Goal: Task Accomplishment & Management: Complete application form

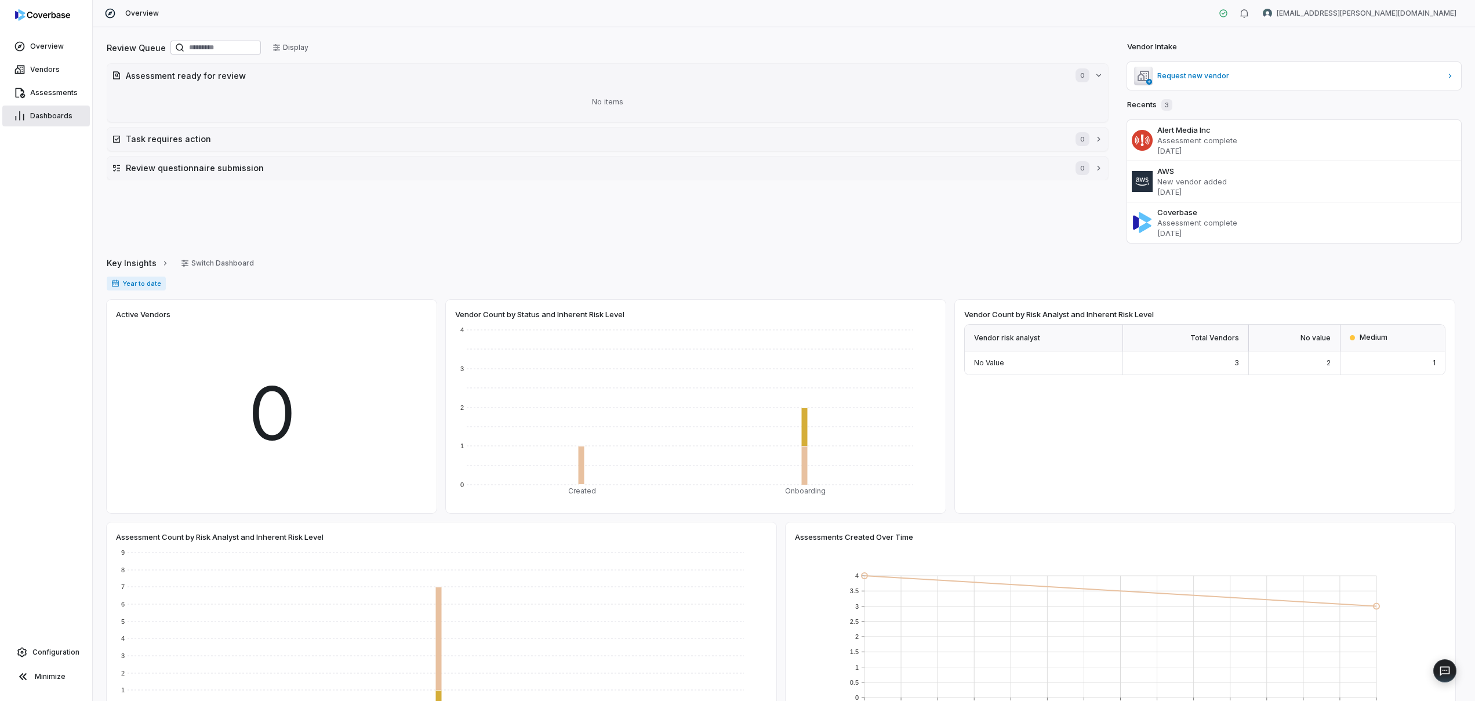
click at [58, 119] on span "Dashboards" at bounding box center [51, 115] width 42 height 9
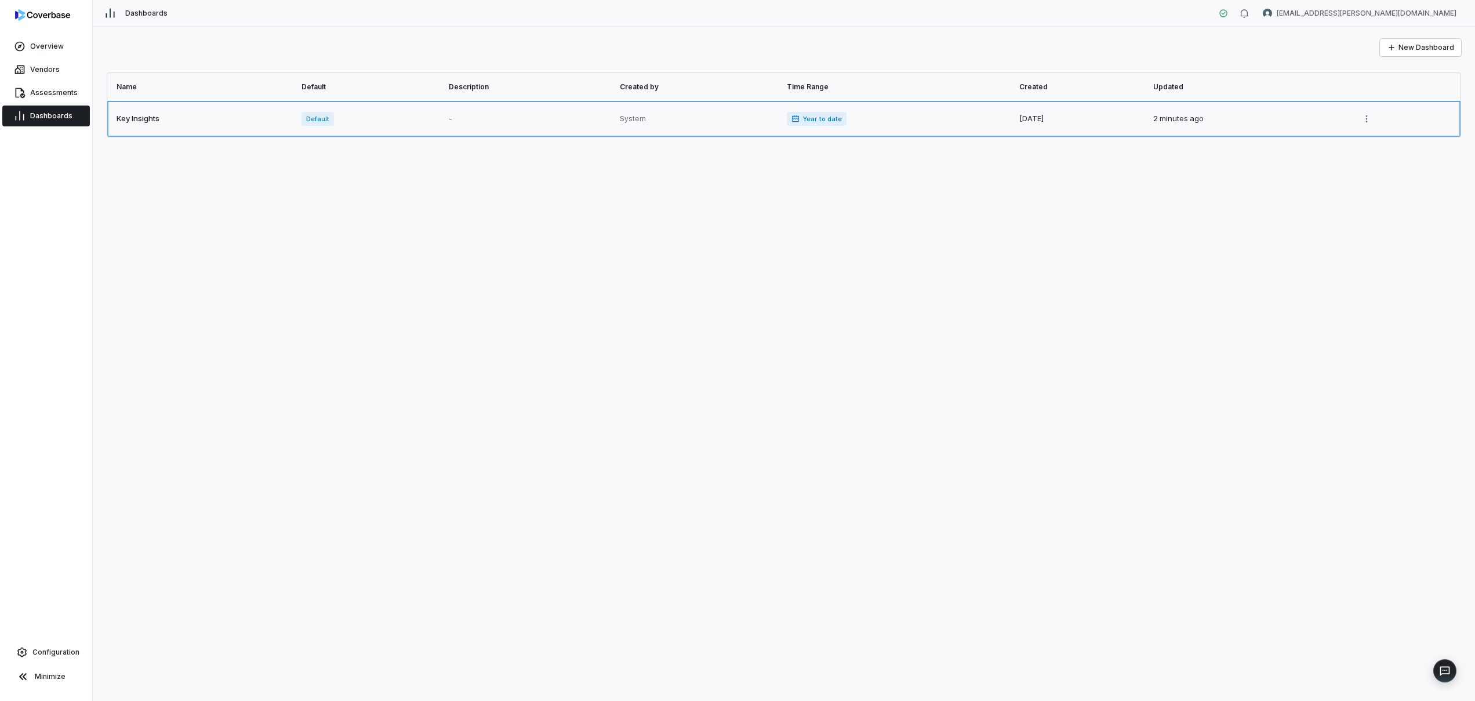
click at [219, 109] on link at bounding box center [200, 119] width 187 height 36
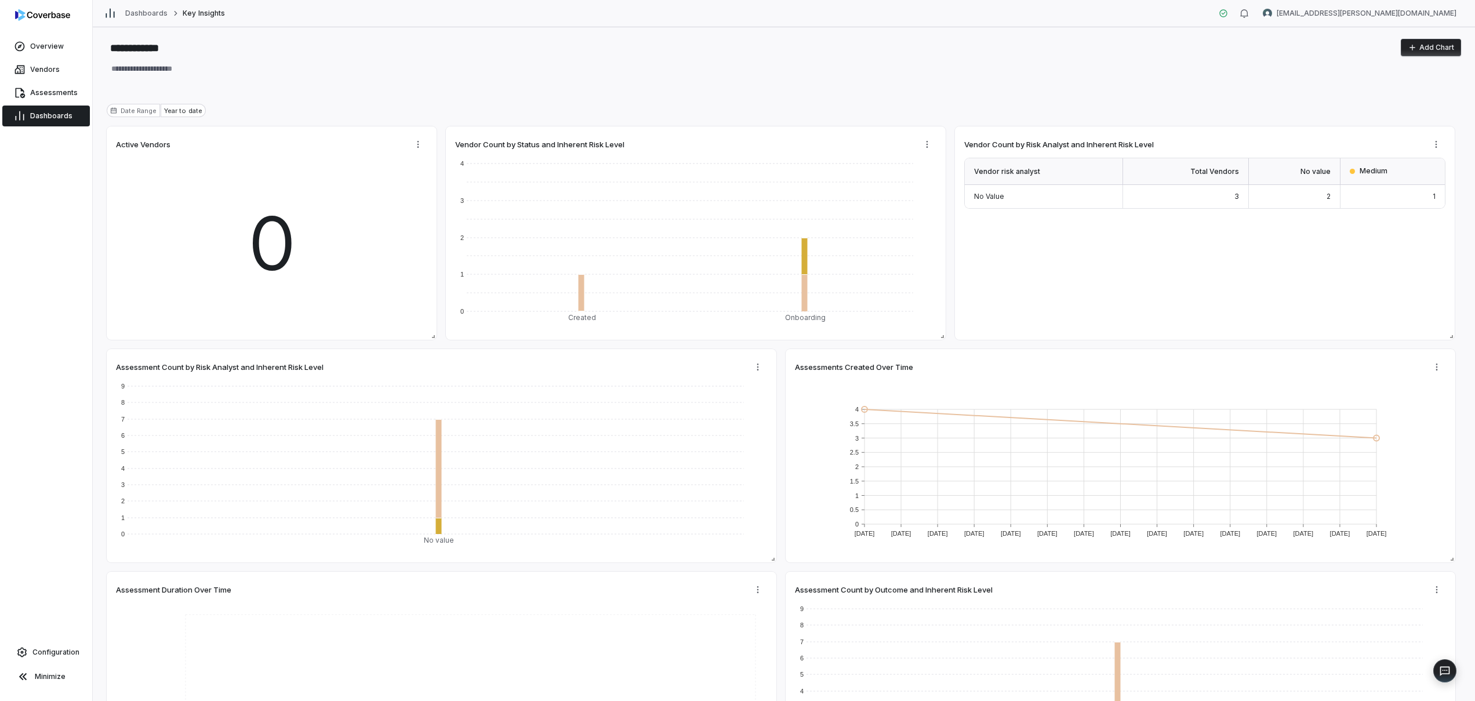
click at [43, 57] on div "Overview" at bounding box center [46, 46] width 92 height 23
click at [44, 52] on link "Overview" at bounding box center [46, 46] width 88 height 21
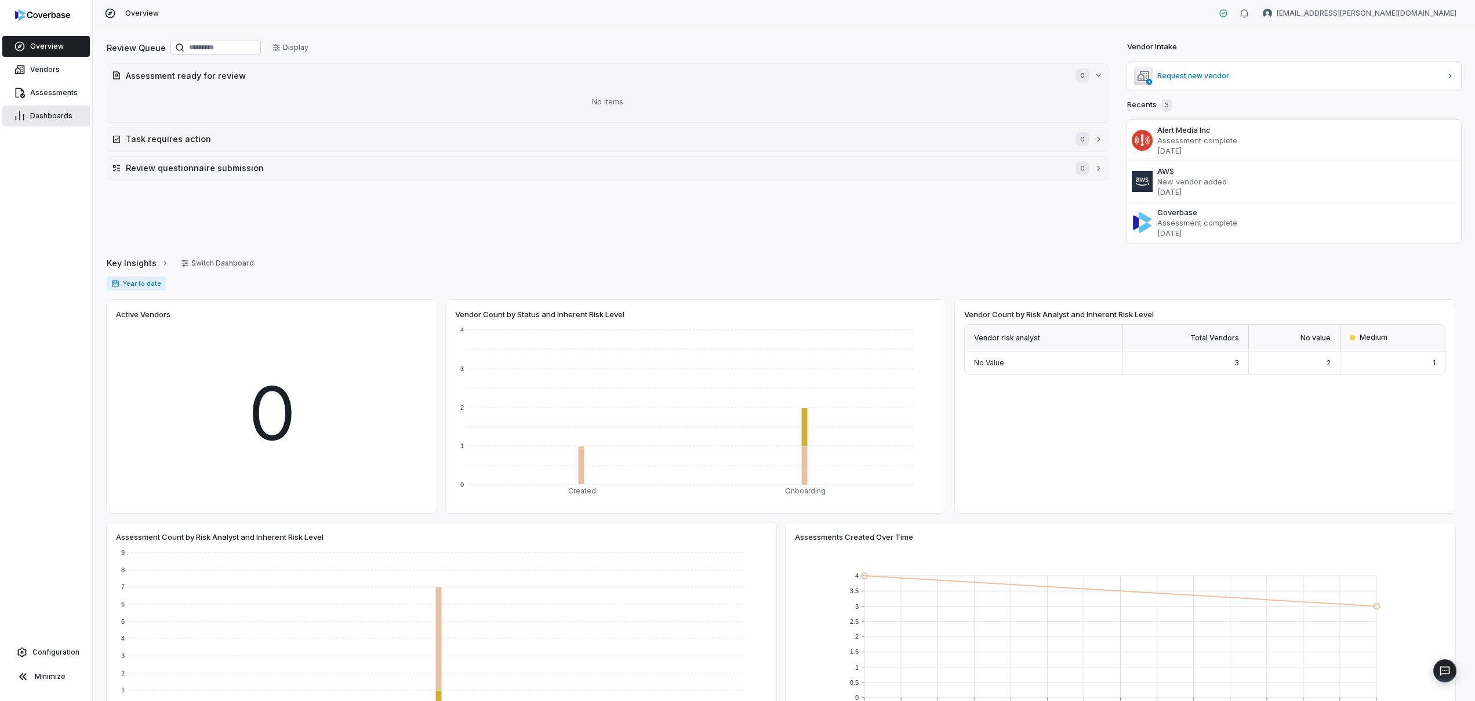
click at [59, 122] on link "Dashboards" at bounding box center [46, 116] width 88 height 21
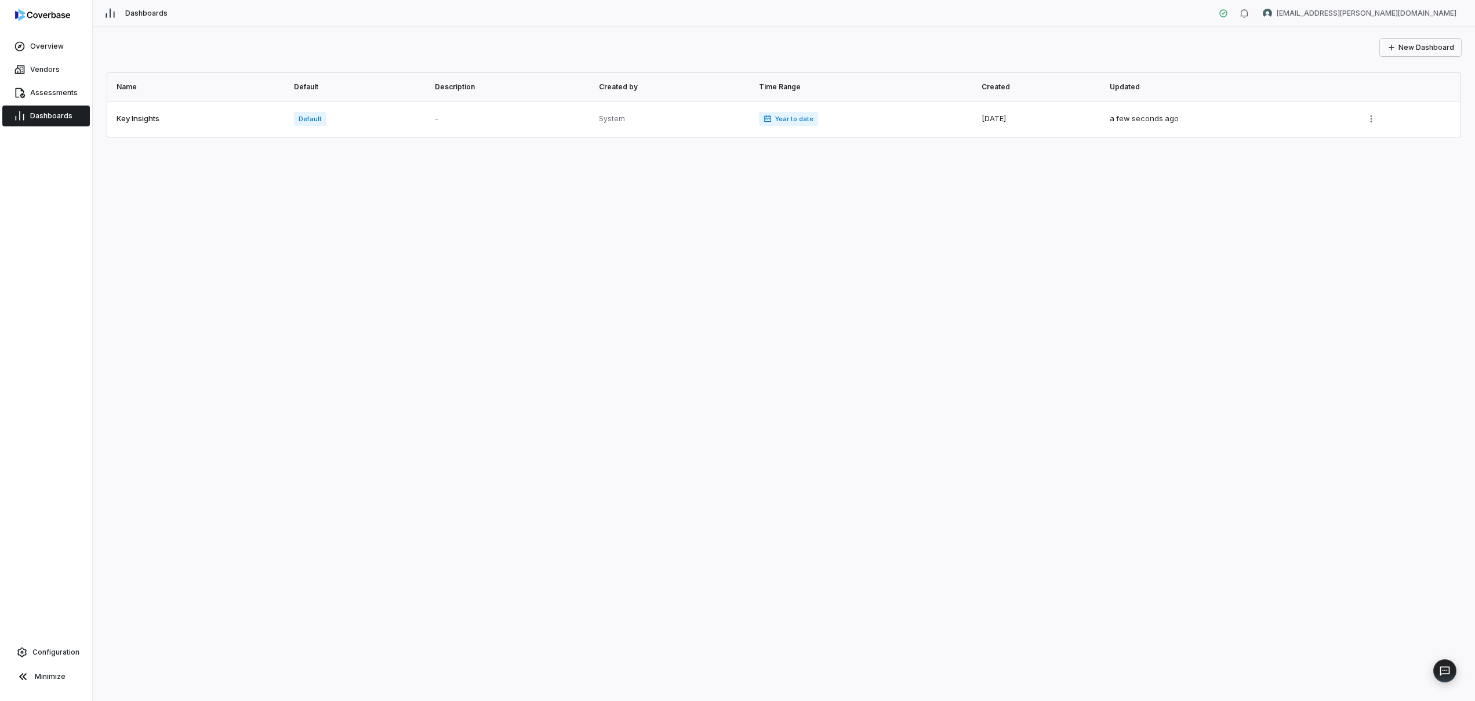
click at [1396, 52] on icon "button" at bounding box center [1391, 47] width 9 height 9
type textarea "*"
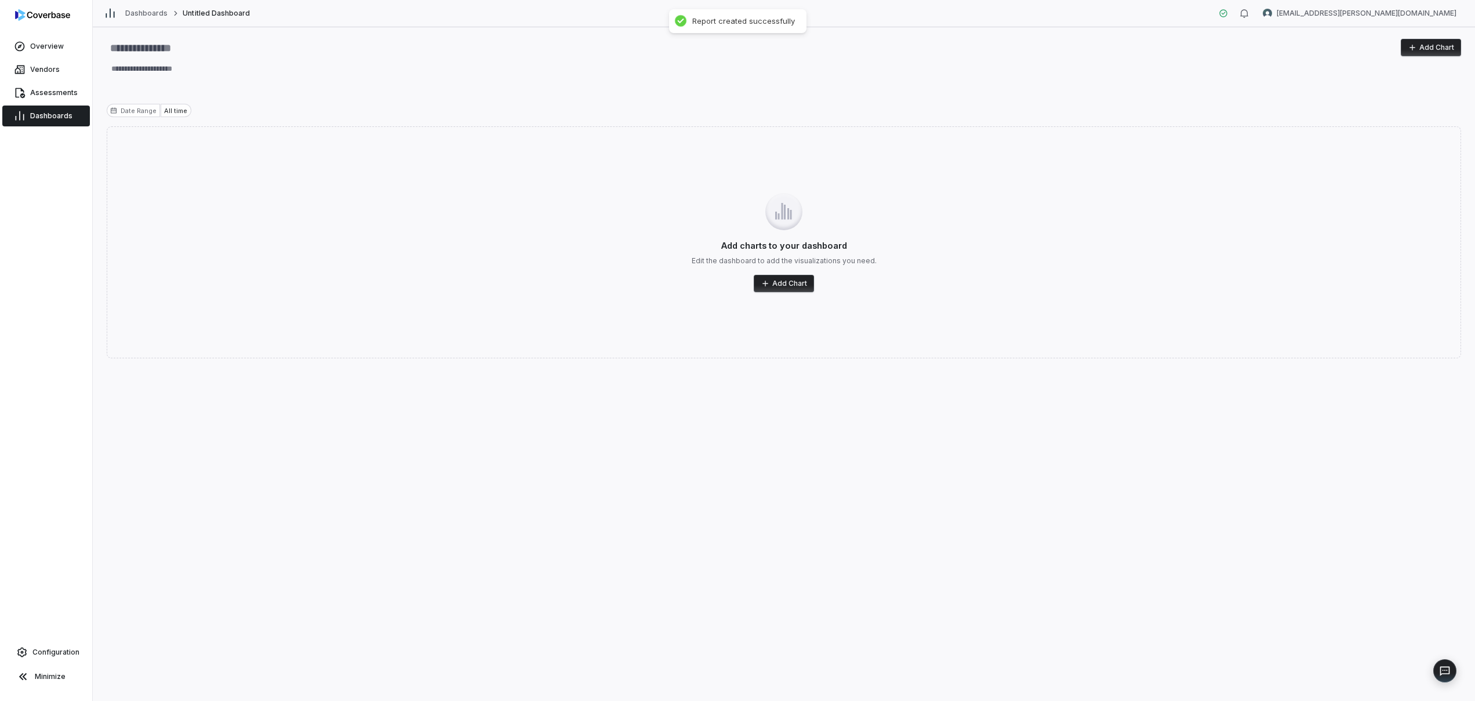
click at [798, 273] on div "Add charts to your dashboard Edit the dashboard to add the visualizations you n…" at bounding box center [784, 242] width 1355 height 232
click at [796, 287] on button "Add Chart" at bounding box center [784, 283] width 60 height 17
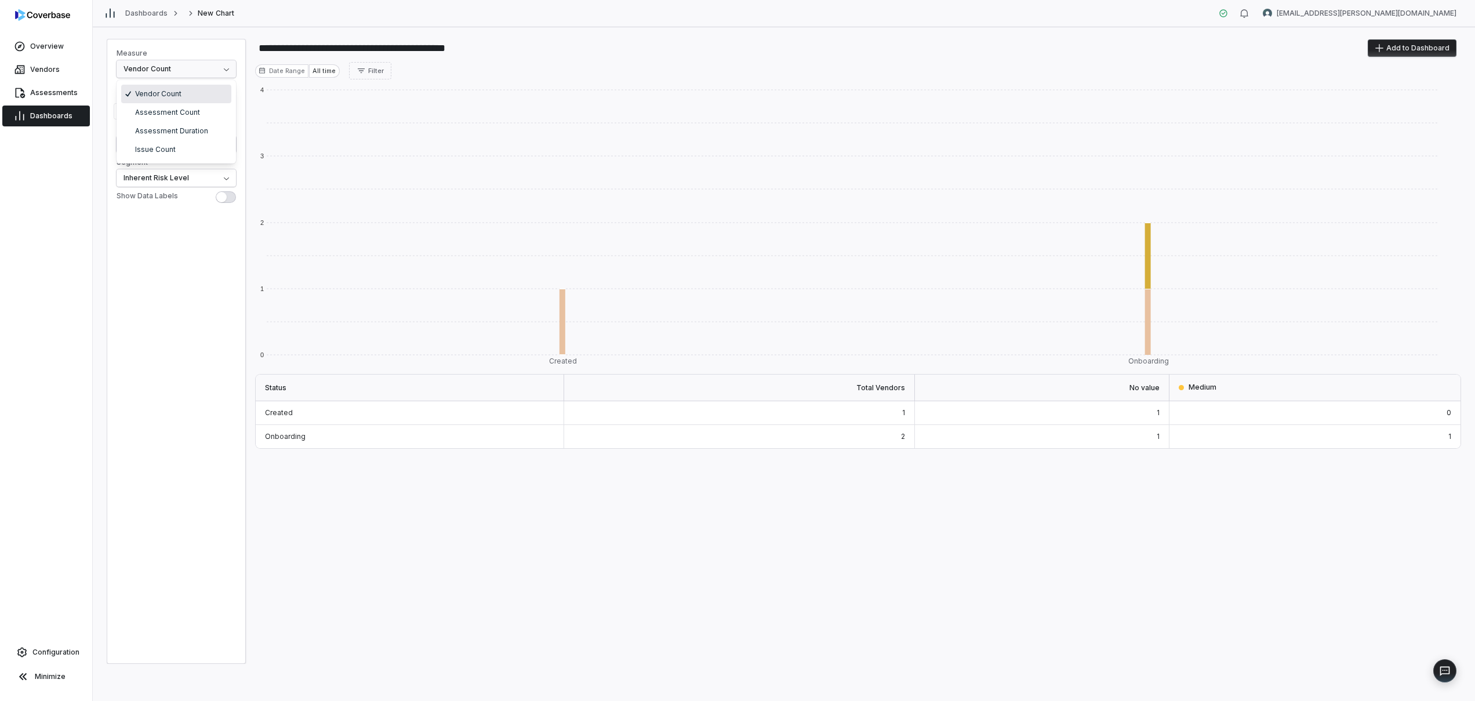
click at [148, 70] on html "**********" at bounding box center [737, 350] width 1475 height 701
click at [325, 93] on html "**********" at bounding box center [737, 350] width 1475 height 701
click at [164, 179] on html "**********" at bounding box center [737, 350] width 1475 height 701
select select "**********"
type input "**********"
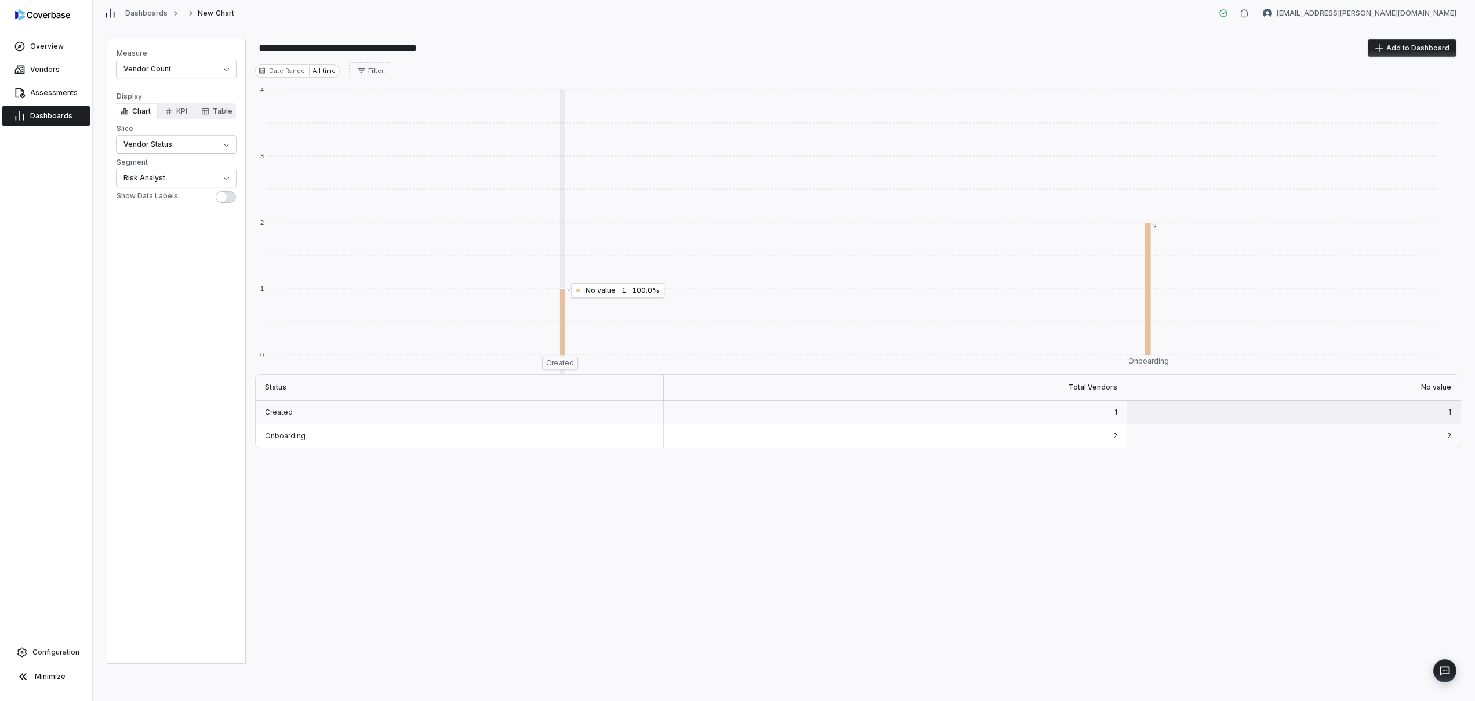
click at [558, 310] on rect at bounding box center [560, 322] width 586 height 66
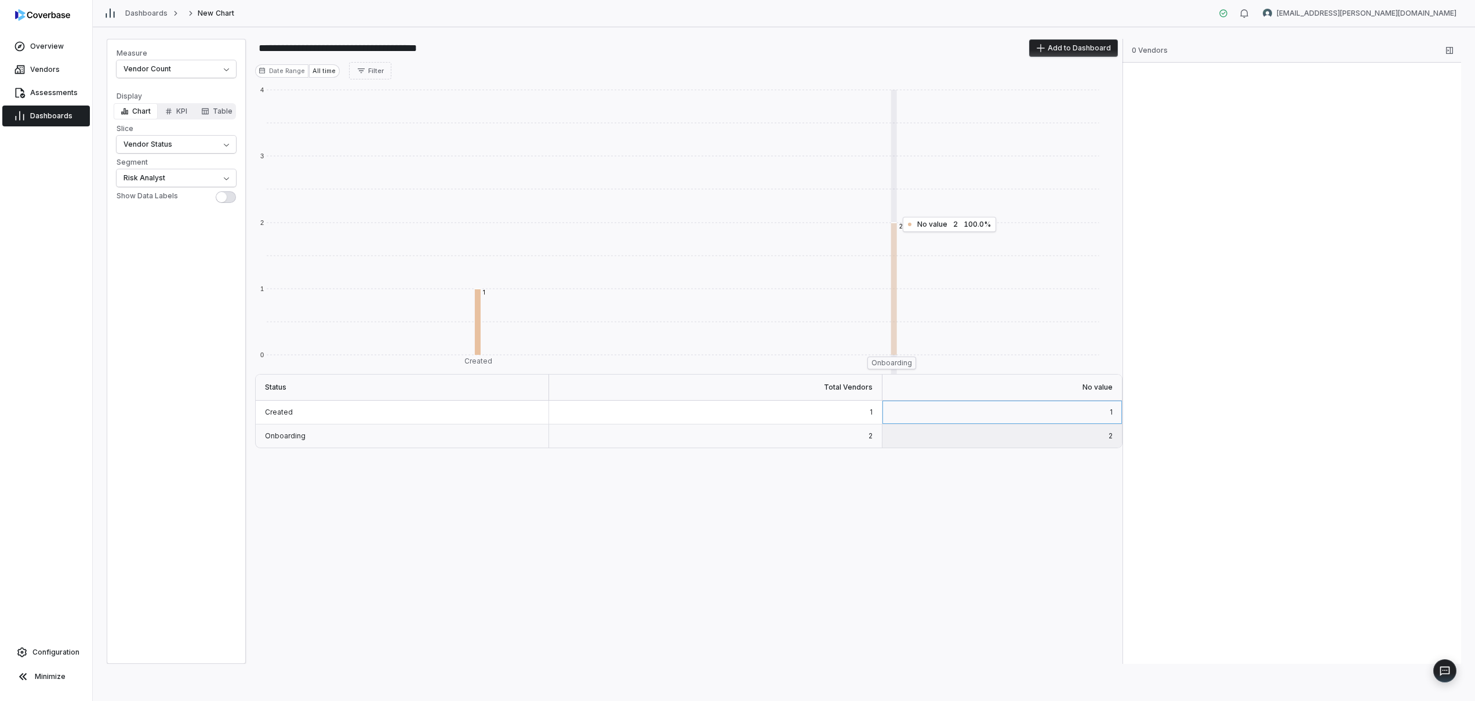
click at [893, 270] on rect at bounding box center [891, 289] width 416 height 132
click at [168, 131] on span "Slice" at bounding box center [176, 128] width 119 height 9
click at [168, 136] on button "Vendor Status" at bounding box center [176, 144] width 119 height 17
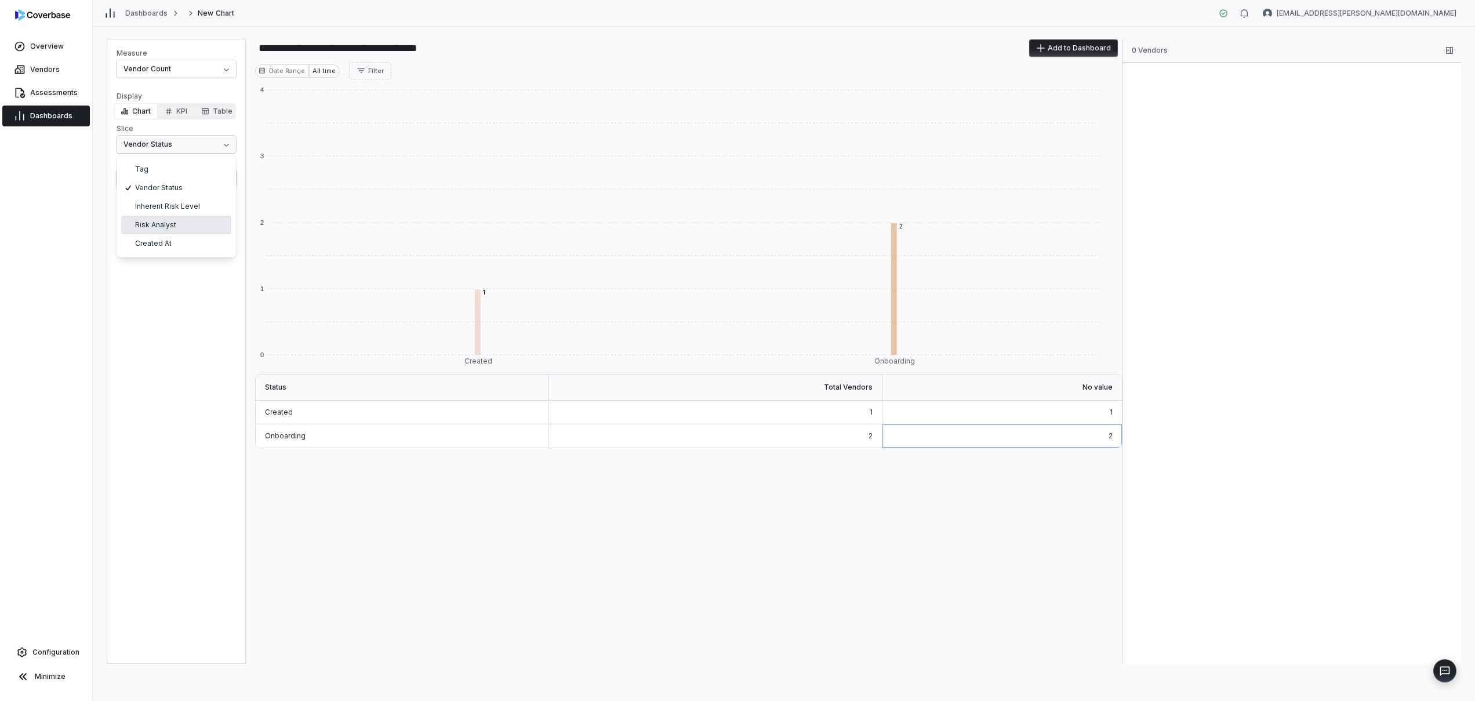
select select "**********"
type input "**********"
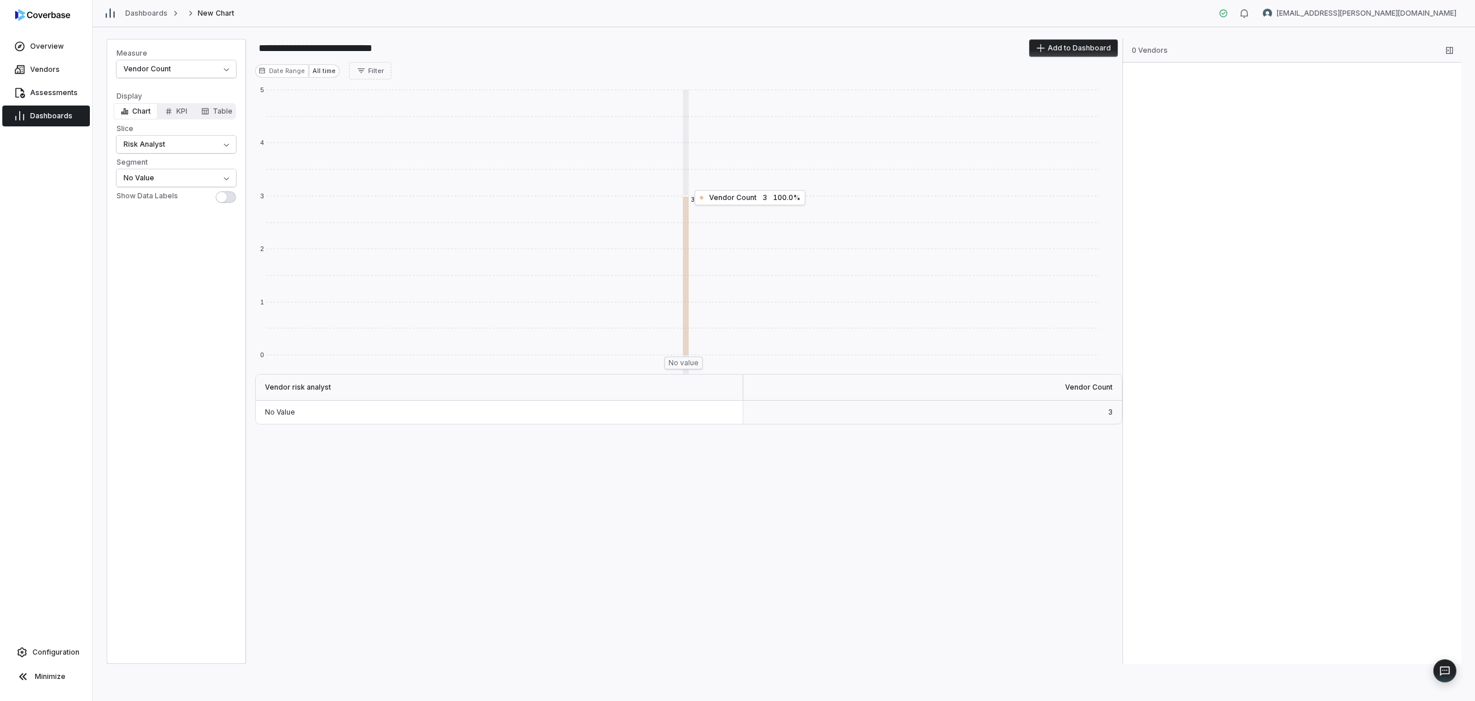
click at [687, 215] on rect at bounding box center [683, 275] width 833 height 159
click at [166, 74] on html "**********" at bounding box center [737, 350] width 1475 height 701
select select "**********"
type input "**********"
click at [148, 76] on html "**********" at bounding box center [737, 350] width 1475 height 701
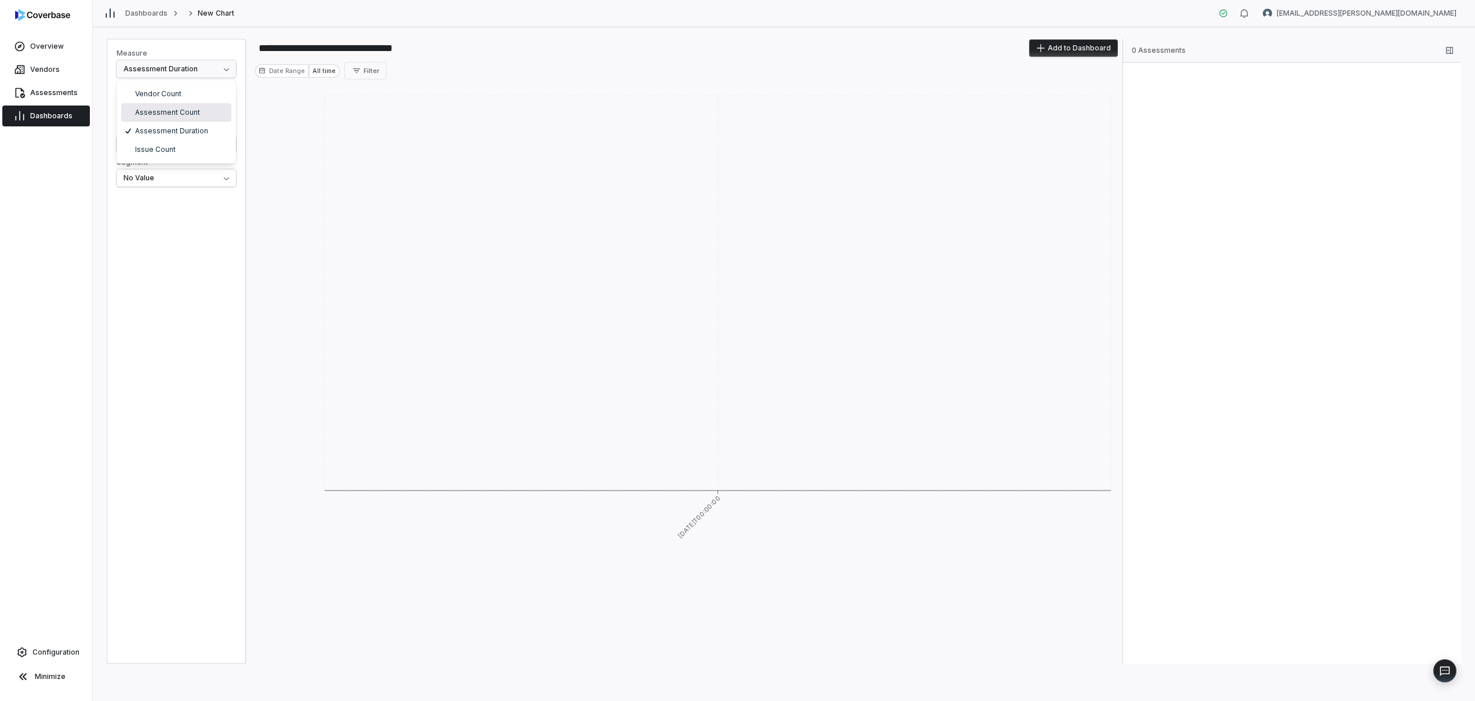
select select "**********"
type input "**********"
click at [151, 70] on html "**********" at bounding box center [737, 350] width 1475 height 701
select select "**********"
type input "**********"
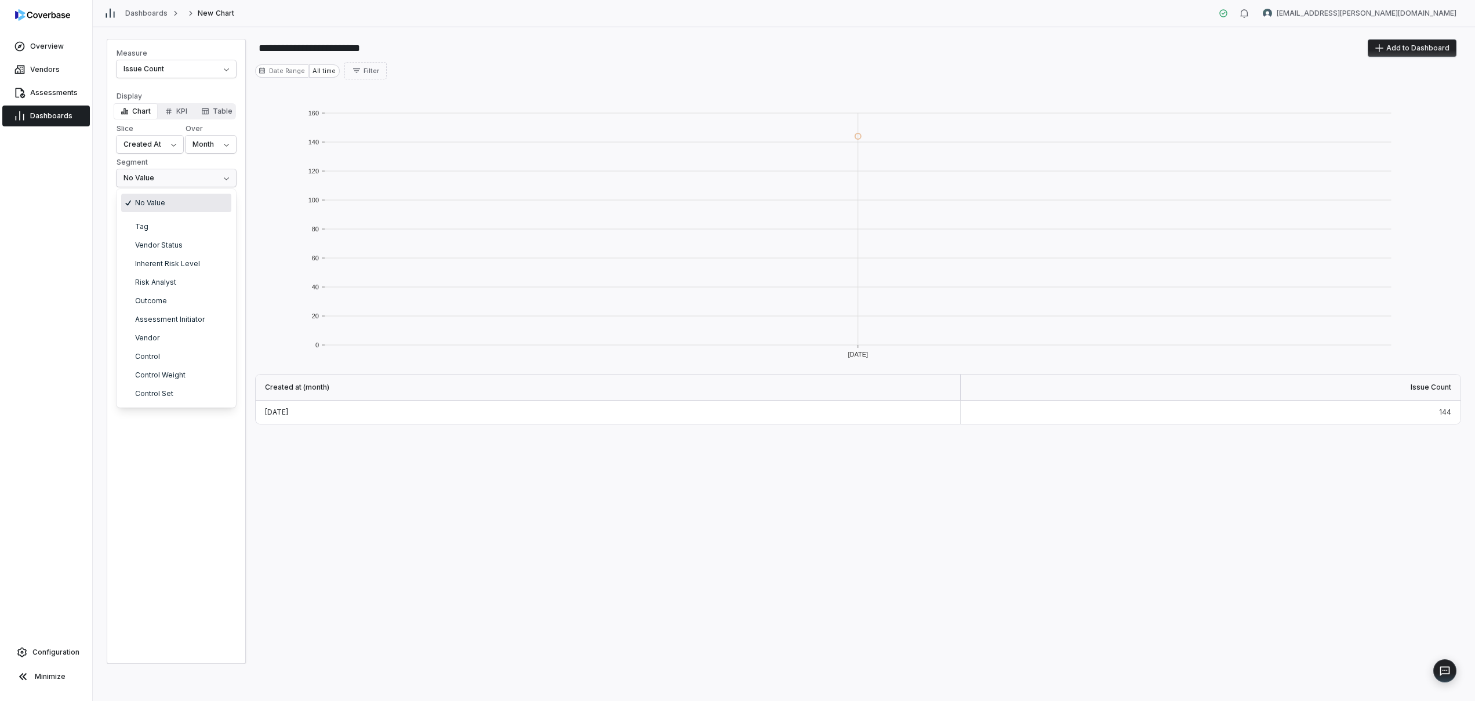
click at [197, 175] on html "**********" at bounding box center [737, 350] width 1475 height 701
select select "*********"
type input "**********"
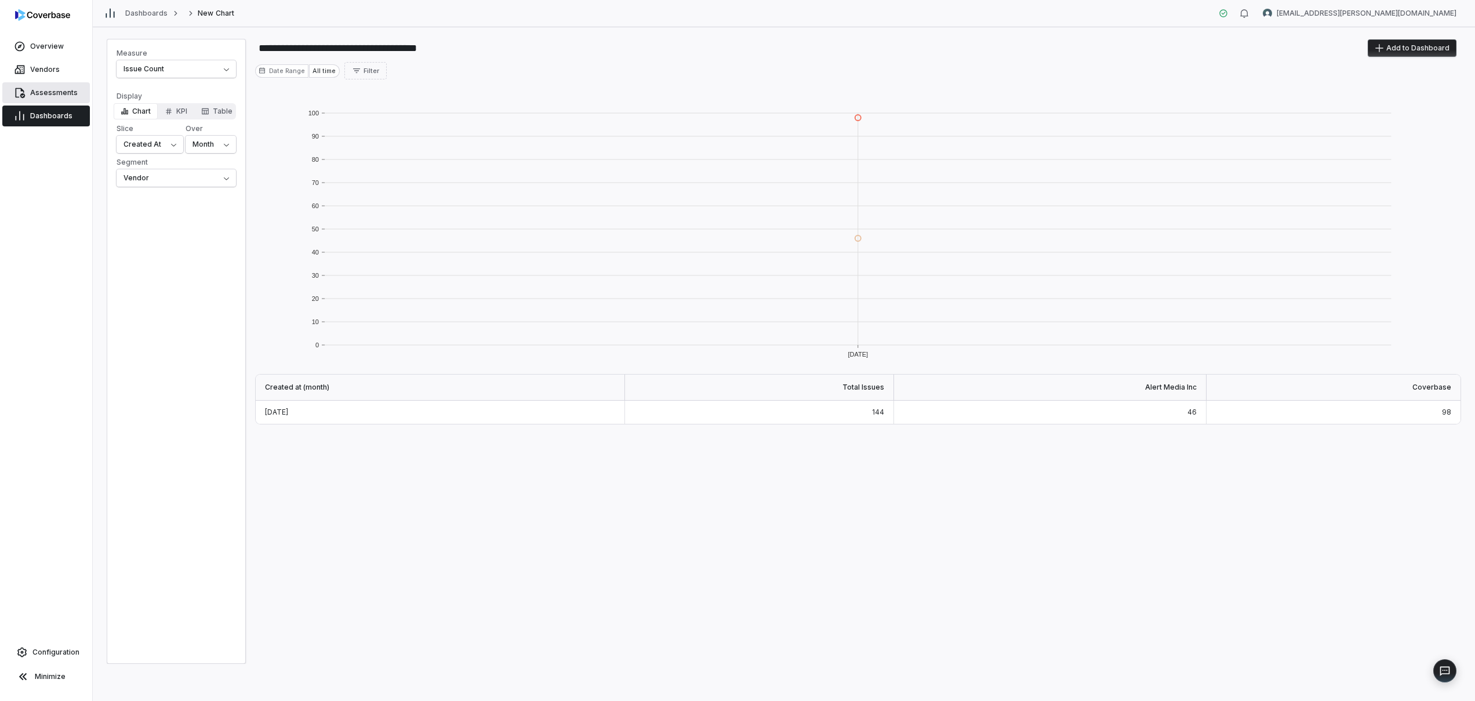
click at [48, 93] on span "Assessments" at bounding box center [54, 92] width 48 height 9
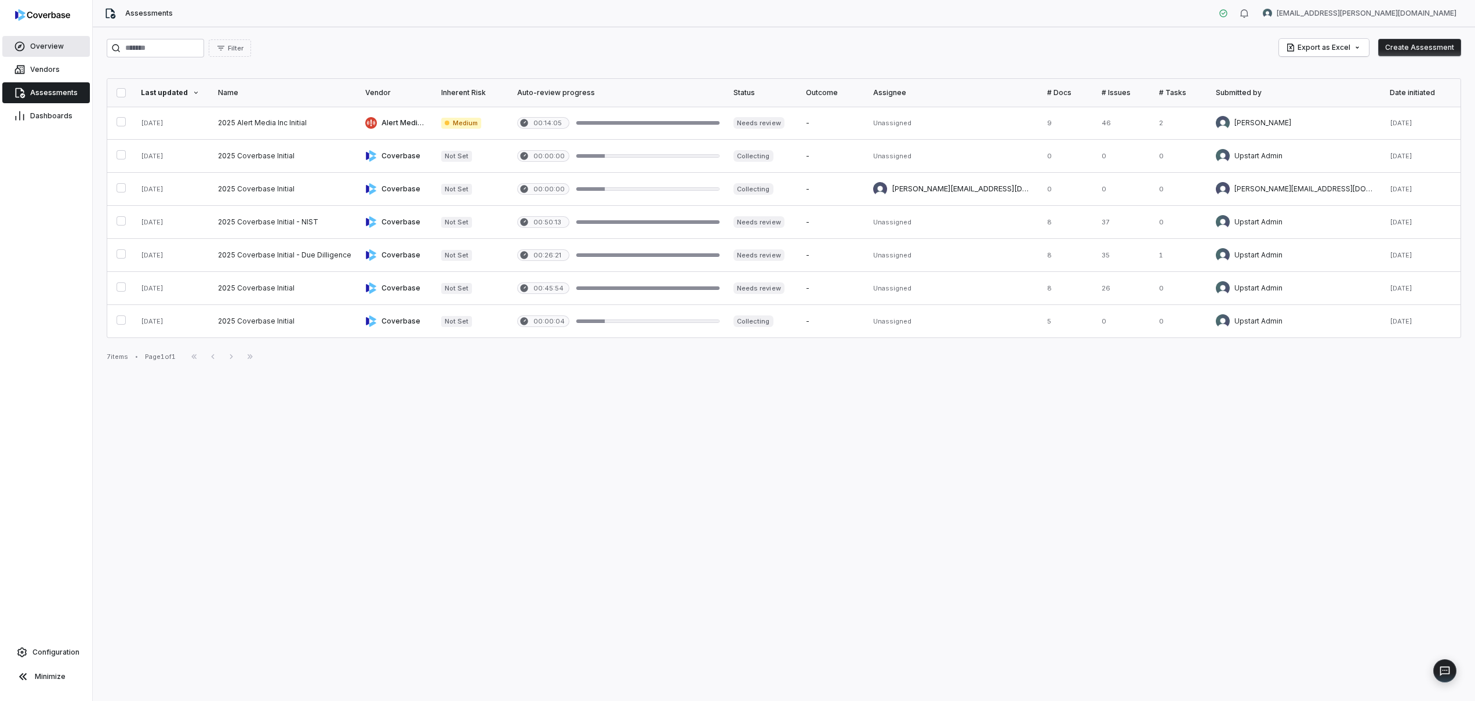
click at [47, 37] on link "Overview" at bounding box center [46, 46] width 88 height 21
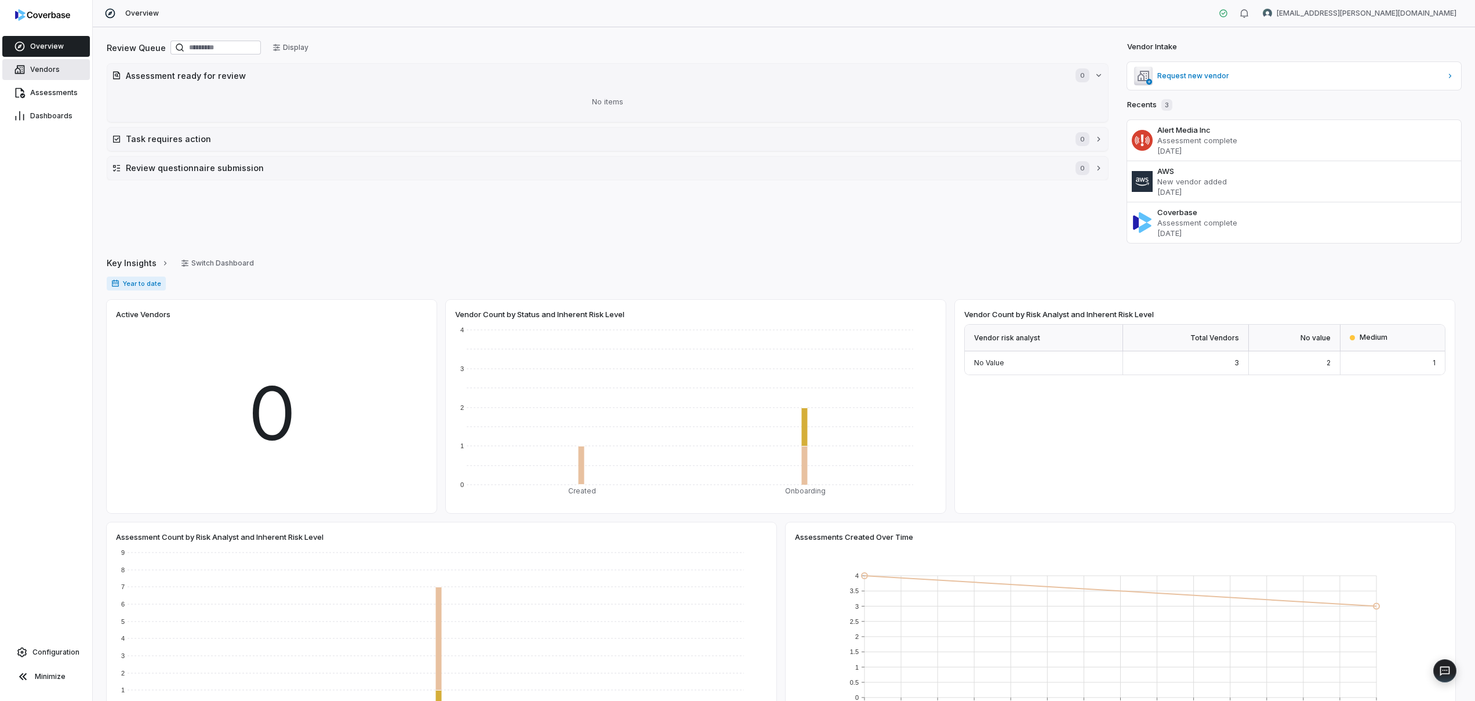
click at [31, 73] on span "Vendors" at bounding box center [45, 69] width 30 height 9
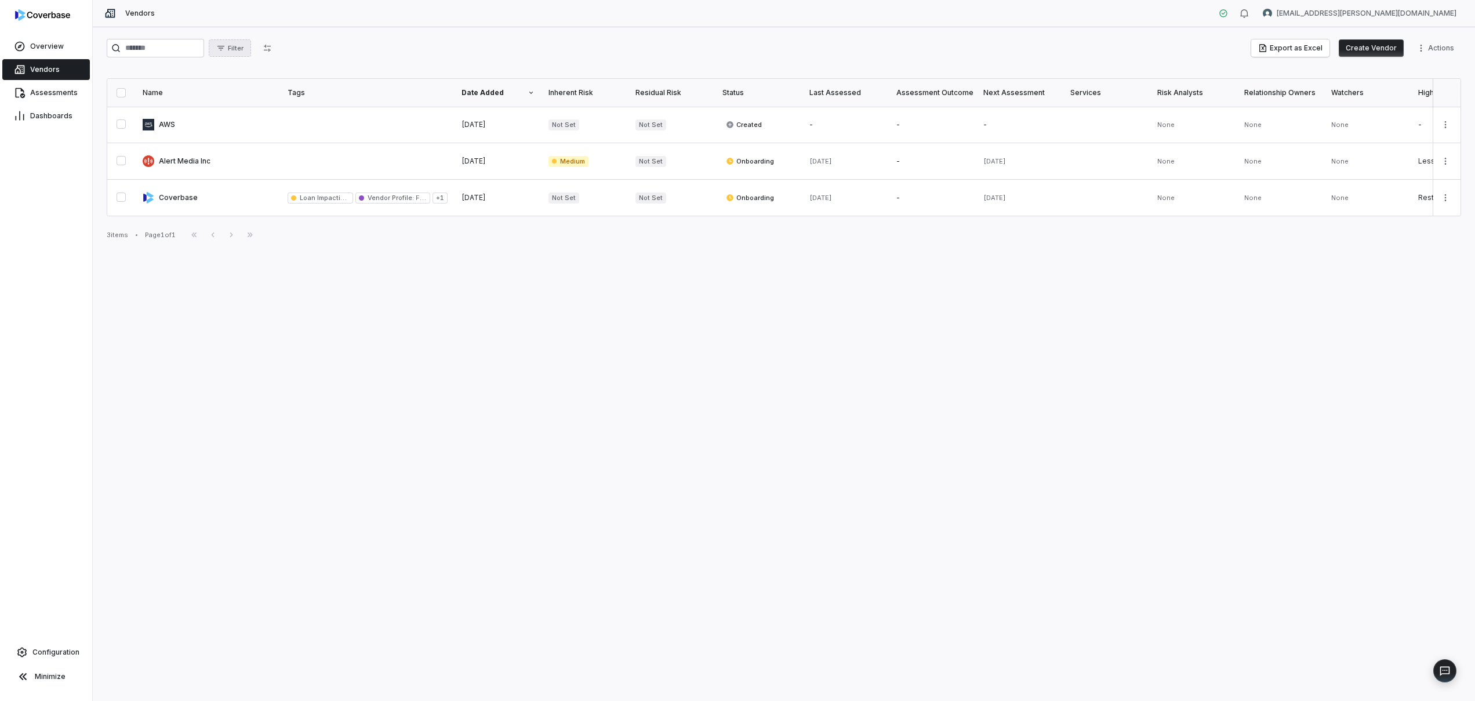
click at [226, 45] on icon "button" at bounding box center [220, 47] width 9 height 9
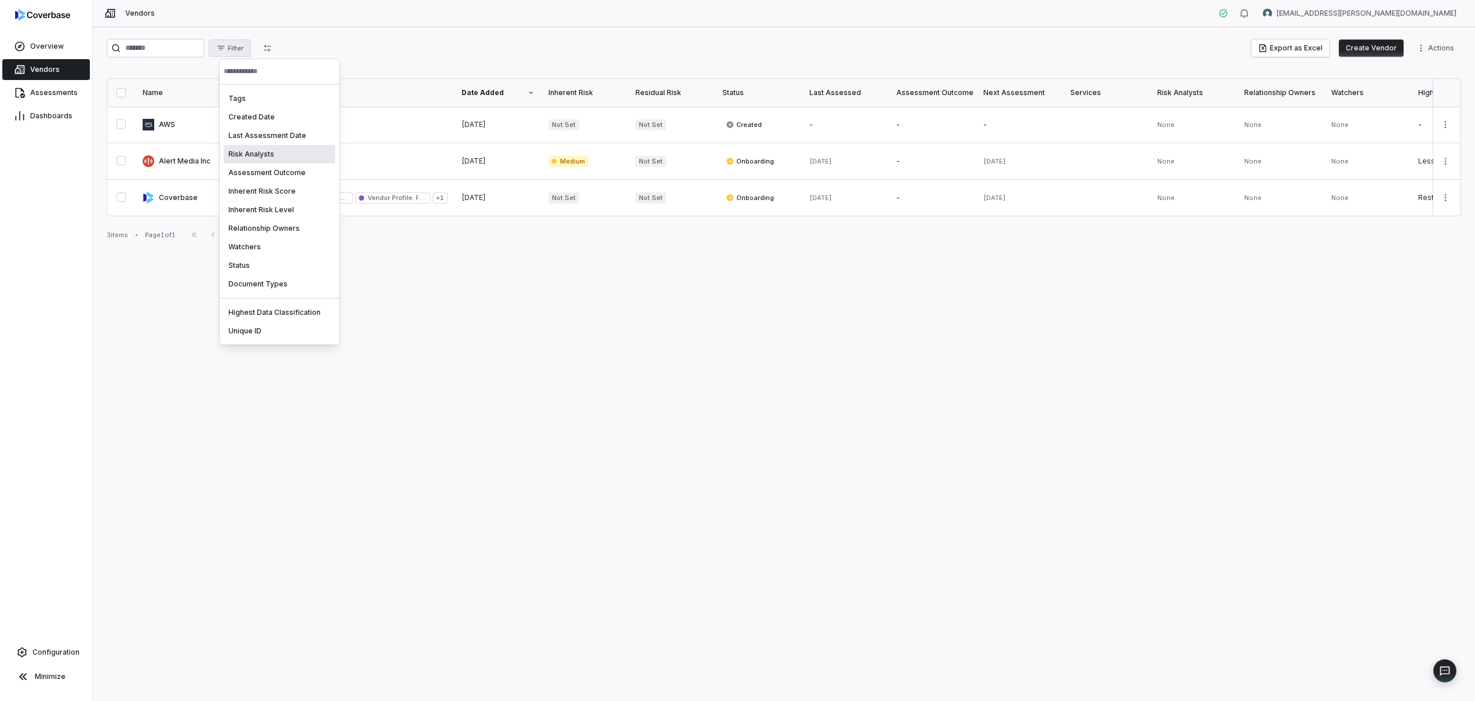
click at [277, 157] on div "Risk Analysts" at bounding box center [279, 154] width 111 height 19
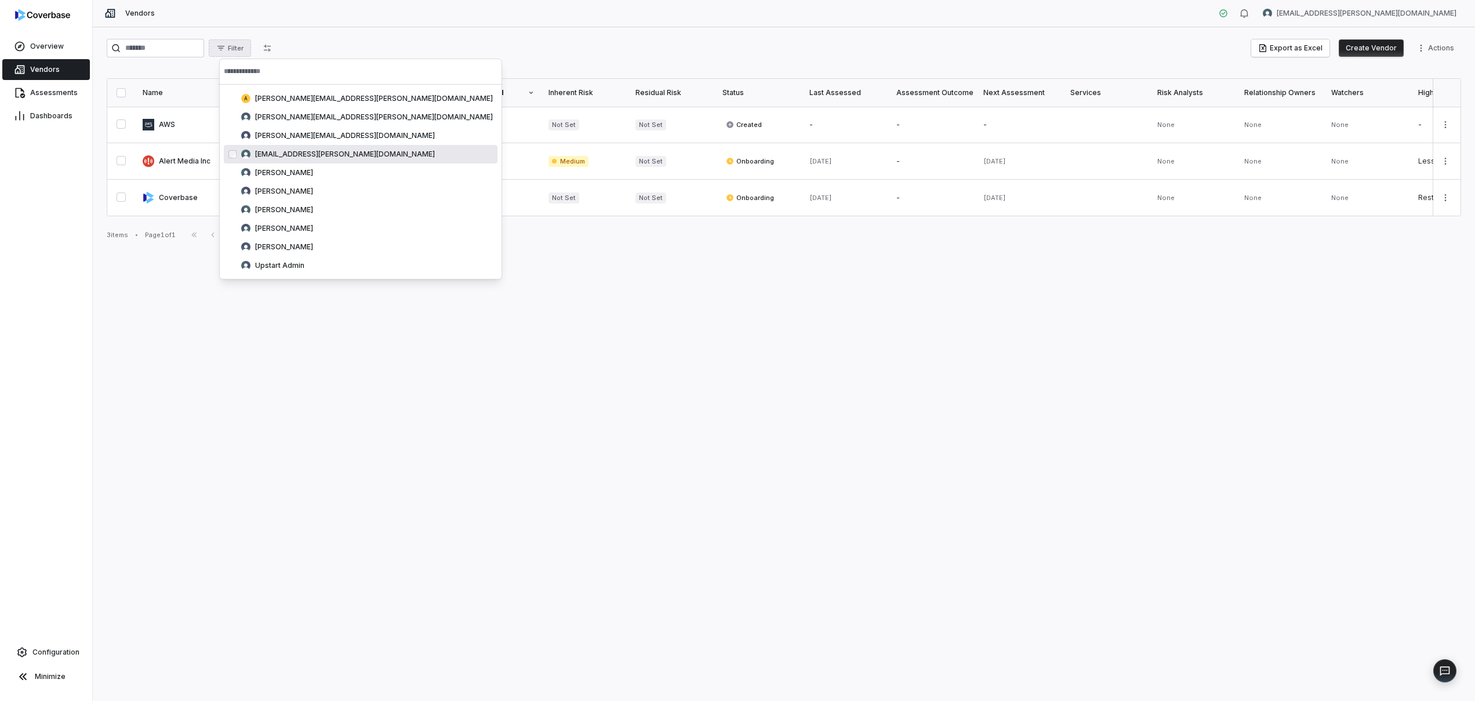
click at [296, 161] on div "mk.martin@upstart.com cbuser_d7a803068b764053843f9bf16452b8a6" at bounding box center [361, 154] width 274 height 19
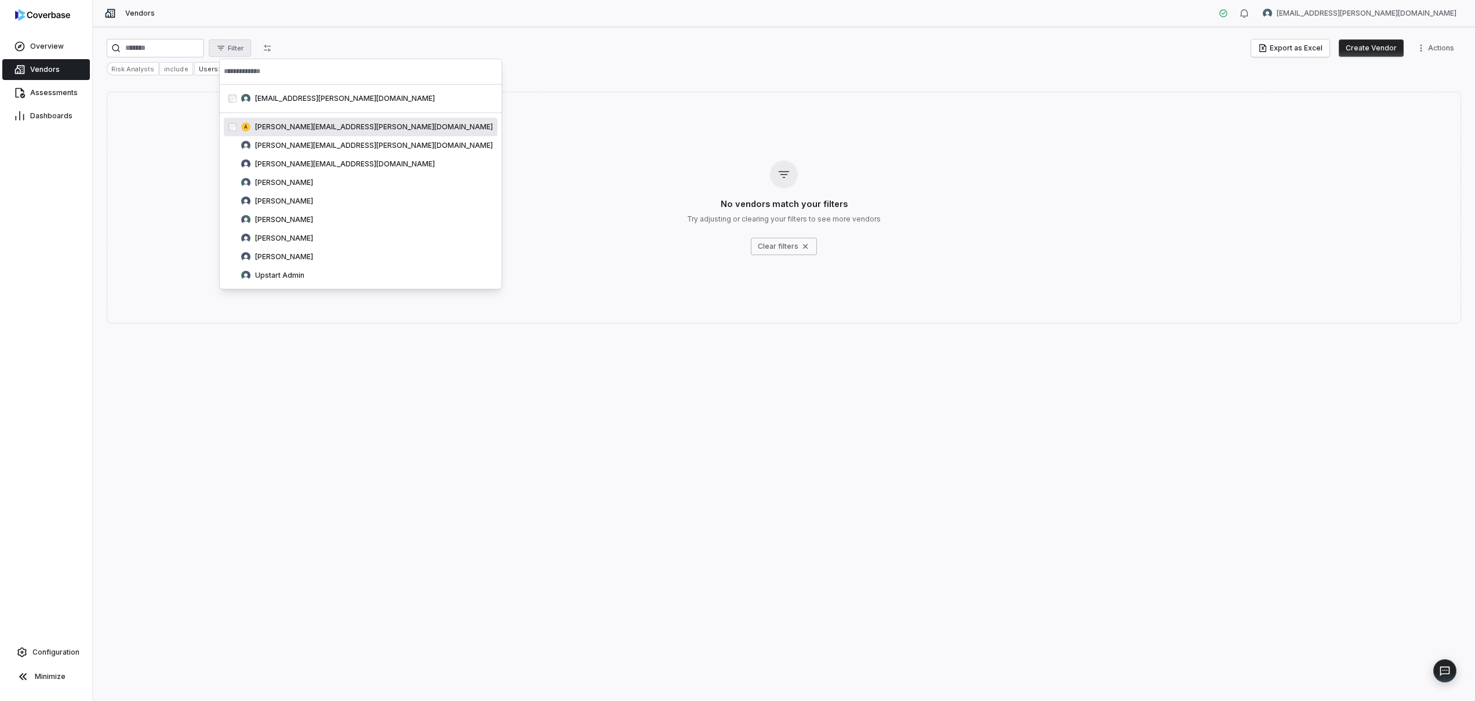
click at [60, 72] on html "Overview Vendors Assessments Dashboards Configuration Minimize Vendors mk.marti…" at bounding box center [737, 350] width 1475 height 701
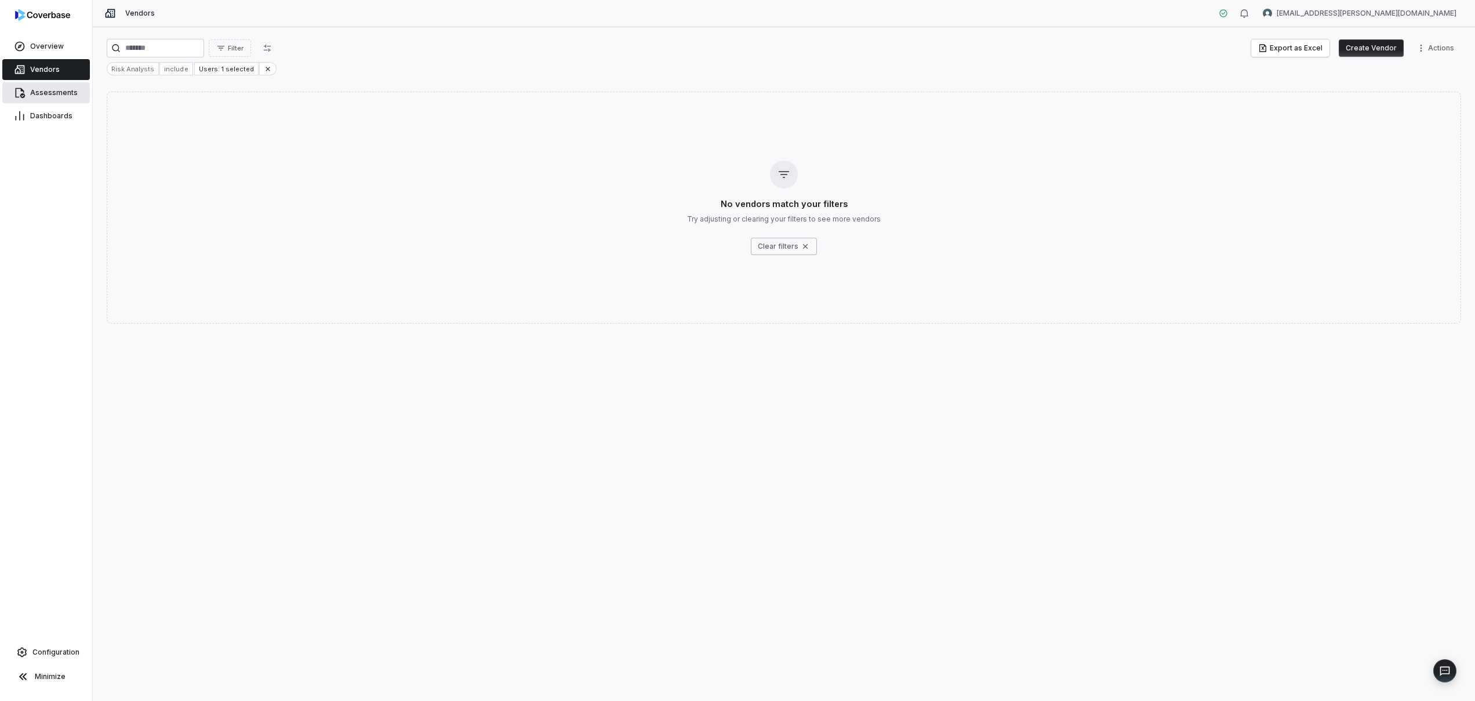
click at [64, 82] on link "Assessments" at bounding box center [46, 92] width 88 height 21
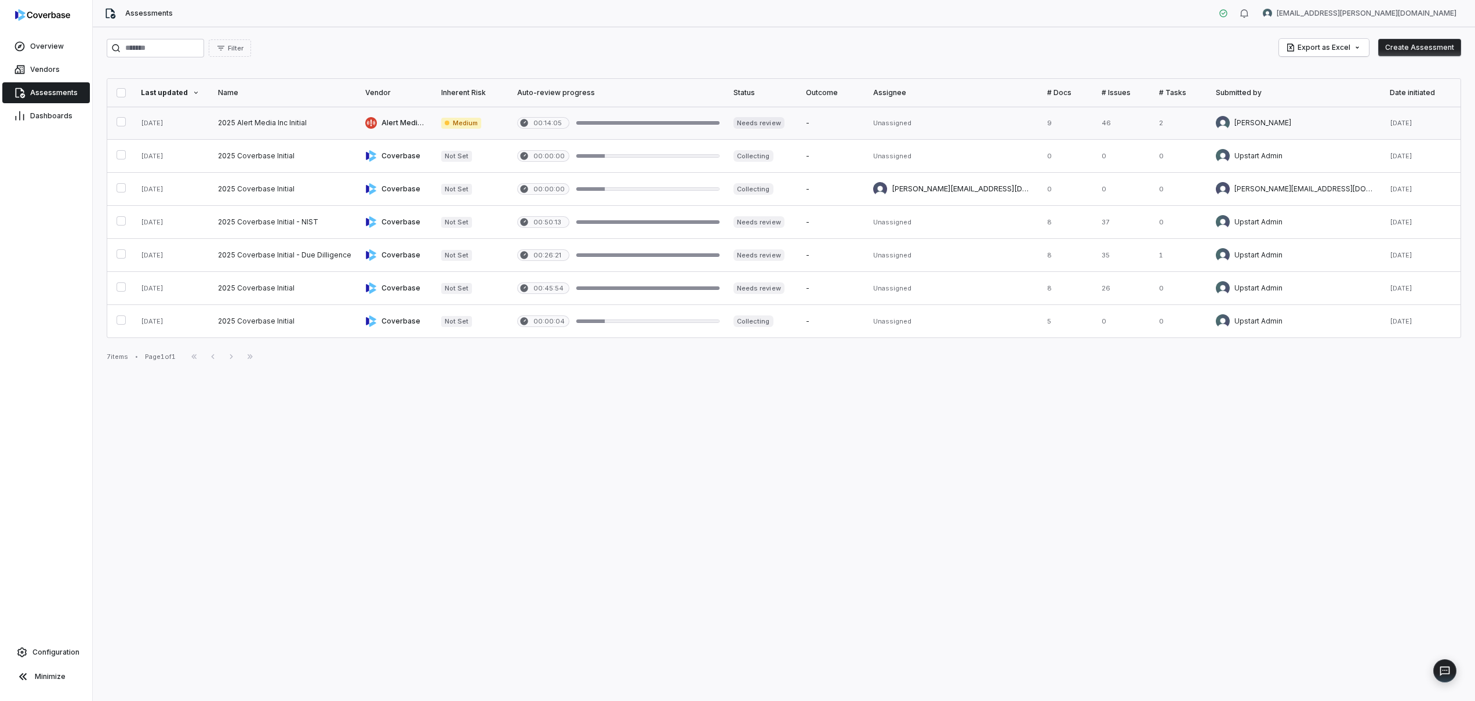
click at [947, 118] on link at bounding box center [953, 123] width 174 height 32
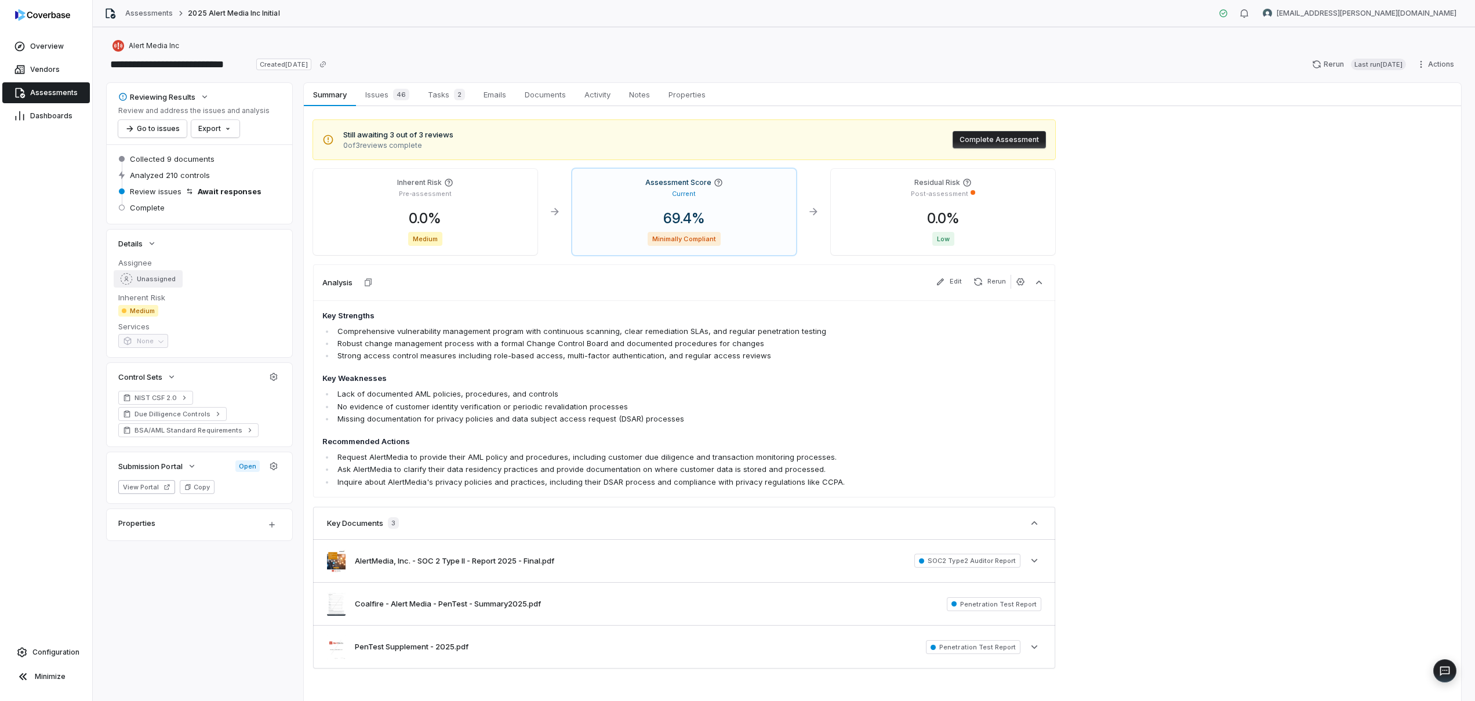
click at [157, 275] on span "Unassigned" at bounding box center [156, 279] width 39 height 9
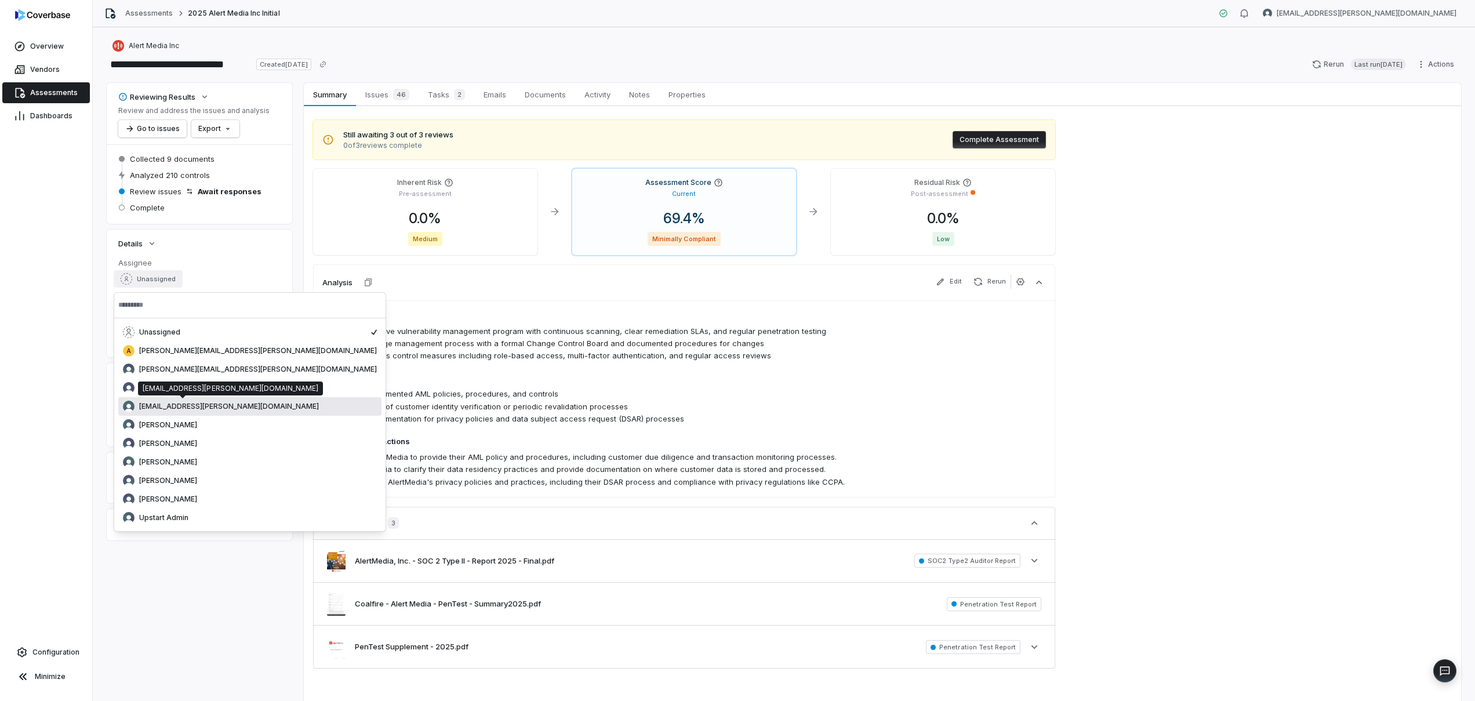
click at [161, 401] on div "[EMAIL_ADDRESS][PERSON_NAME][DOMAIN_NAME]" at bounding box center [250, 407] width 254 height 12
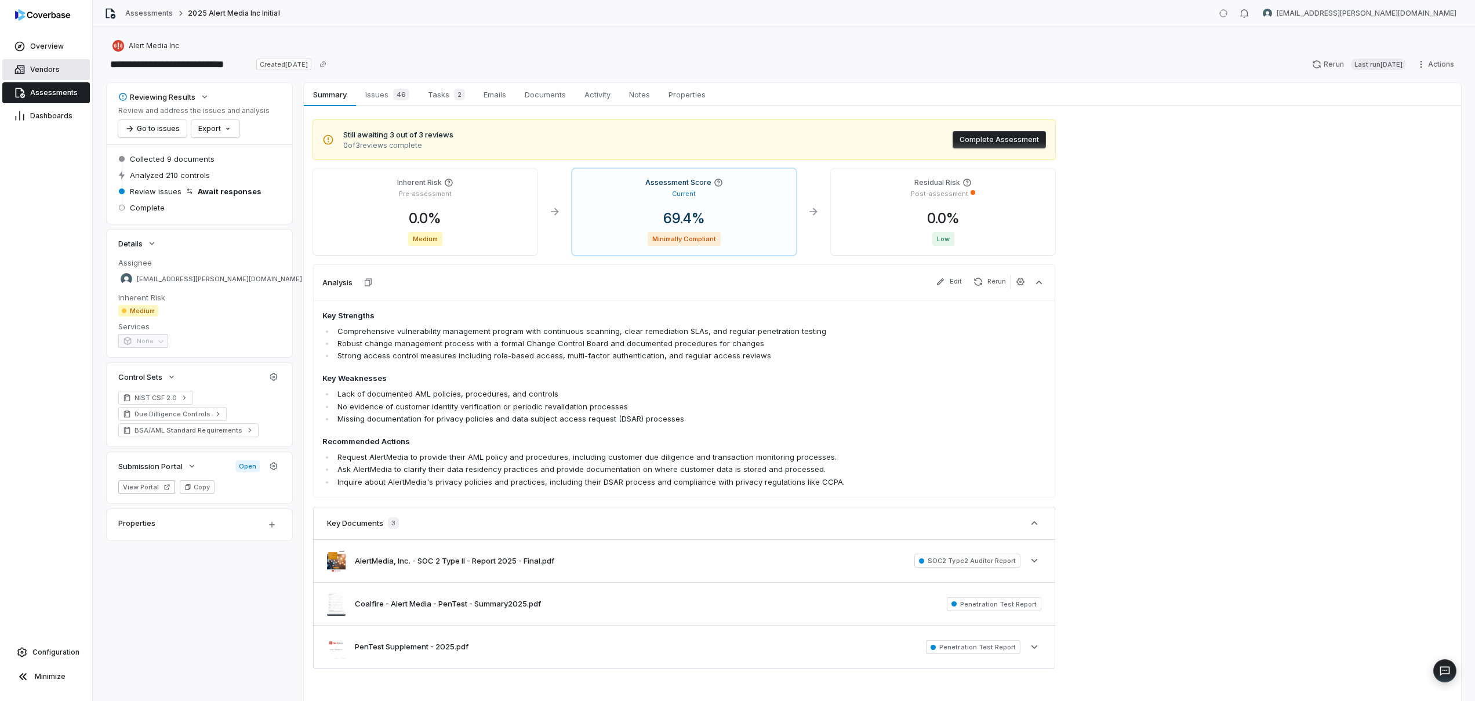
click at [70, 63] on link "Vendors" at bounding box center [46, 69] width 88 height 21
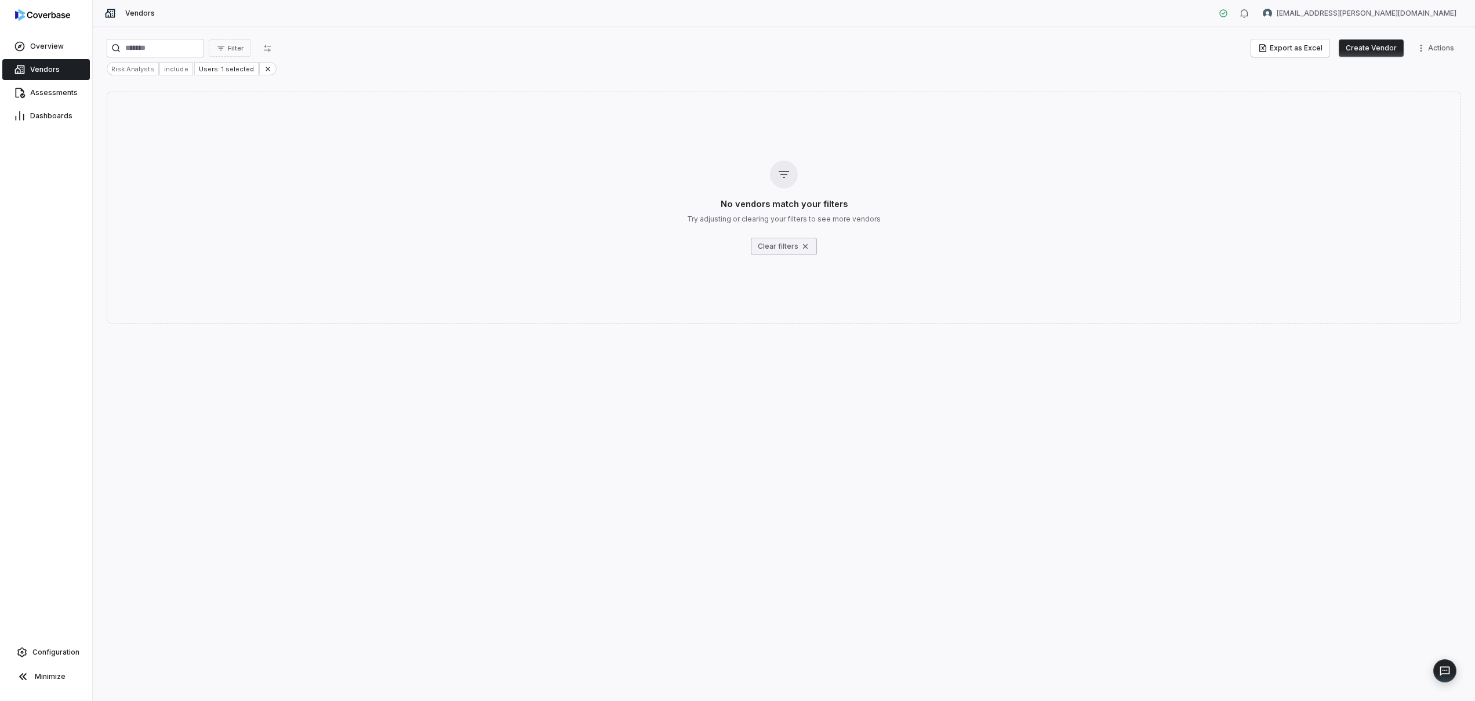
click at [764, 247] on button "Clear filters" at bounding box center [784, 246] width 66 height 17
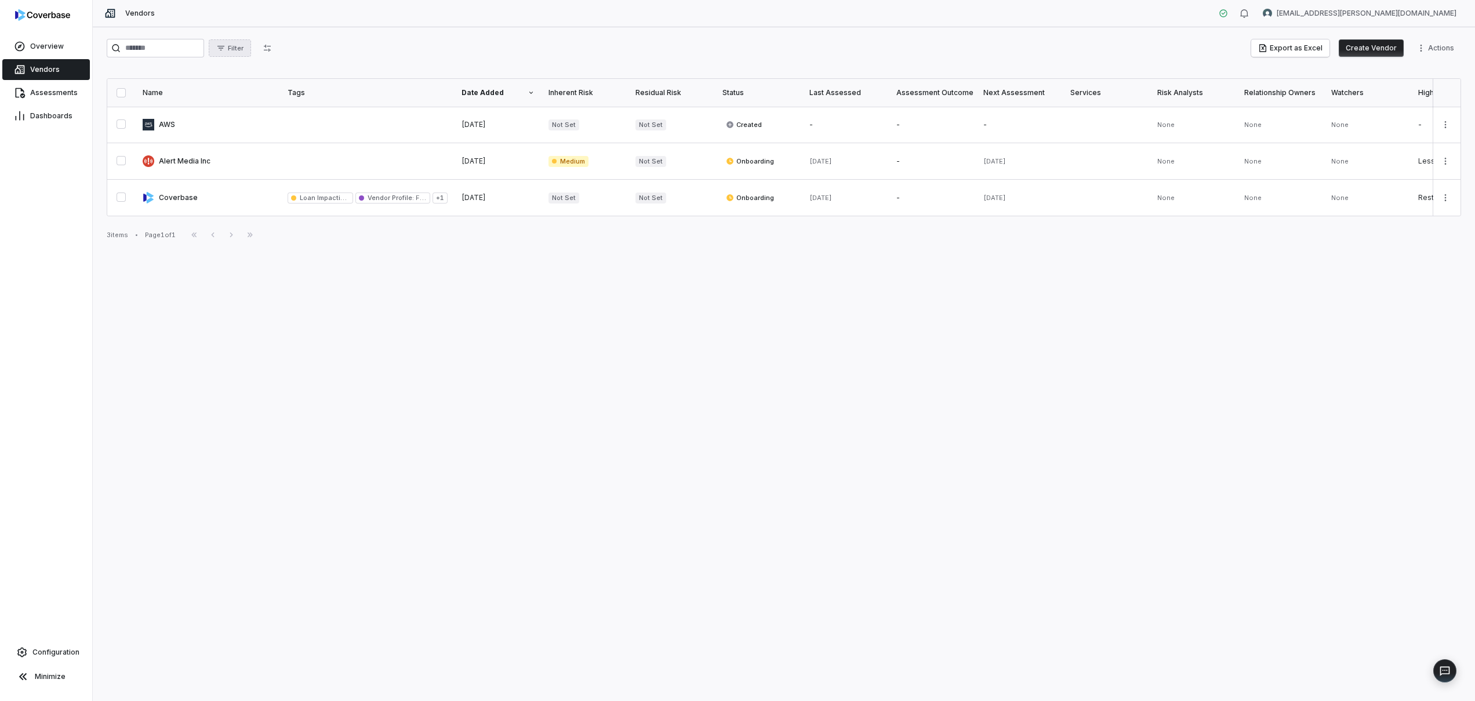
click at [235, 42] on button "Filter" at bounding box center [230, 47] width 42 height 17
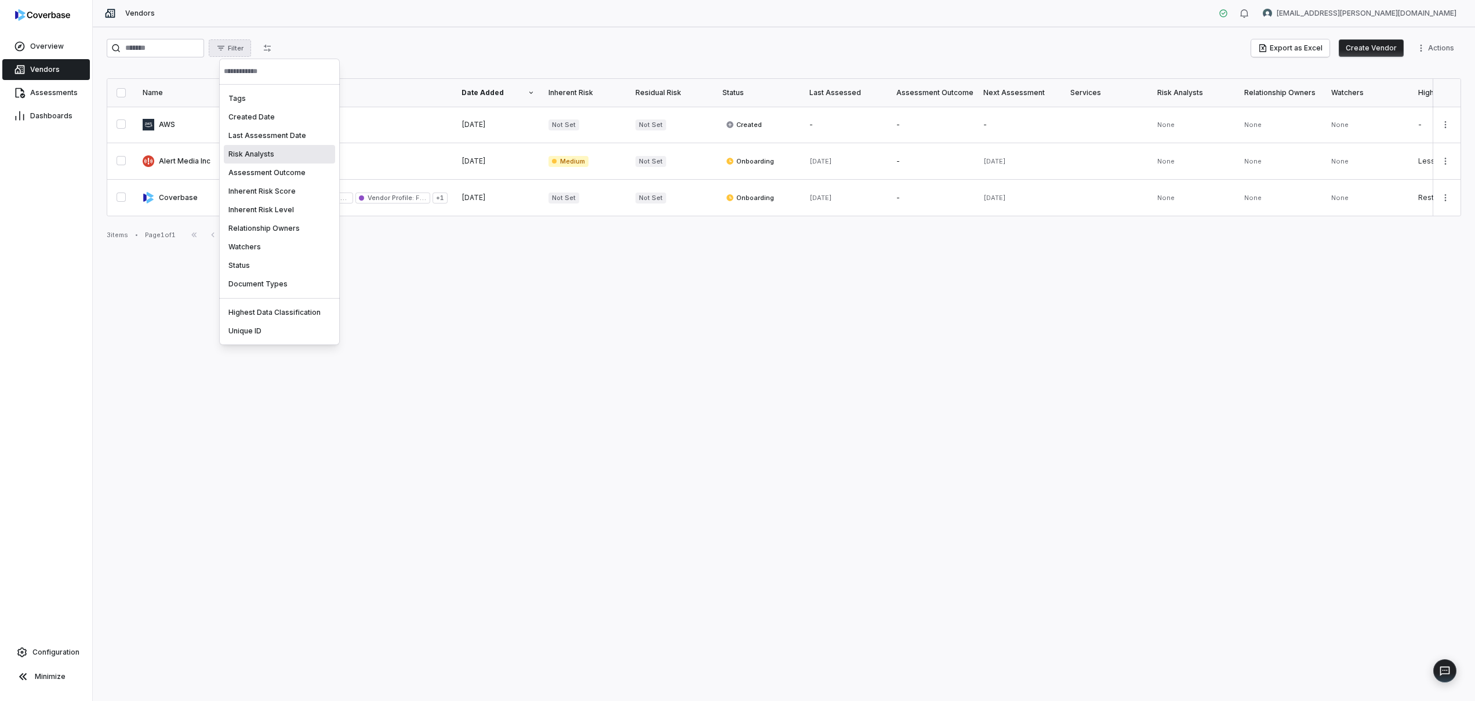
click at [281, 157] on div "Risk Analysts" at bounding box center [279, 154] width 111 height 19
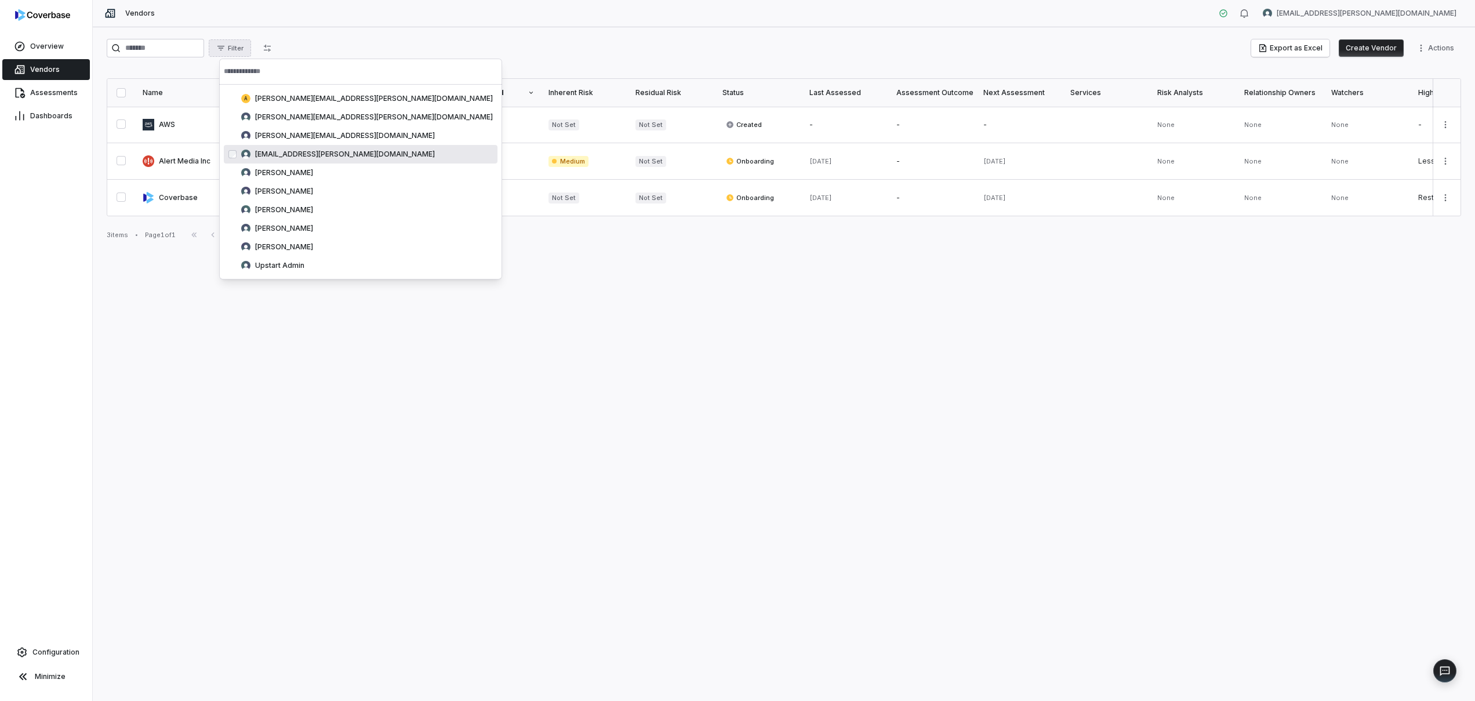
click at [294, 157] on span "[EMAIL_ADDRESS][PERSON_NAME][DOMAIN_NAME]" at bounding box center [345, 154] width 180 height 9
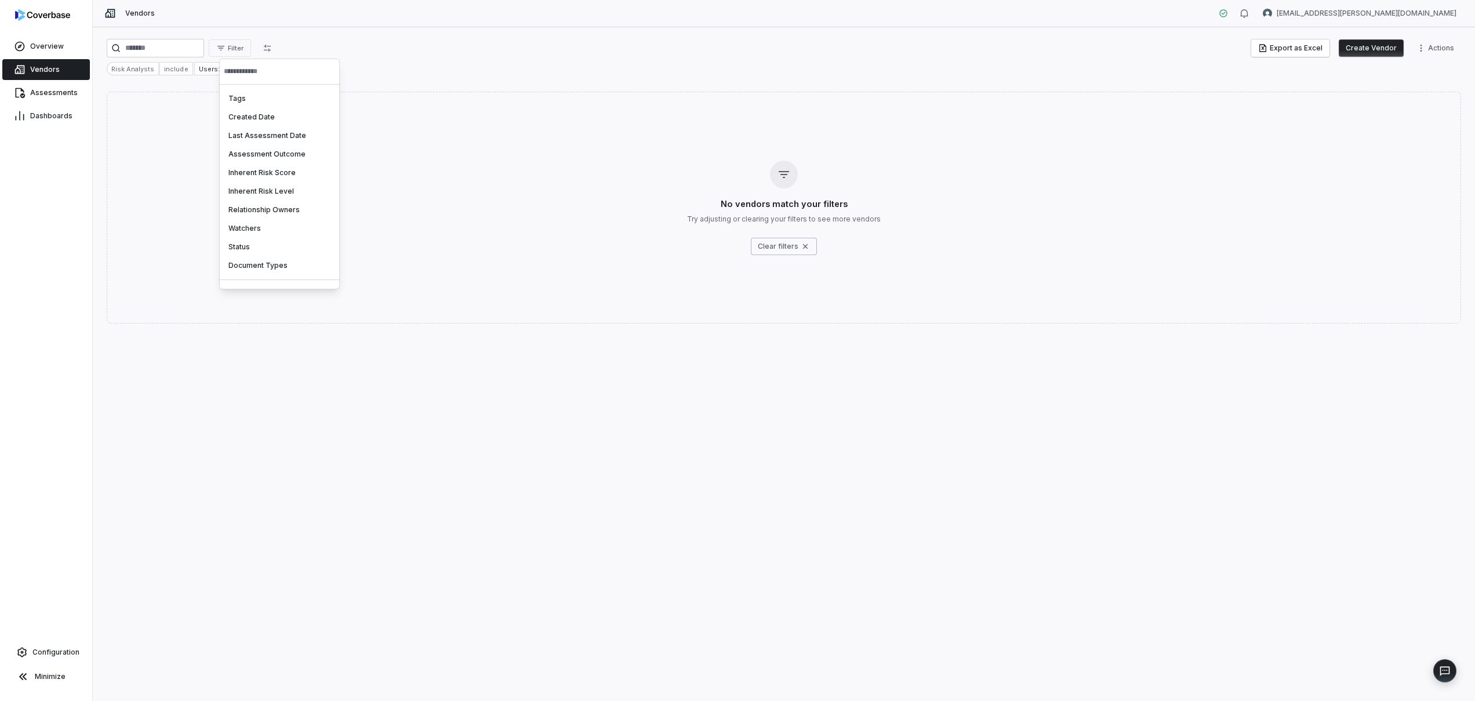
click at [164, 97] on html "Overview Vendors Assessments Dashboards Configuration Minimize Vendors mk.marti…" at bounding box center [737, 350] width 1475 height 701
click at [137, 68] on div "Risk Analysts" at bounding box center [133, 68] width 52 height 13
click at [264, 66] on icon at bounding box center [268, 69] width 8 height 8
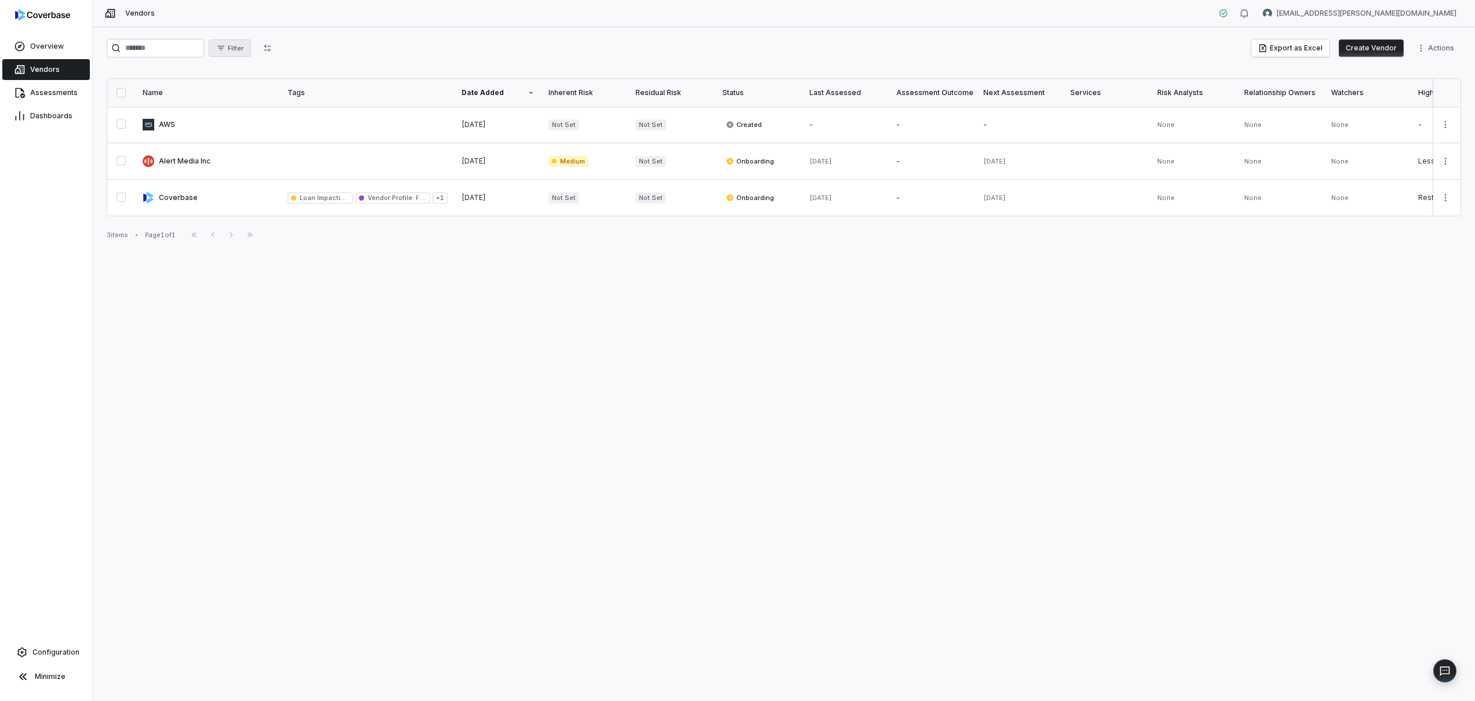
click at [236, 52] on button "Filter" at bounding box center [230, 47] width 42 height 17
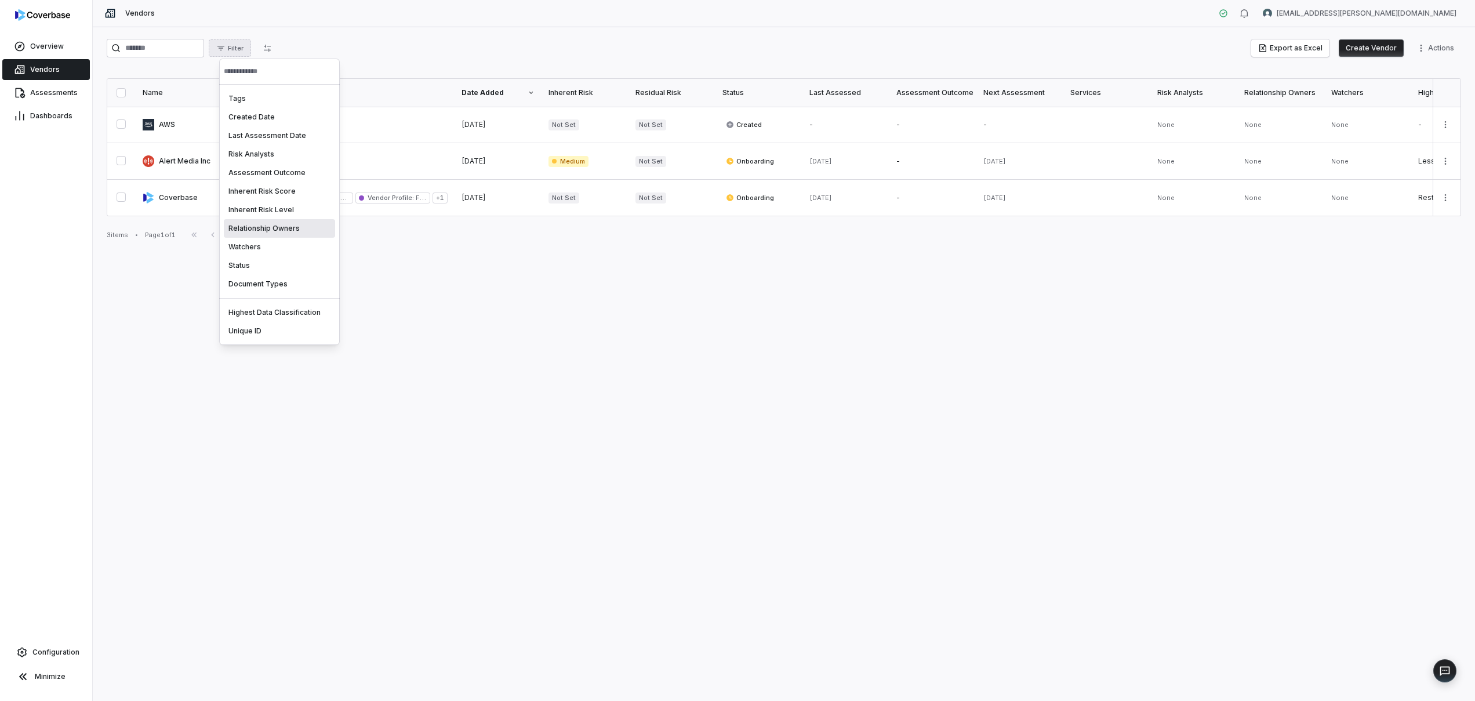
click at [236, 226] on div "Relationship Owners" at bounding box center [279, 228] width 111 height 19
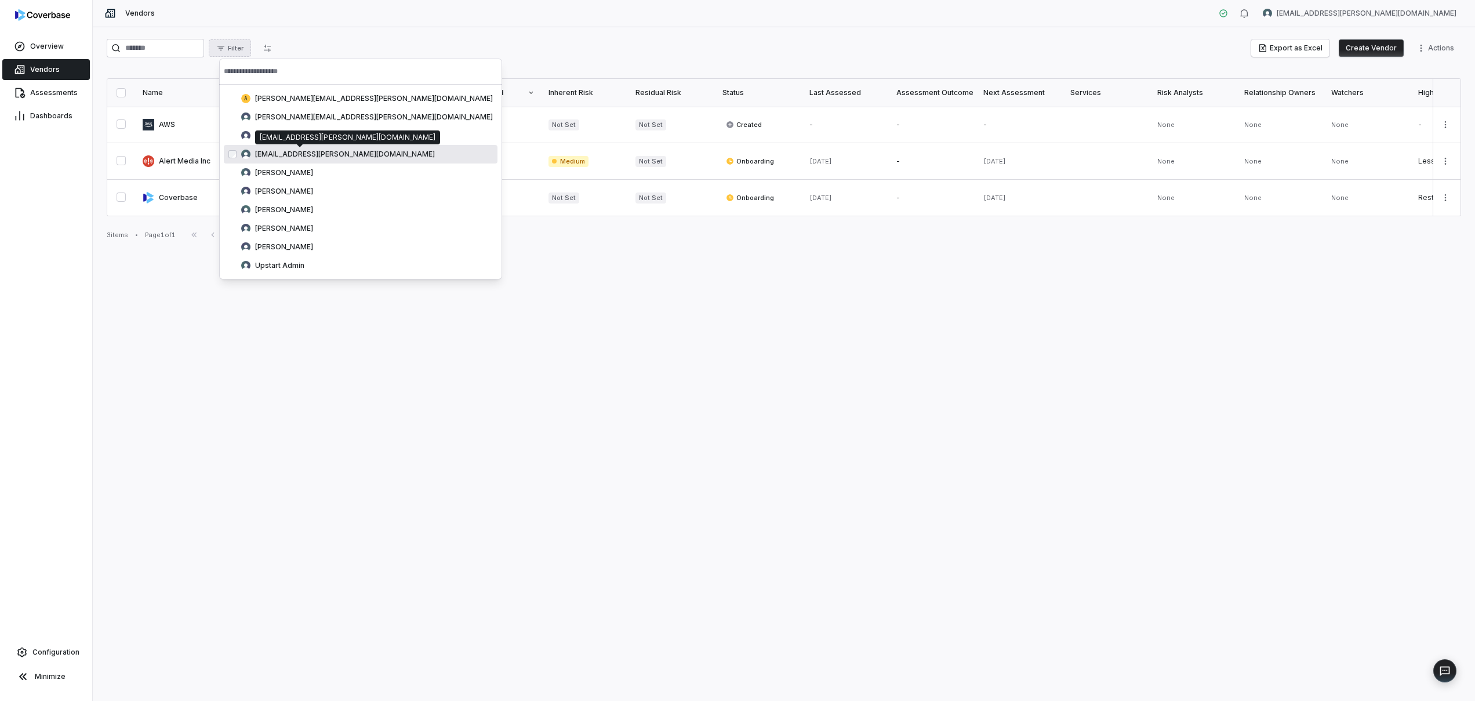
click at [312, 152] on span "[EMAIL_ADDRESS][PERSON_NAME][DOMAIN_NAME]" at bounding box center [345, 154] width 180 height 9
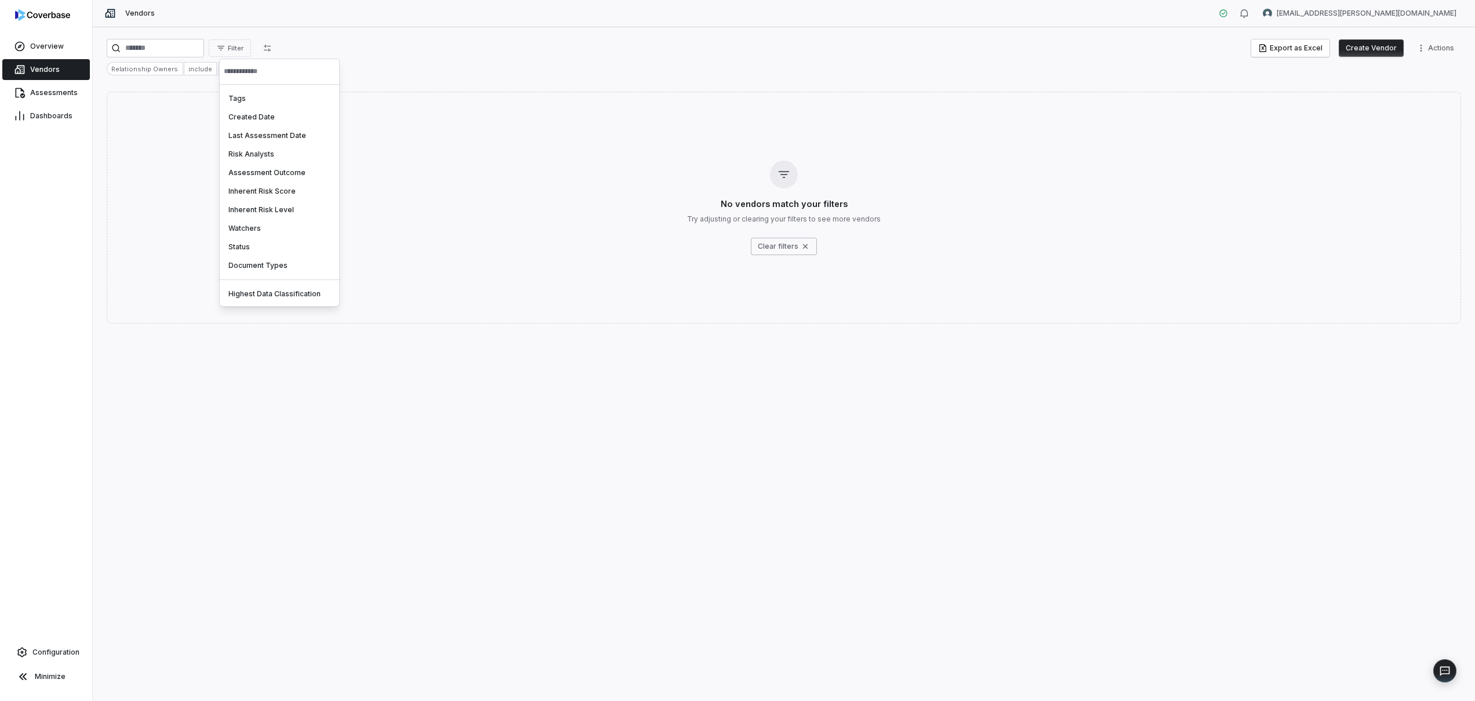
click at [176, 94] on html "Overview Vendors Assessments Dashboards Configuration Minimize Vendors mk.marti…" at bounding box center [737, 350] width 1475 height 701
click at [31, 99] on link "Assessments" at bounding box center [46, 92] width 88 height 21
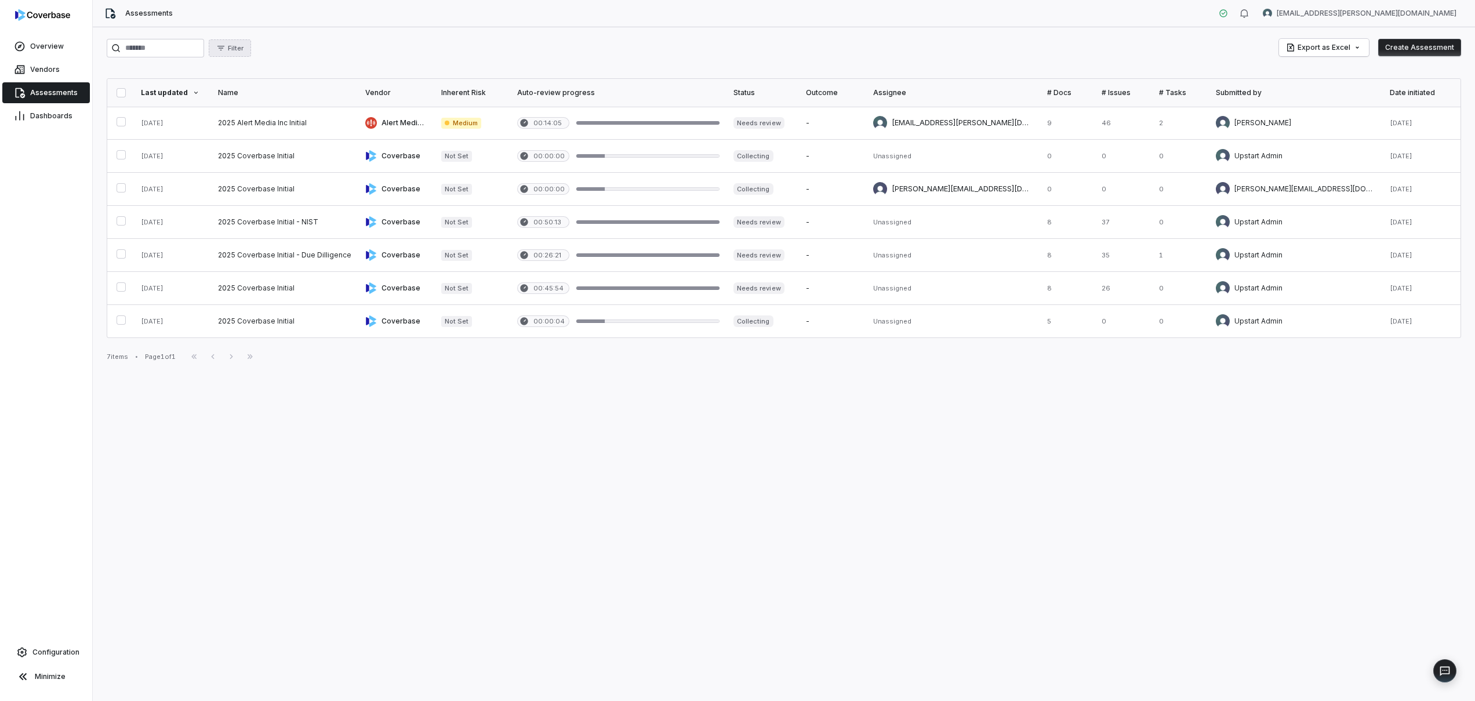
click at [239, 51] on span "Filter" at bounding box center [236, 48] width 16 height 9
click at [262, 124] on div "Assignee" at bounding box center [279, 120] width 111 height 19
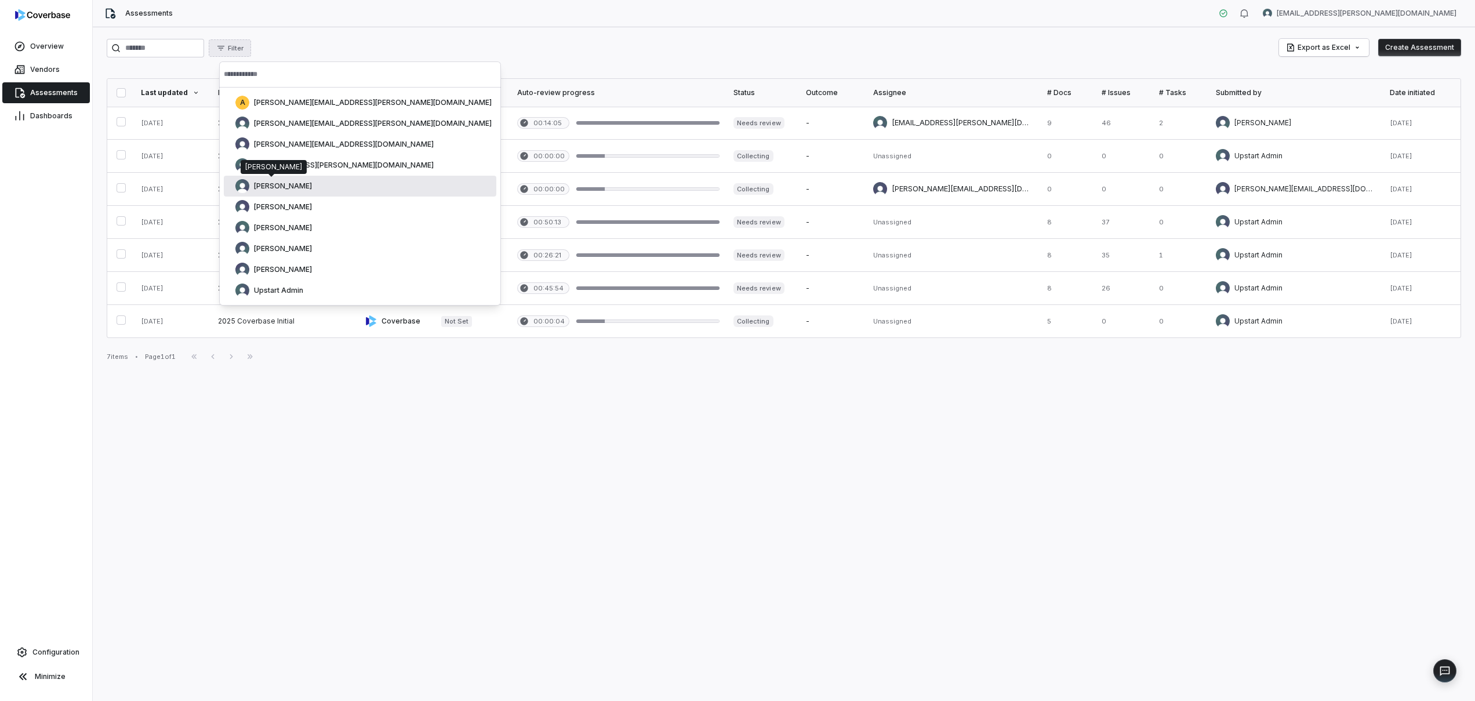
click at [300, 164] on div "Chastity Wilson Chastity Wilson" at bounding box center [274, 167] width 66 height 14
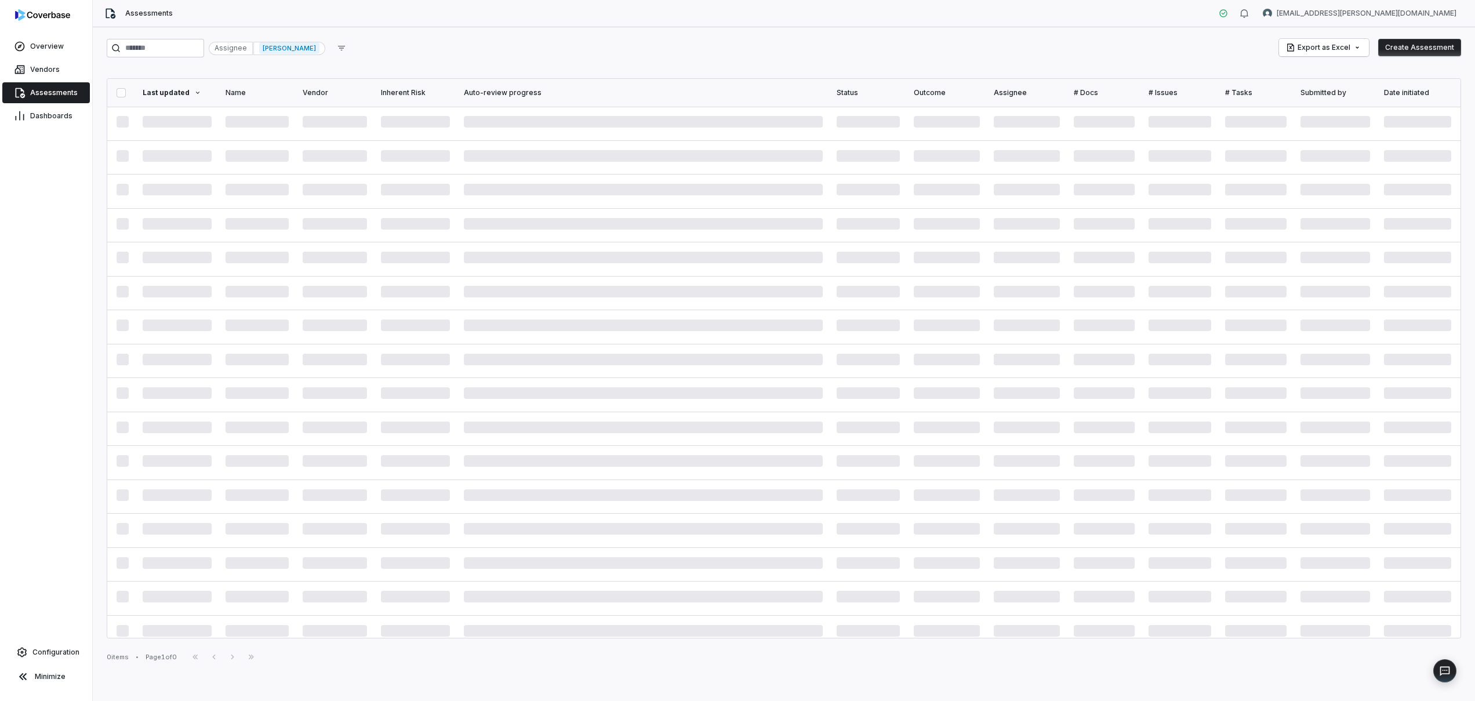
click at [276, 53] on span "Chastity Wilson" at bounding box center [289, 48] width 60 height 12
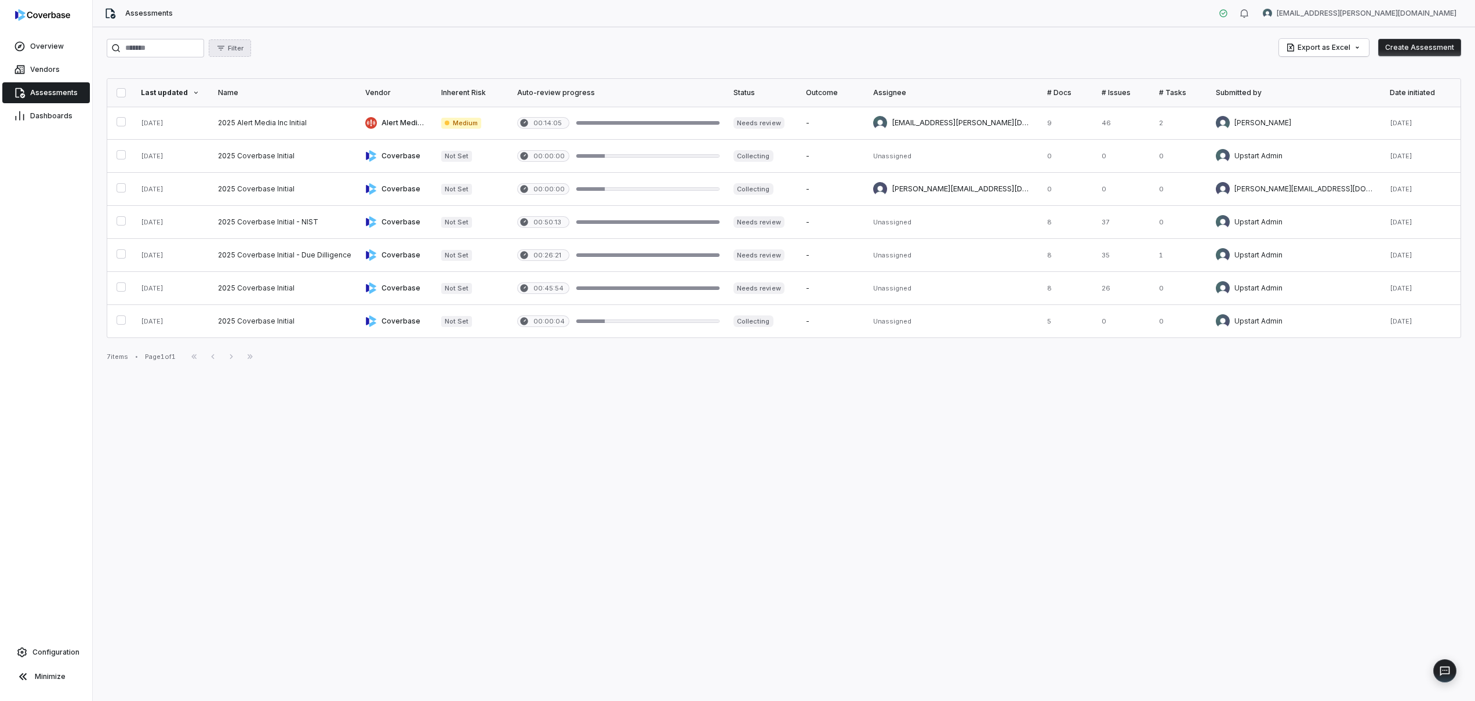
click at [244, 44] on span "Filter" at bounding box center [236, 48] width 16 height 9
click at [300, 122] on div "Assignee" at bounding box center [279, 120] width 111 height 19
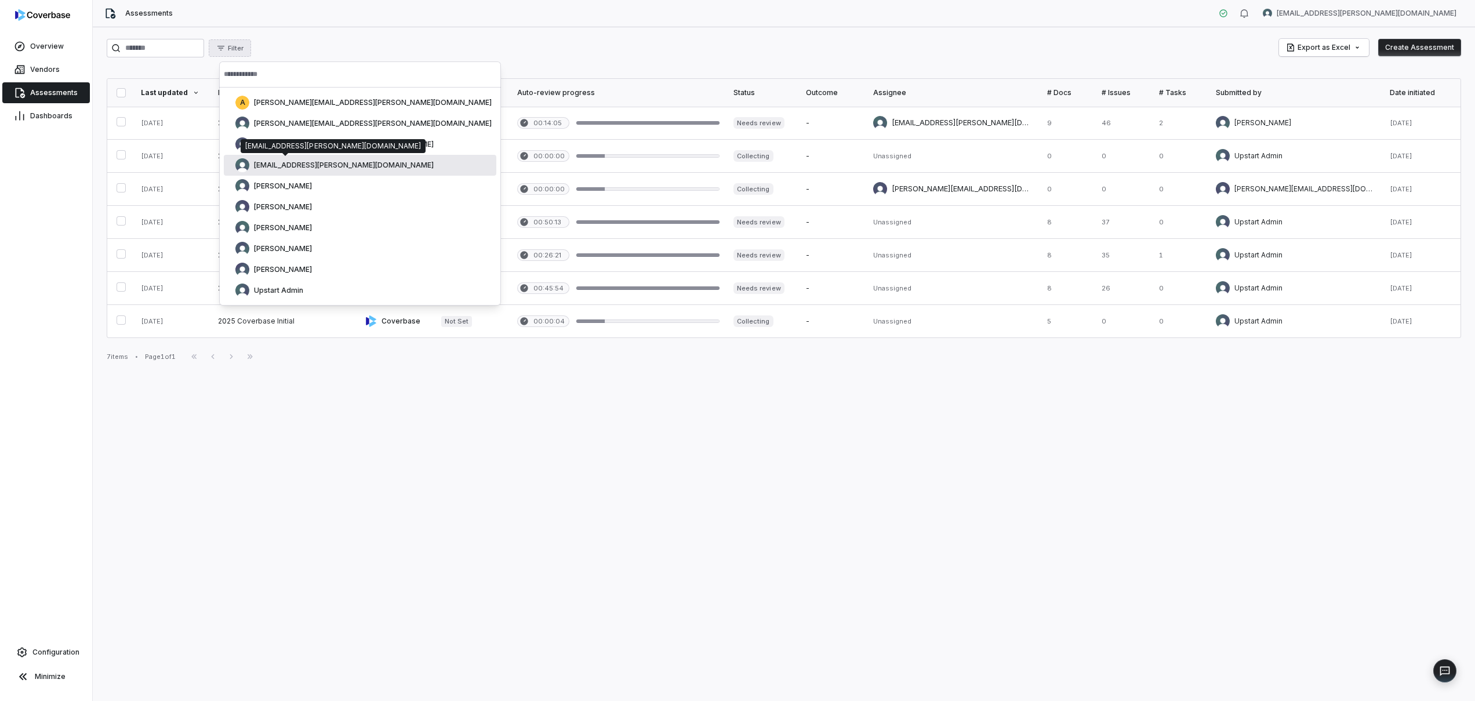
click at [297, 150] on div "[EMAIL_ADDRESS][PERSON_NAME][DOMAIN_NAME]" at bounding box center [333, 145] width 176 height 9
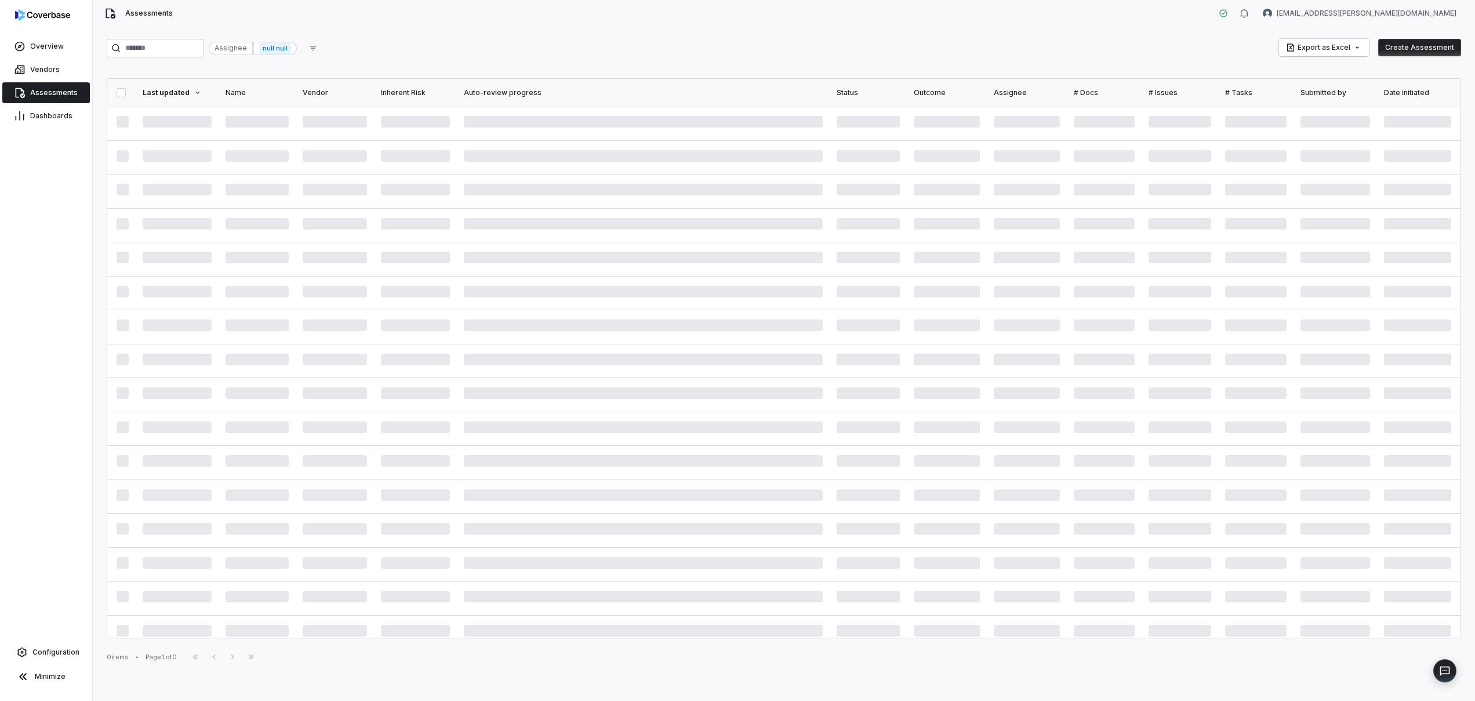
click at [279, 51] on span "null null" at bounding box center [275, 48] width 32 height 12
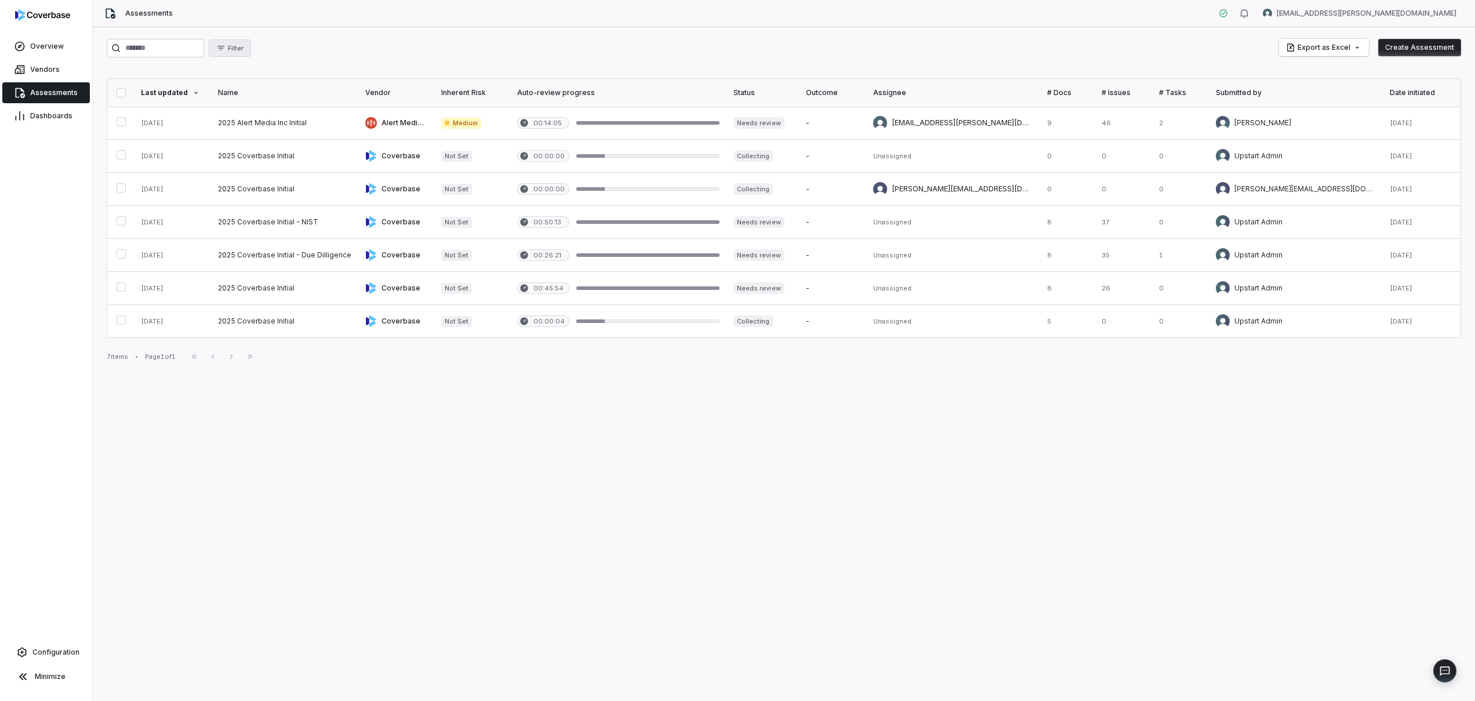
click at [251, 52] on button "Filter" at bounding box center [230, 47] width 42 height 17
click at [290, 122] on div "Assignee" at bounding box center [279, 120] width 111 height 19
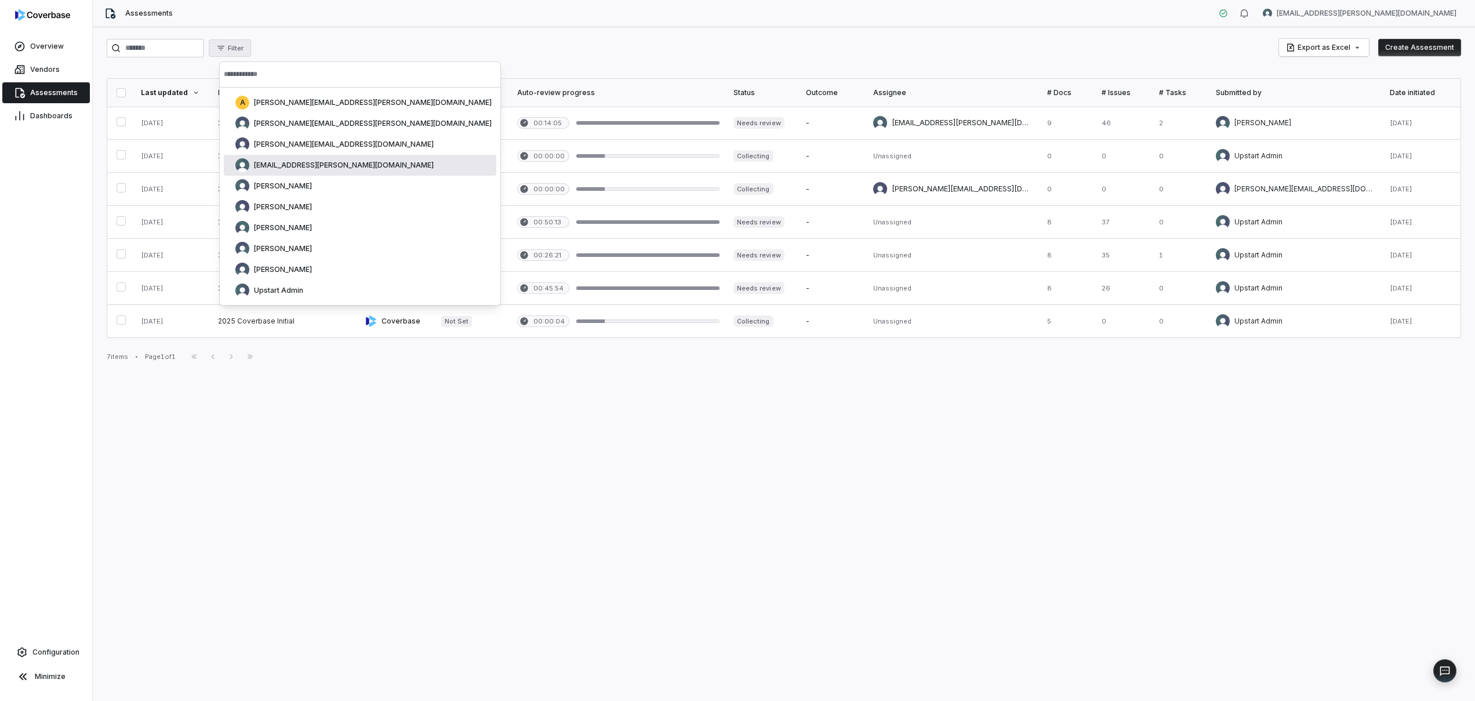
click at [343, 166] on div "[EMAIL_ADDRESS][PERSON_NAME][DOMAIN_NAME]" at bounding box center [360, 165] width 273 height 21
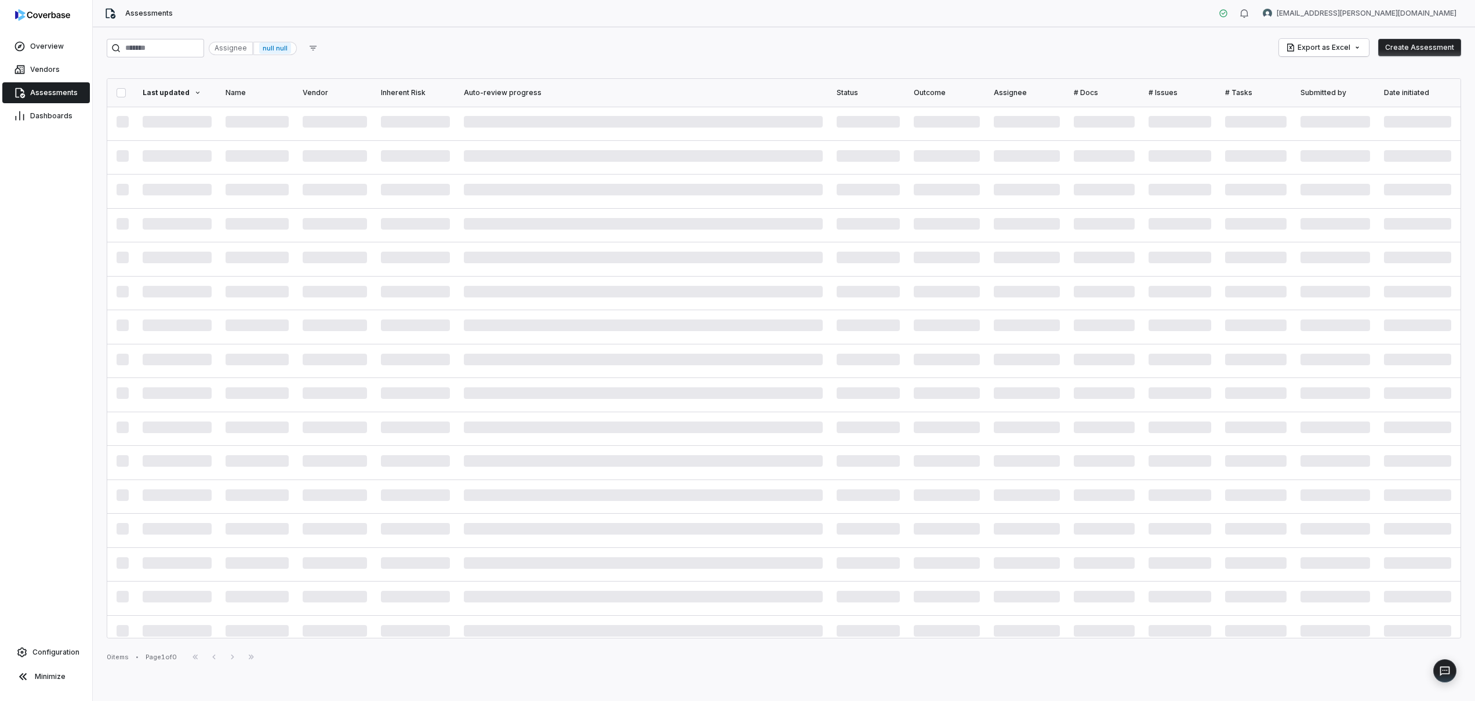
click at [57, 93] on span "Assessments" at bounding box center [54, 92] width 48 height 9
click at [245, 45] on div "Assignee" at bounding box center [231, 48] width 44 height 13
click at [57, 72] on span "Vendors" at bounding box center [45, 69] width 30 height 9
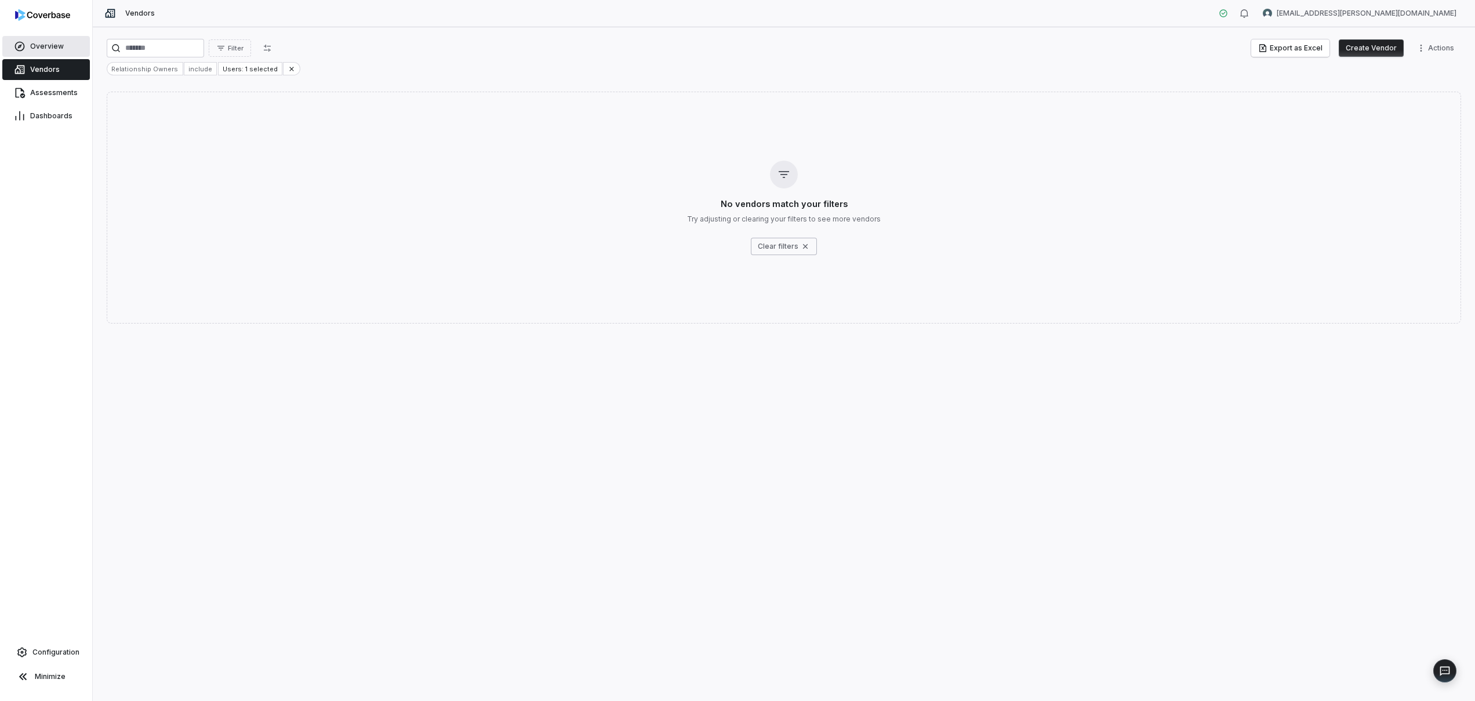
click at [63, 47] on link "Overview" at bounding box center [46, 46] width 88 height 21
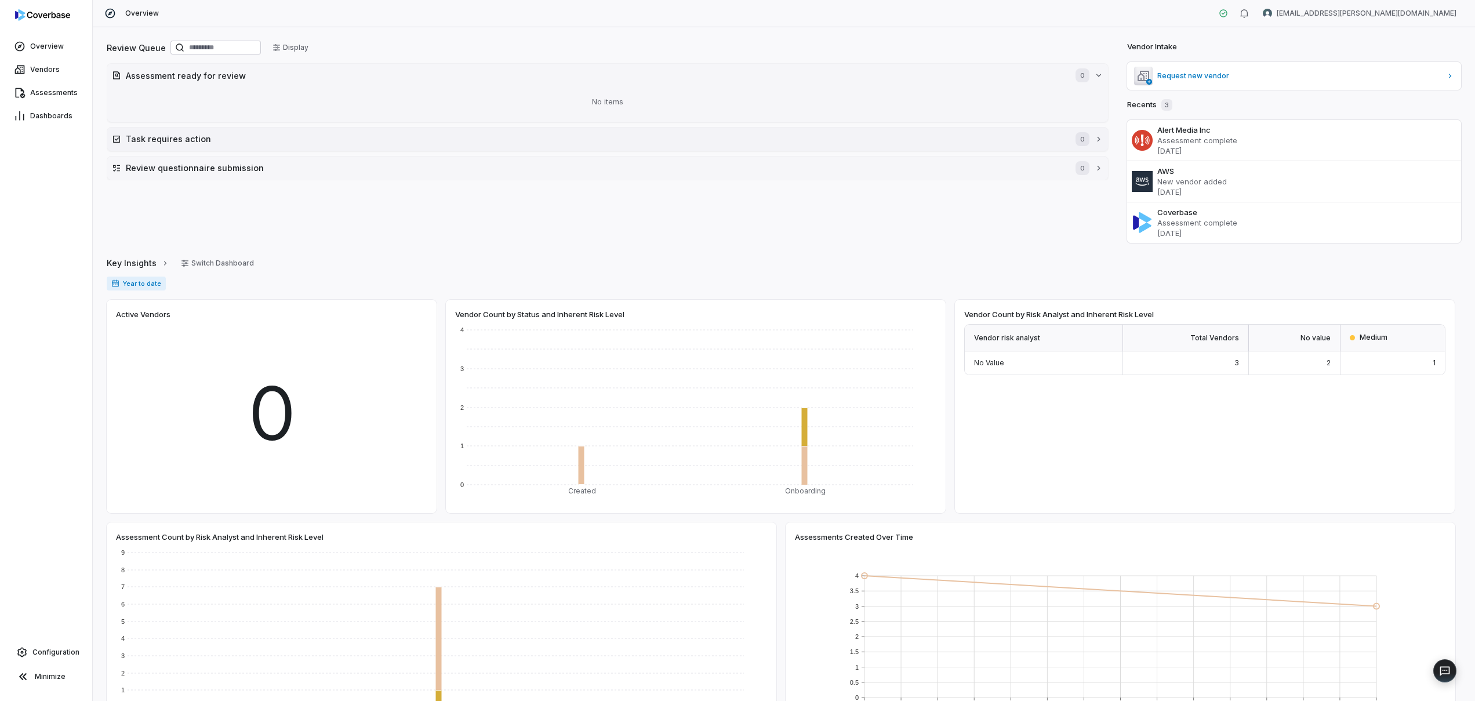
click at [129, 140] on h2 "Task requires action" at bounding box center [595, 139] width 938 height 12
click at [146, 202] on h2 "Review questionnaire submission" at bounding box center [595, 203] width 938 height 12
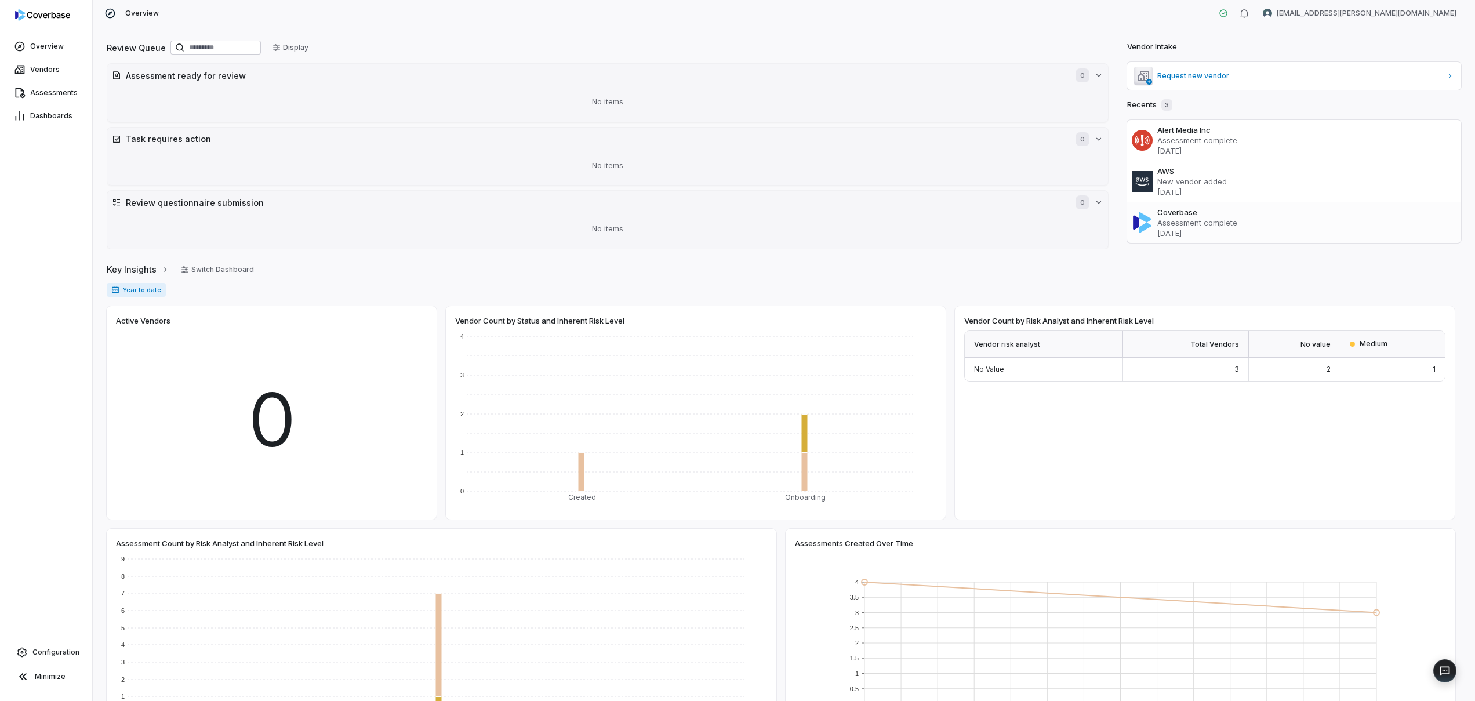
click at [1223, 224] on p "Assessment complete" at bounding box center [1306, 222] width 299 height 10
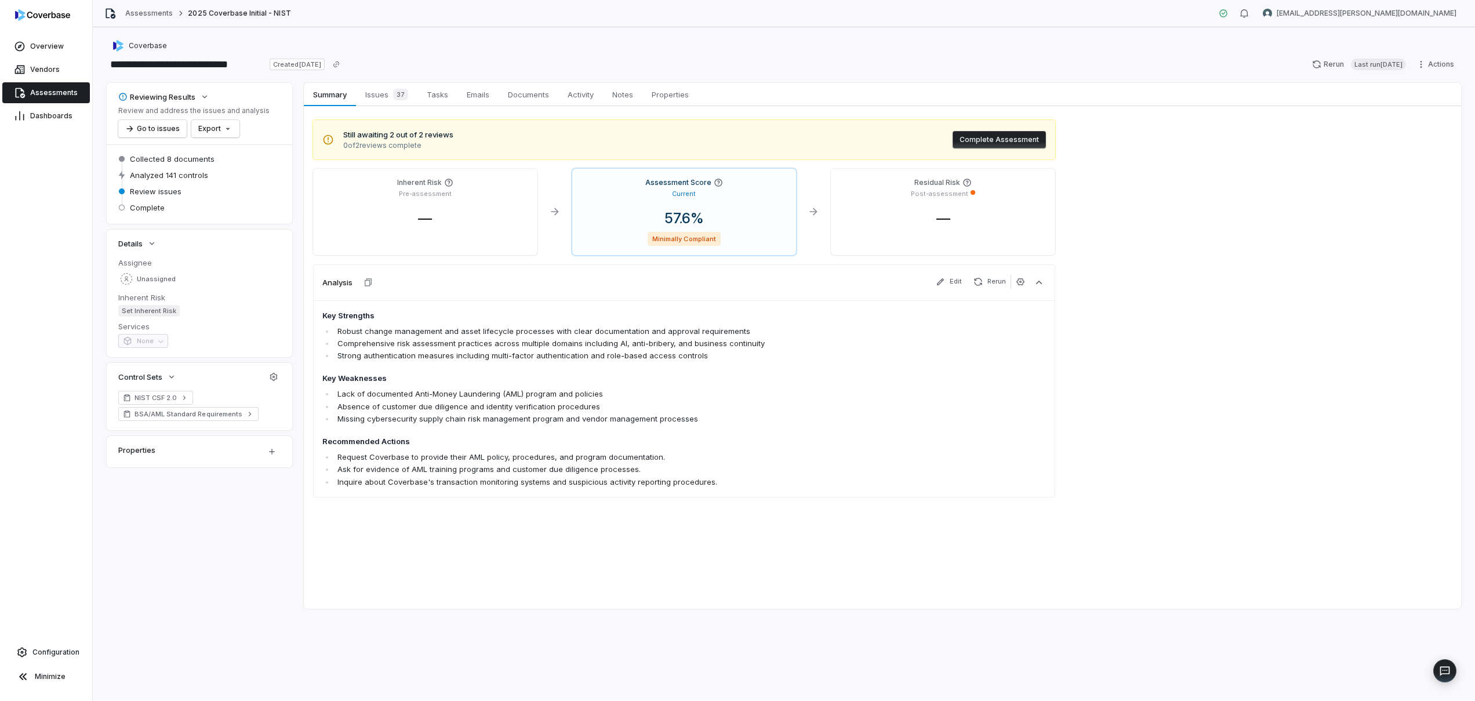
click at [1015, 148] on button "Complete Assessment" at bounding box center [999, 139] width 93 height 17
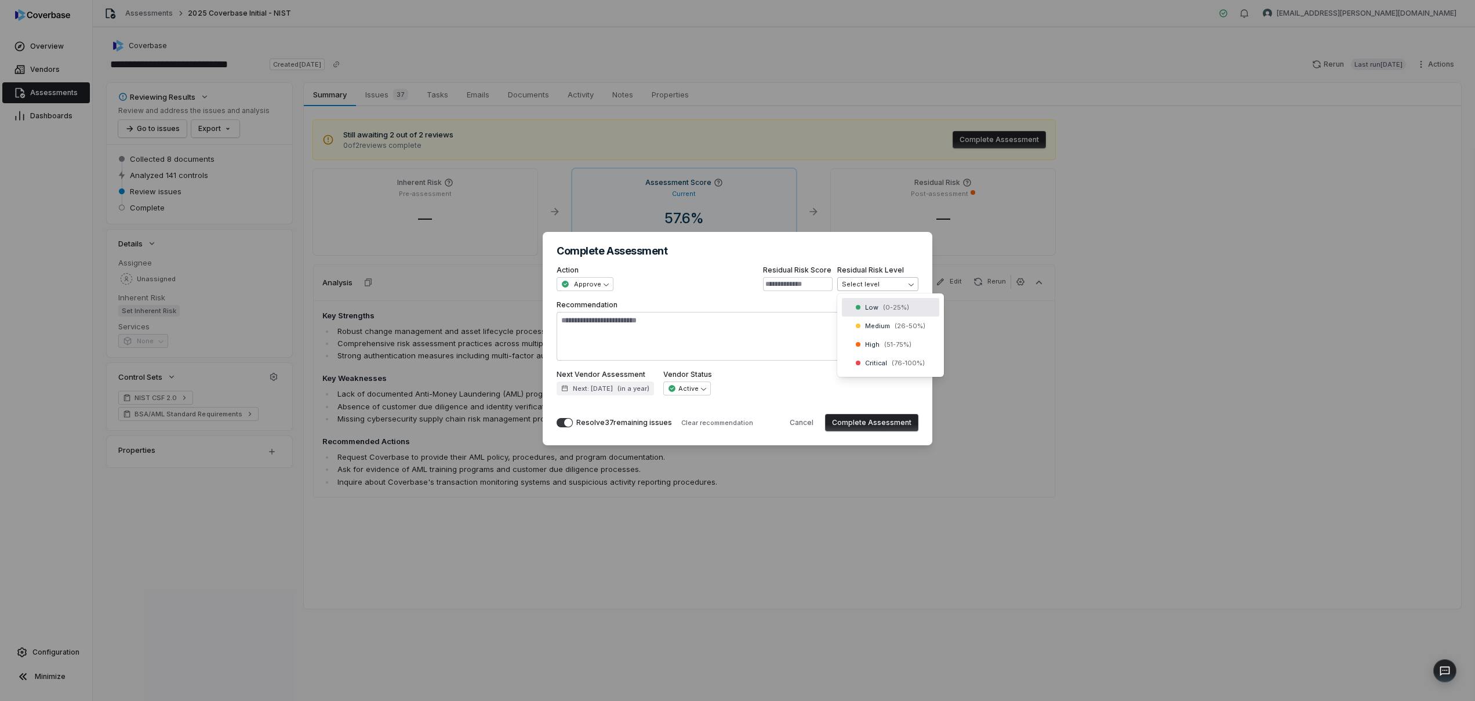
click at [880, 285] on div "**********" at bounding box center [737, 350] width 1475 height 274
type textarea "*"
select select "**********"
type textarea "*"
click at [806, 289] on input at bounding box center [798, 284] width 70 height 14
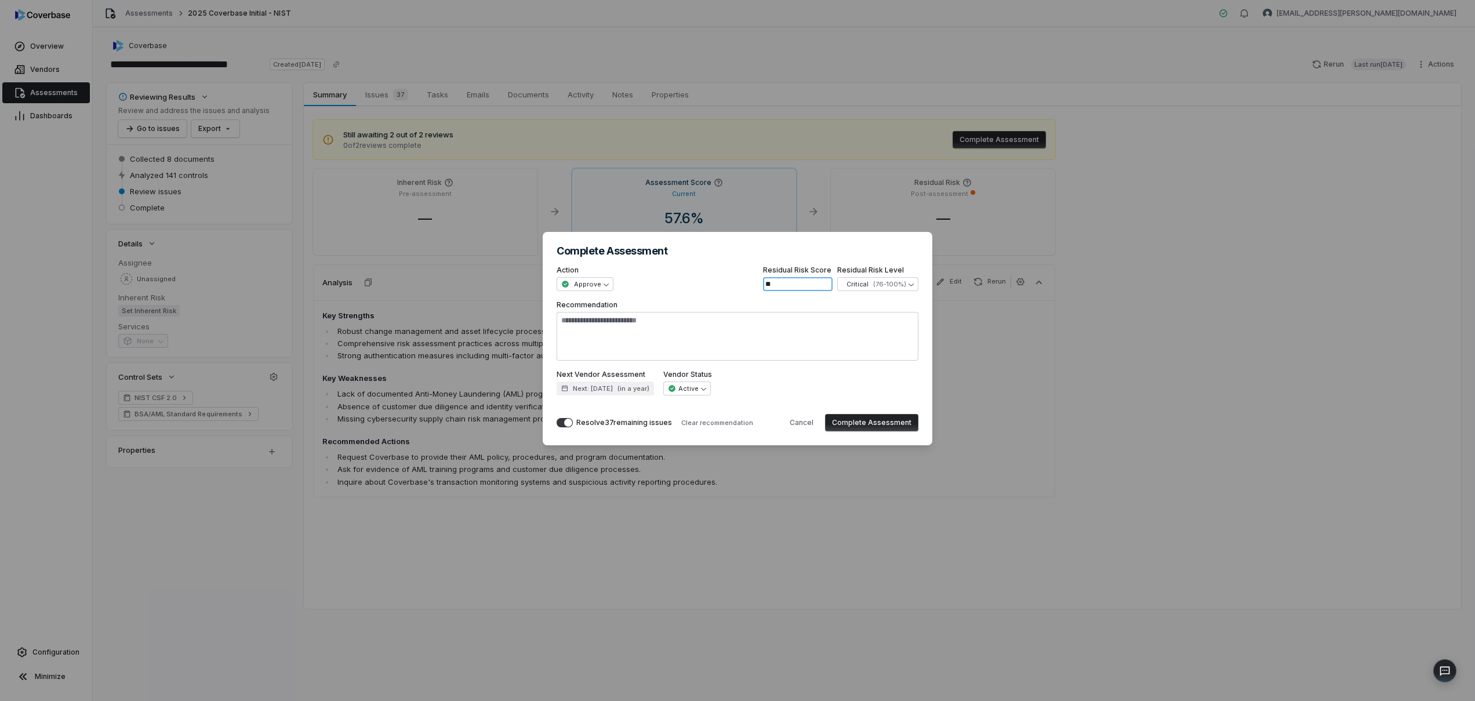
type input "**"
click at [898, 424] on button "Complete Assessment" at bounding box center [871, 422] width 93 height 17
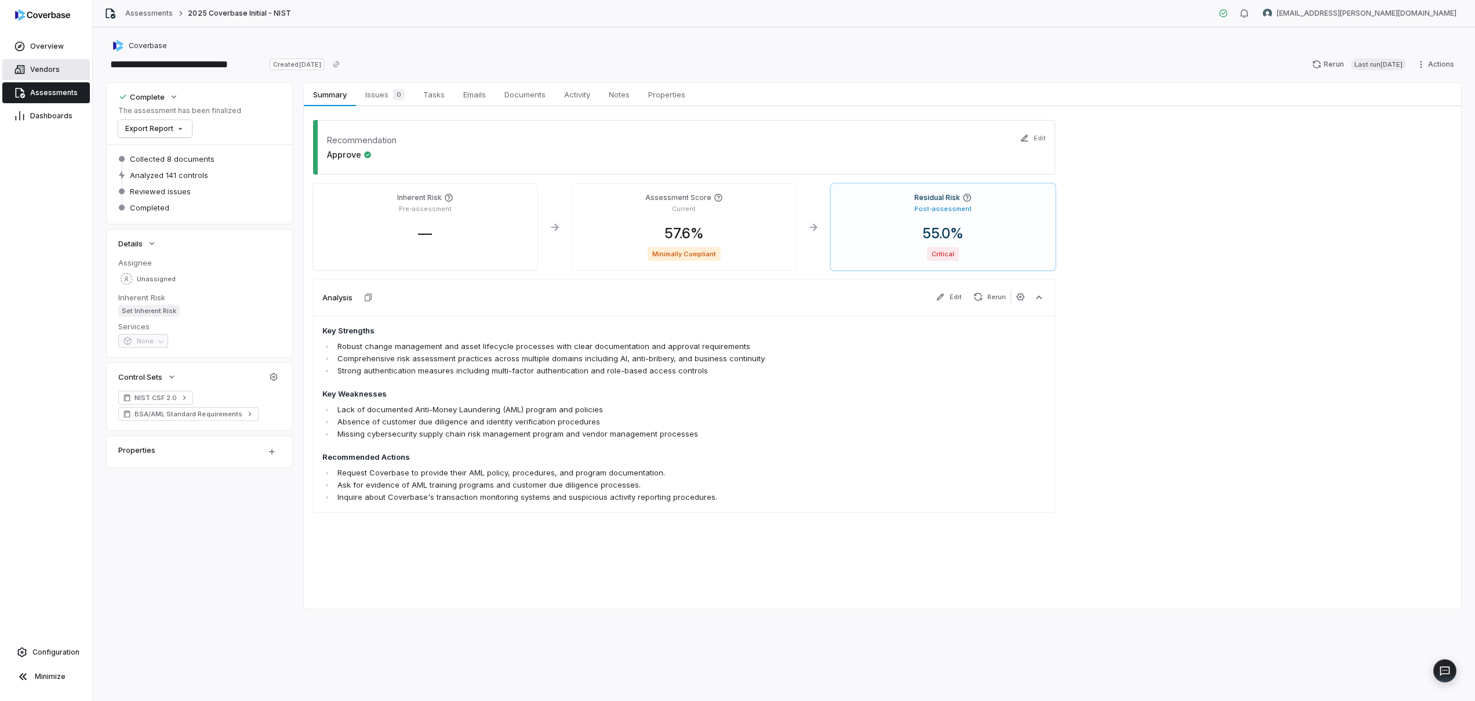
click at [41, 77] on link "Vendors" at bounding box center [46, 69] width 88 height 21
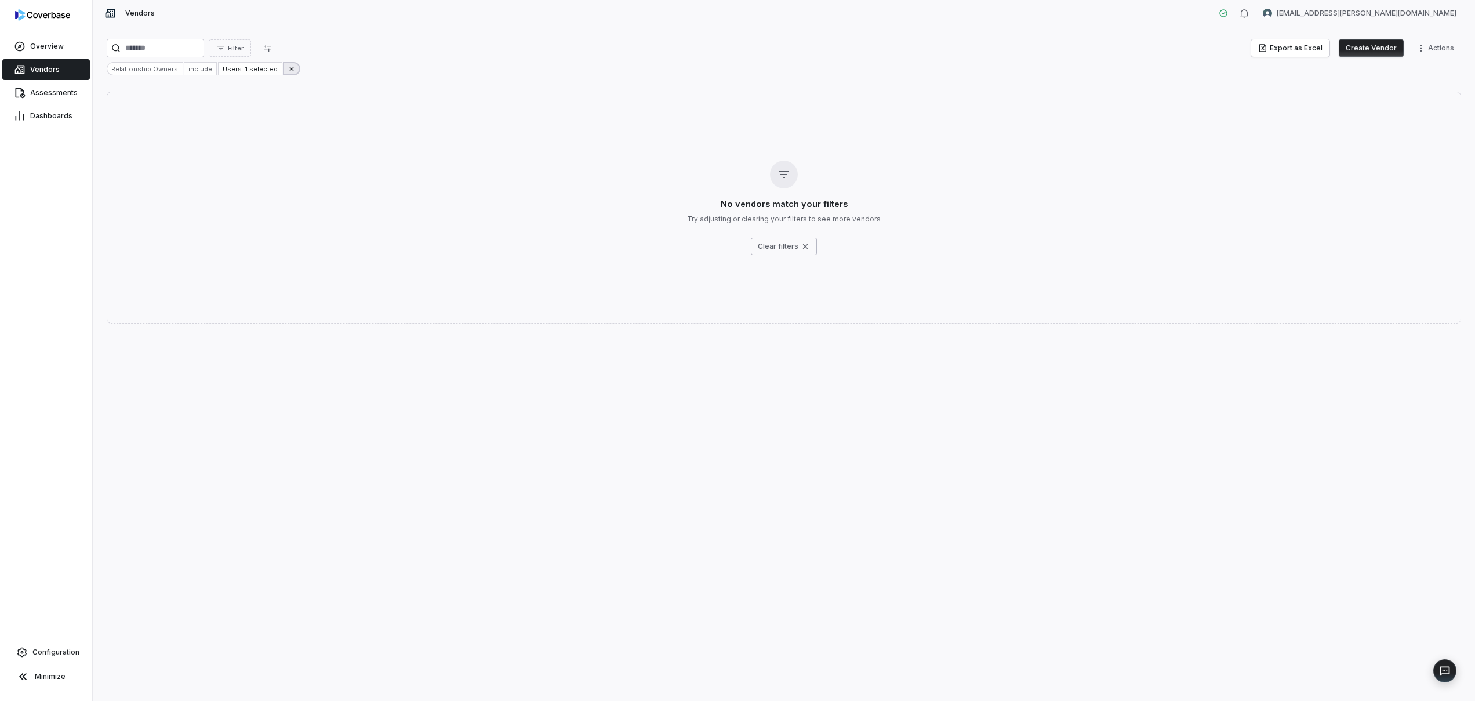
click at [288, 66] on icon at bounding box center [292, 69] width 8 height 8
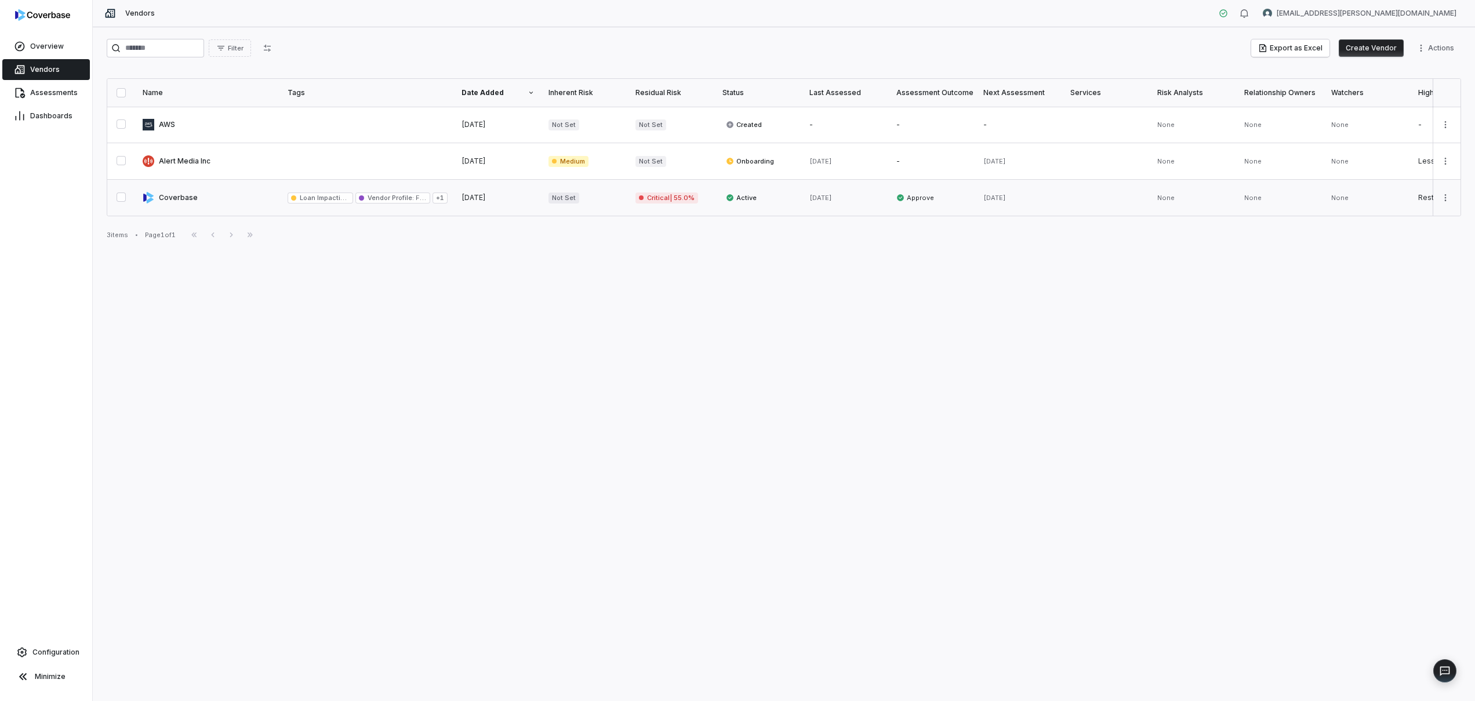
click at [270, 204] on link at bounding box center [208, 198] width 145 height 36
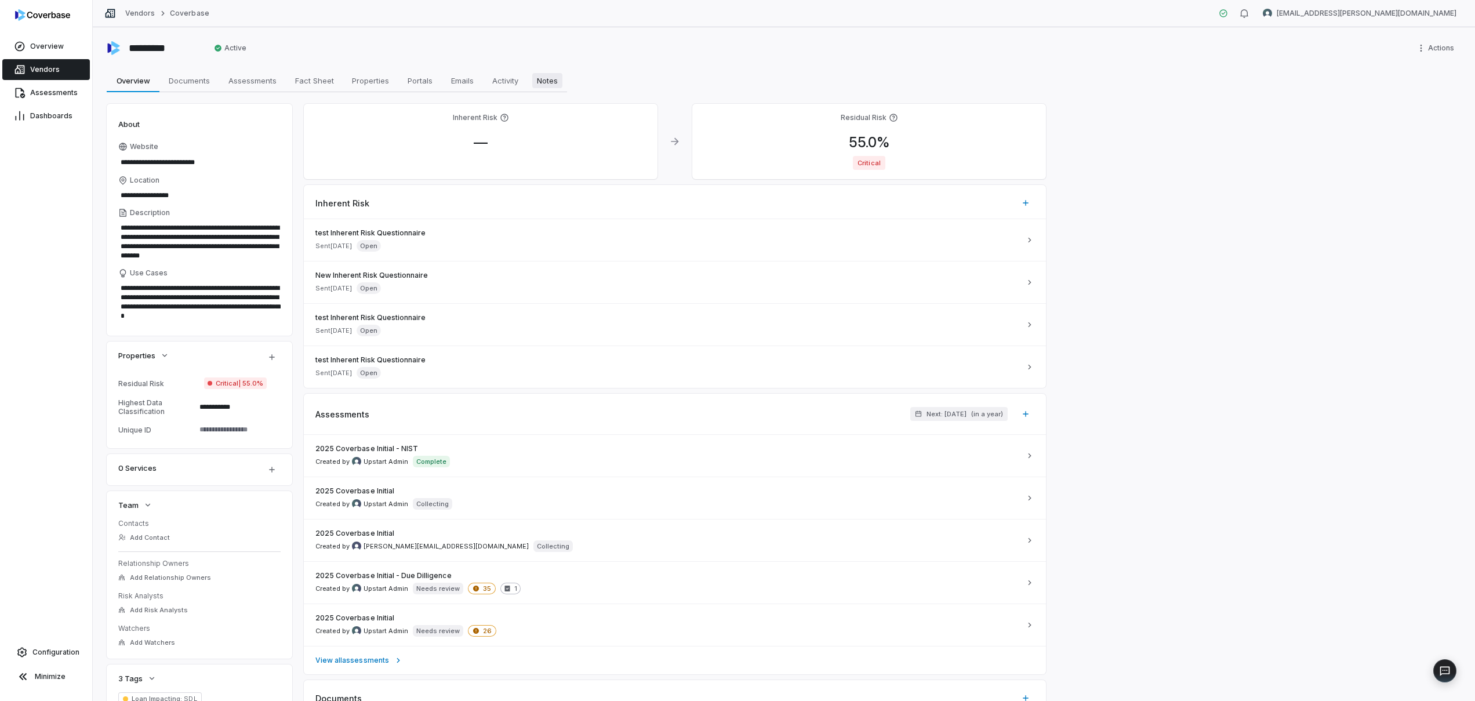
click at [548, 79] on span "Notes" at bounding box center [547, 80] width 30 height 15
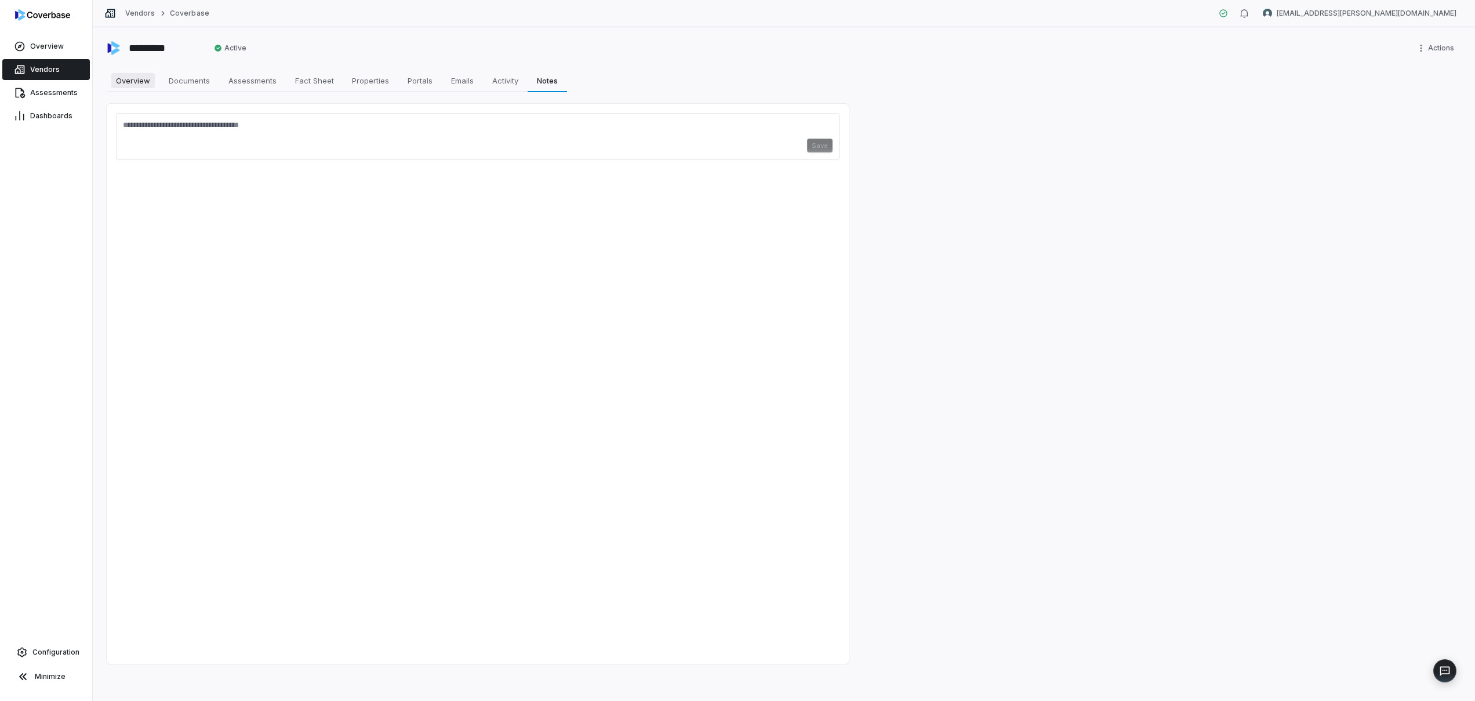
click at [144, 88] on span "Overview" at bounding box center [132, 80] width 43 height 15
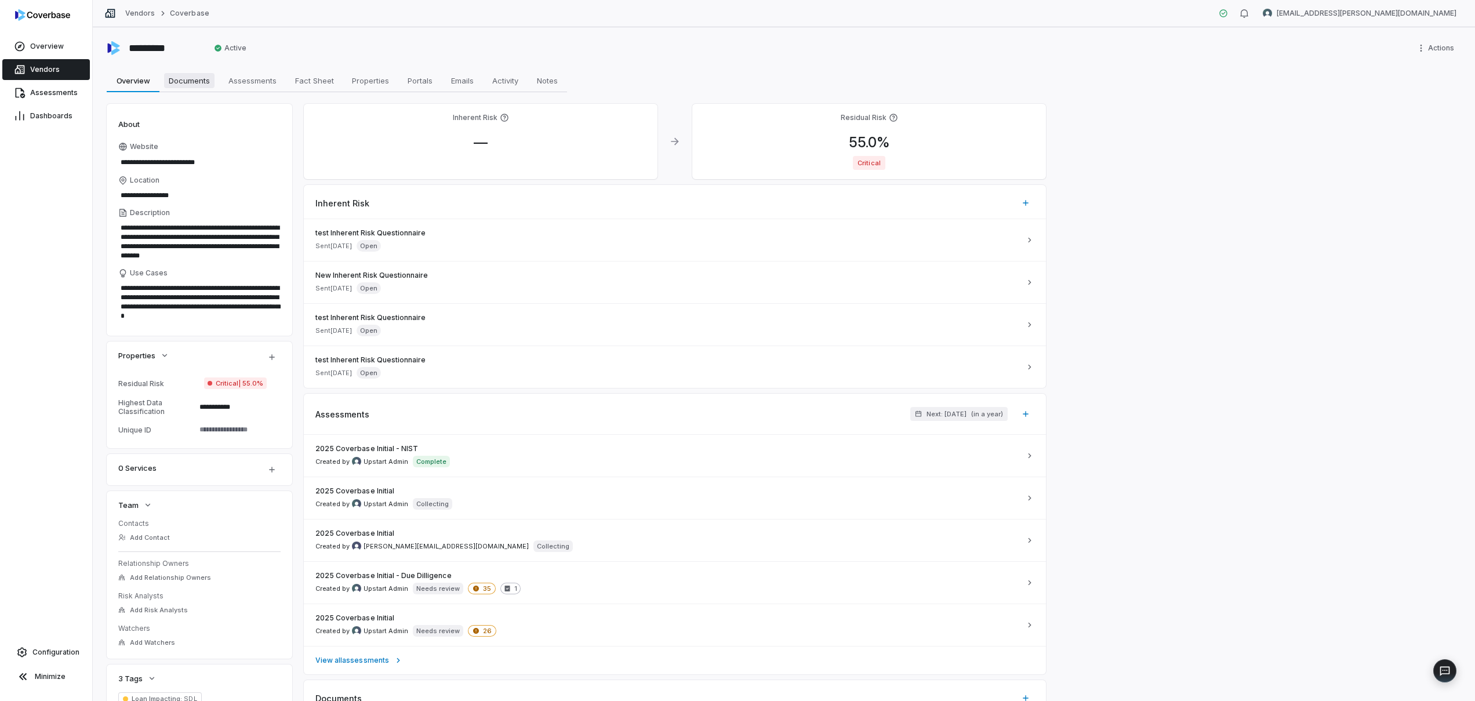
click at [190, 75] on span "Documents" at bounding box center [189, 80] width 50 height 15
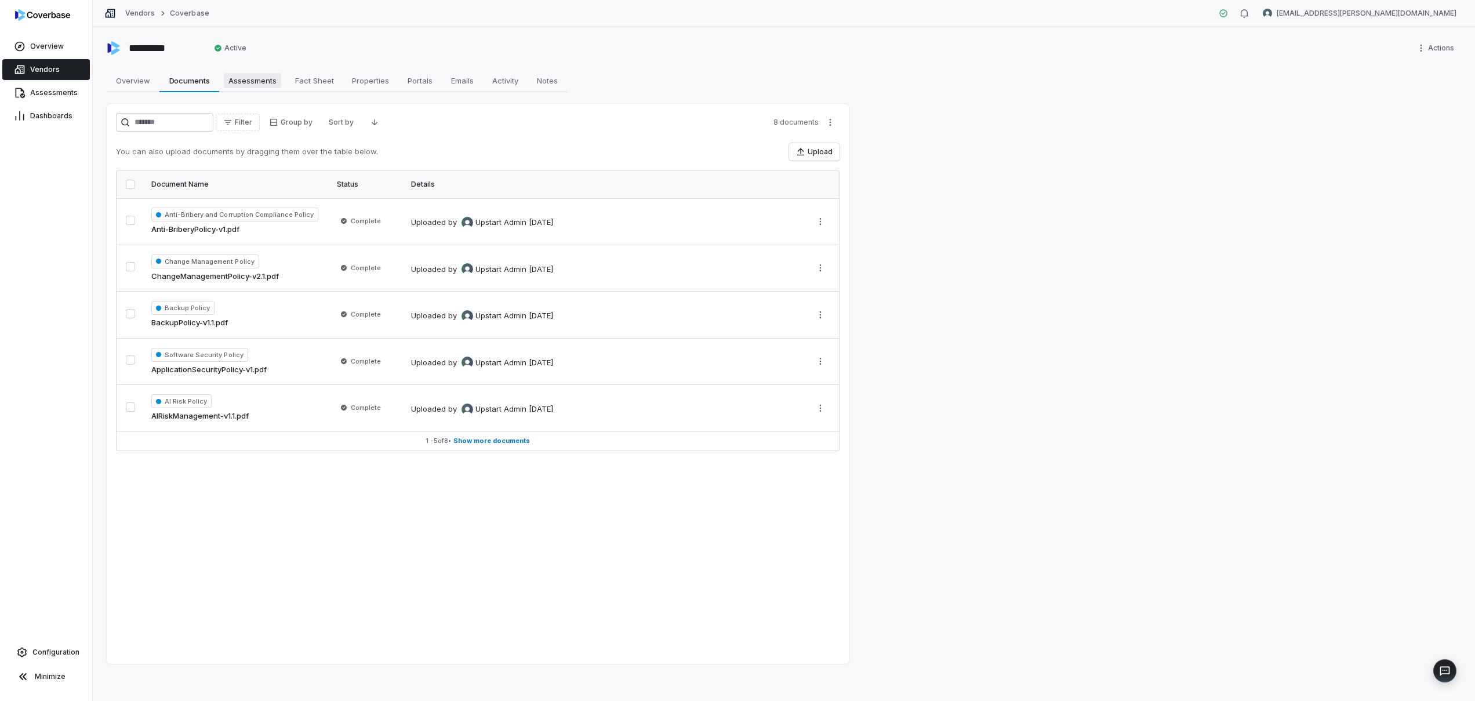
click at [240, 83] on span "Assessments" at bounding box center [252, 80] width 57 height 15
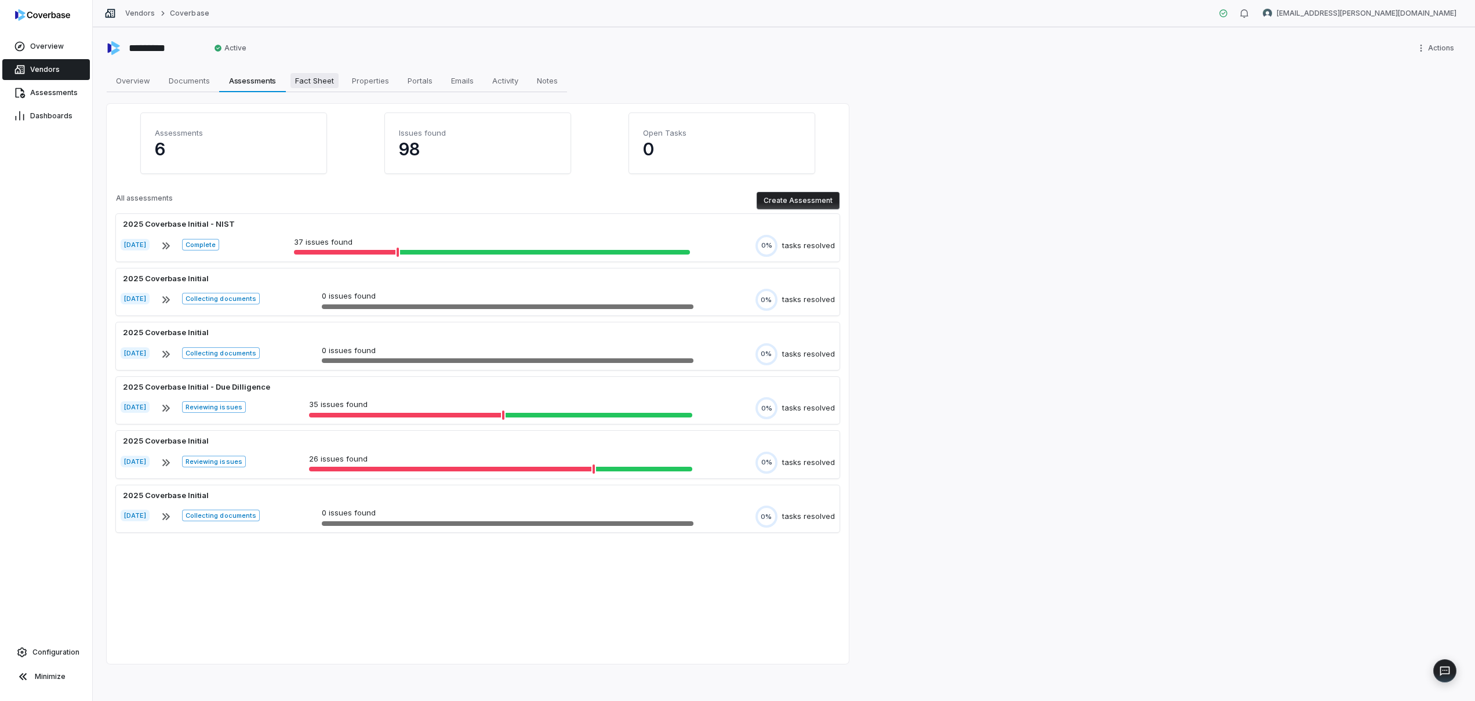
click at [296, 83] on span "Fact Sheet" at bounding box center [315, 80] width 48 height 15
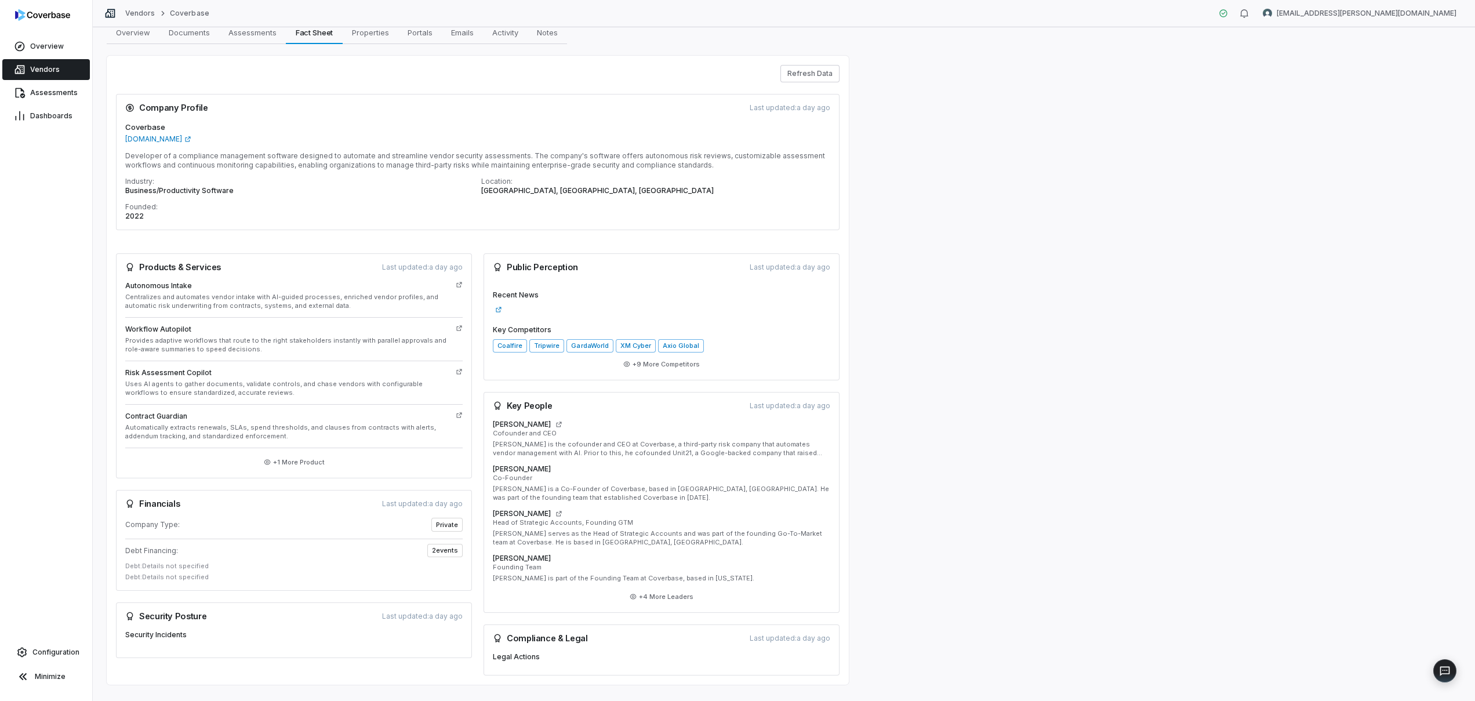
scroll to position [50, 0]
click at [388, 31] on span "Properties" at bounding box center [370, 30] width 46 height 15
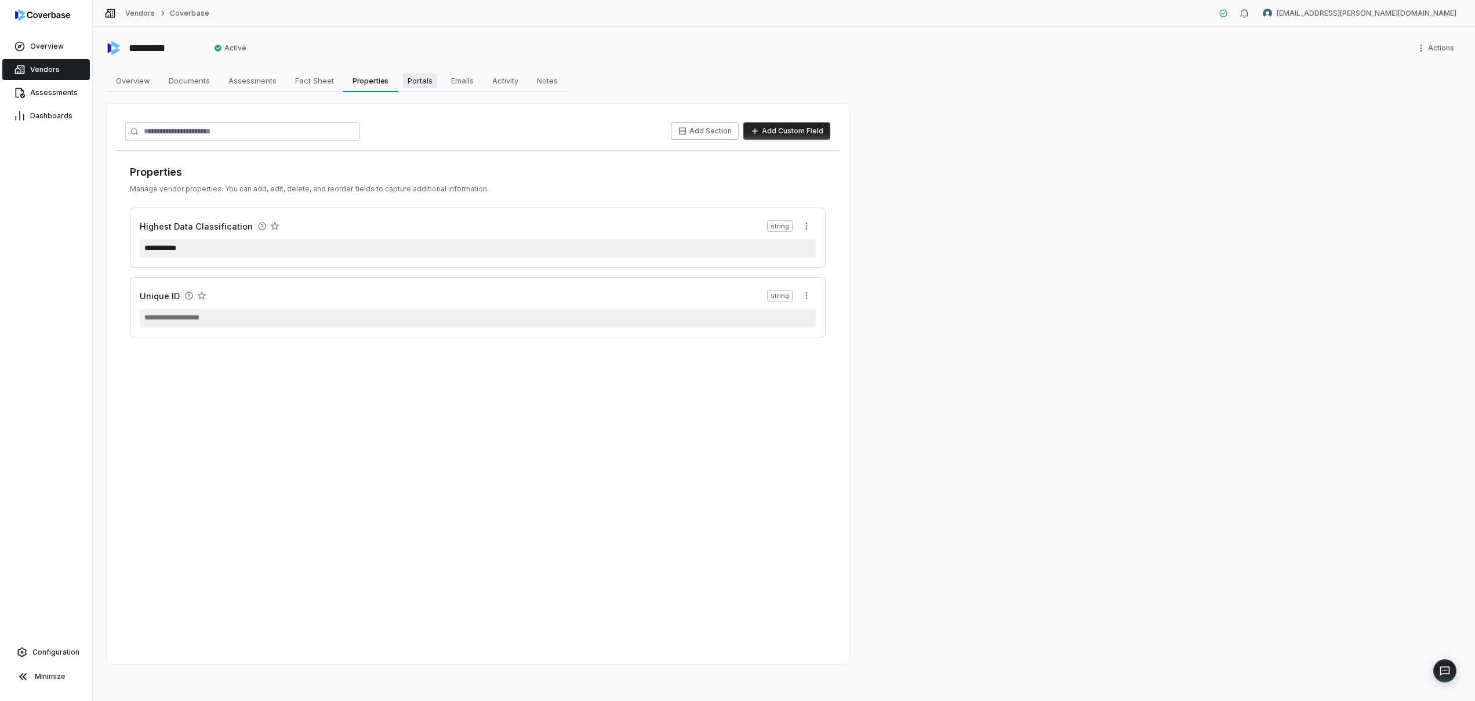
click at [420, 88] on span "Portals" at bounding box center [420, 80] width 34 height 15
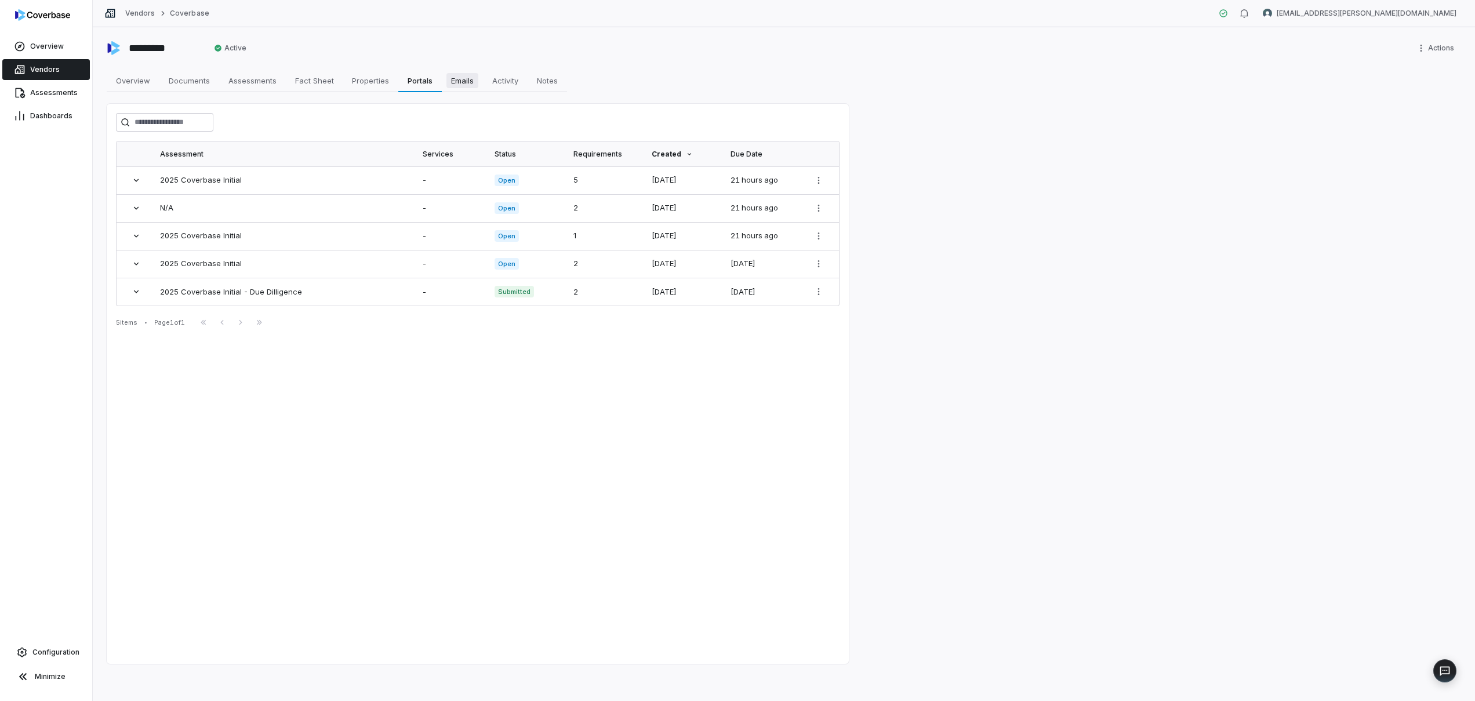
click at [446, 81] on span "Emails" at bounding box center [462, 80] width 32 height 15
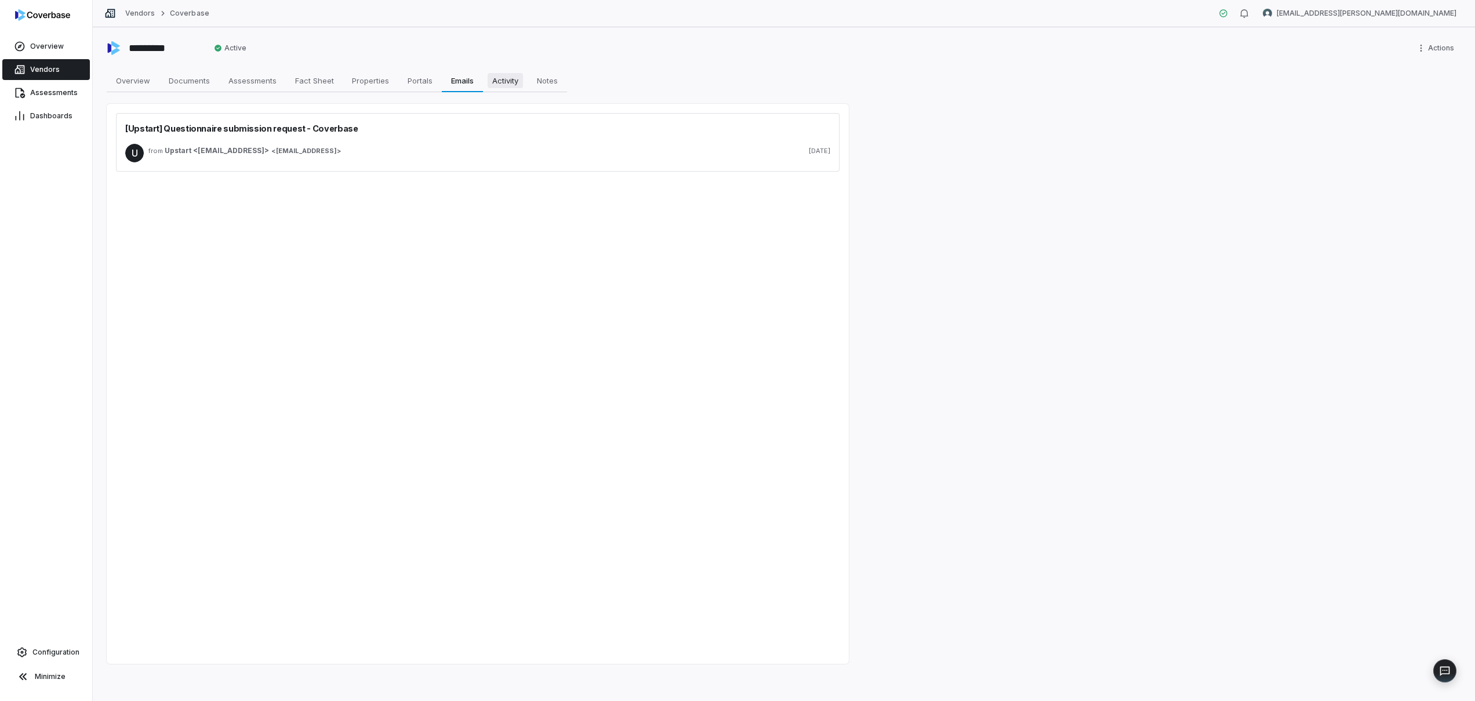
click at [489, 82] on span "Activity" at bounding box center [505, 80] width 35 height 15
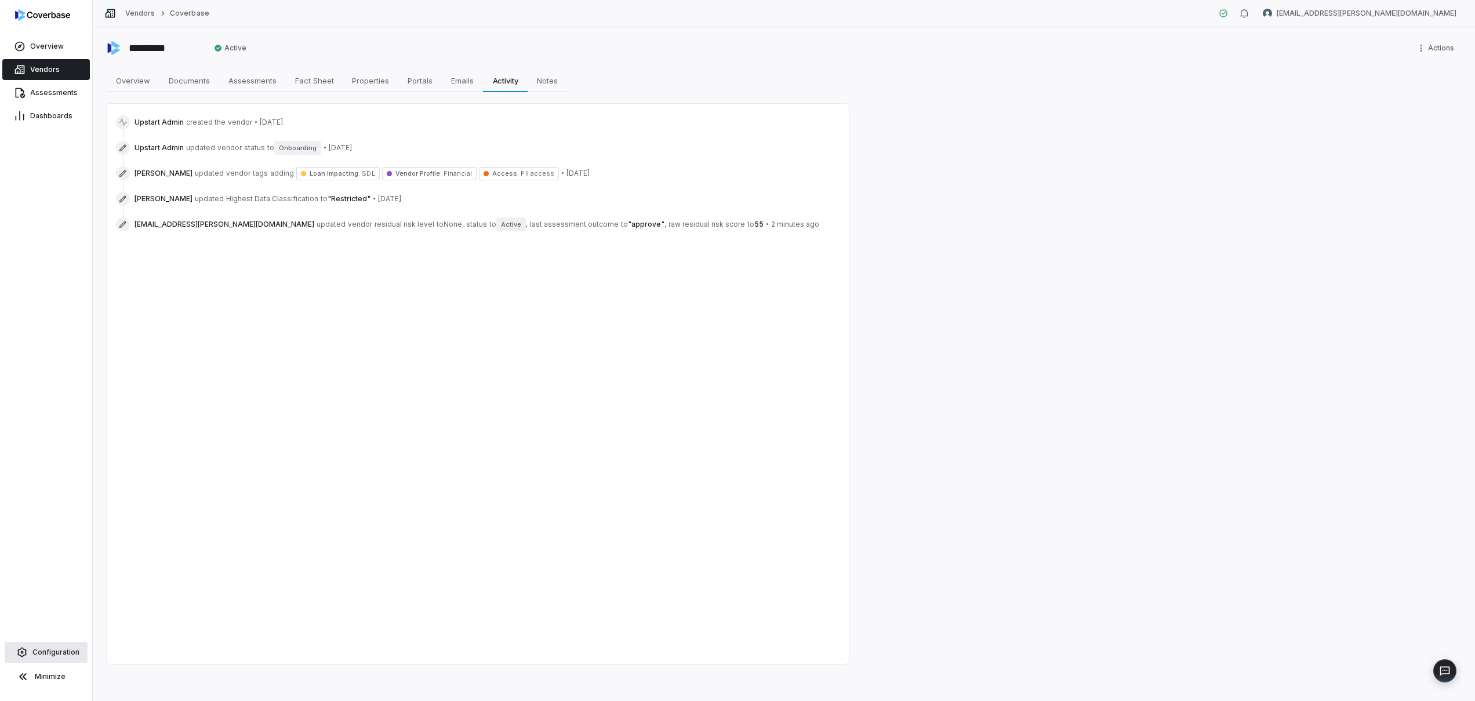
click at [58, 656] on span "Configuration" at bounding box center [55, 652] width 47 height 9
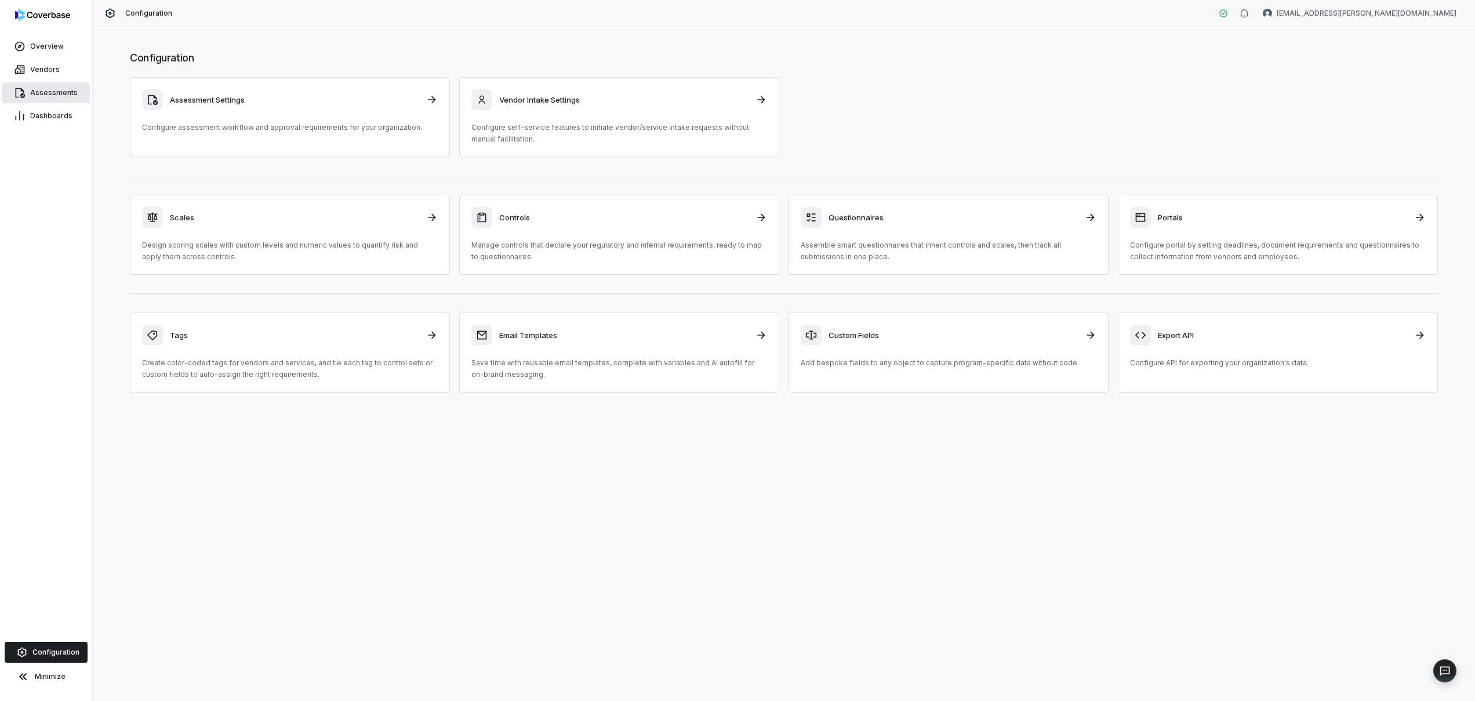
click at [35, 82] on link "Assessments" at bounding box center [46, 92] width 88 height 21
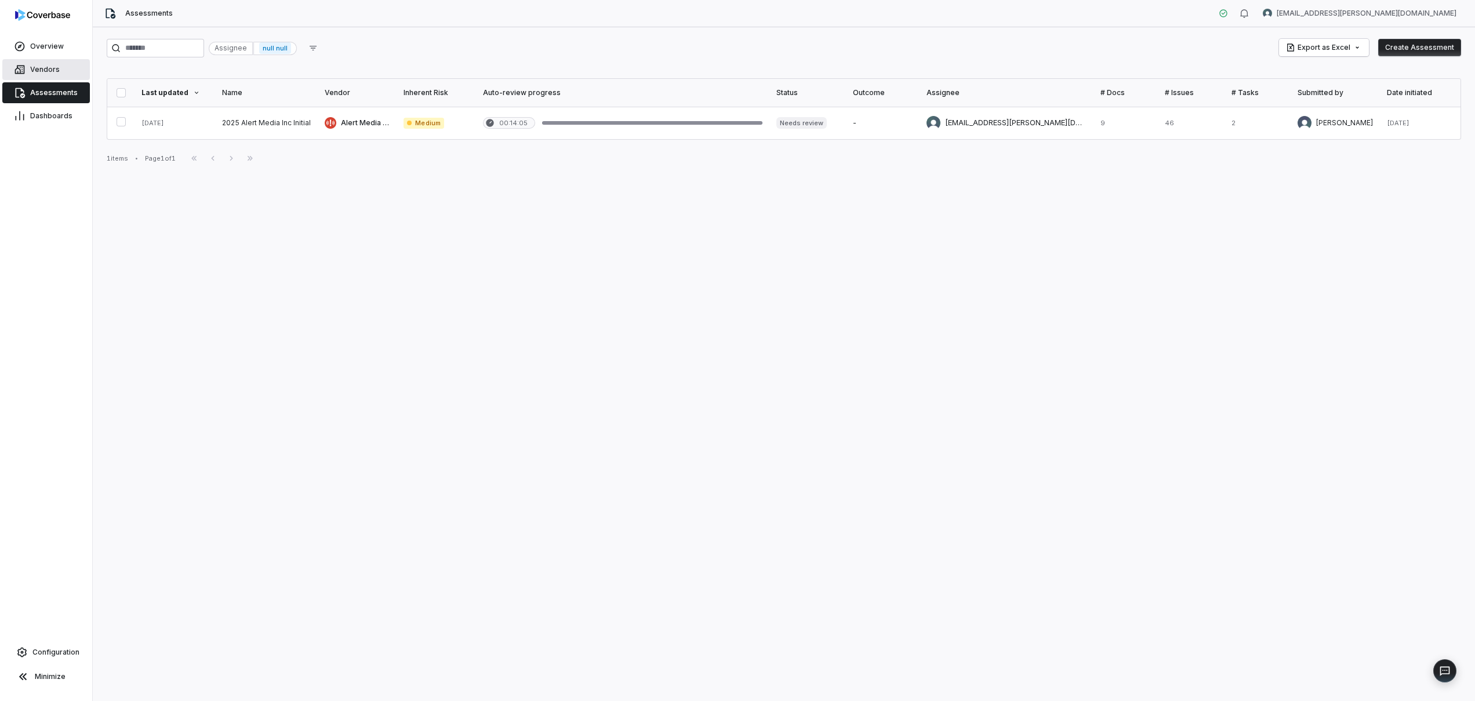
click at [34, 73] on span "Vendors" at bounding box center [45, 69] width 30 height 9
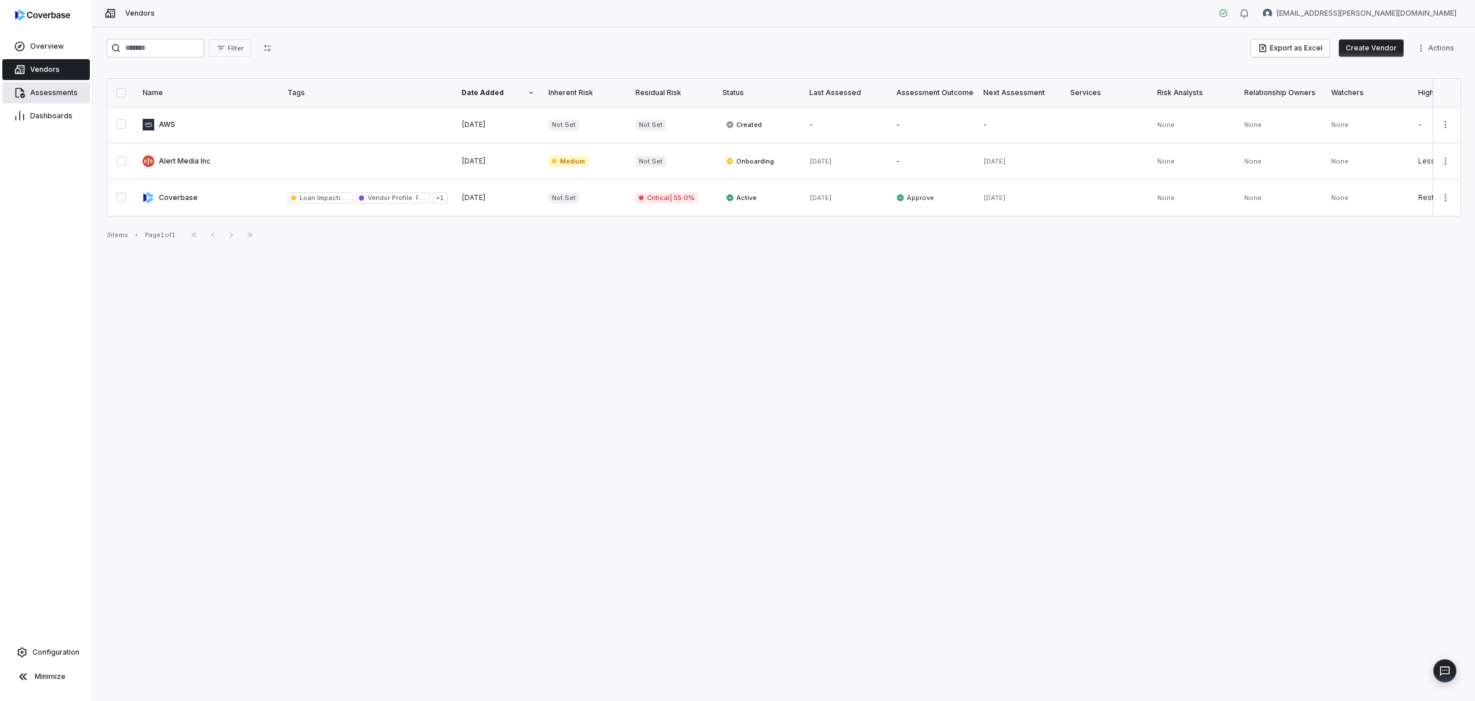
click at [57, 88] on span "Assessments" at bounding box center [54, 92] width 48 height 9
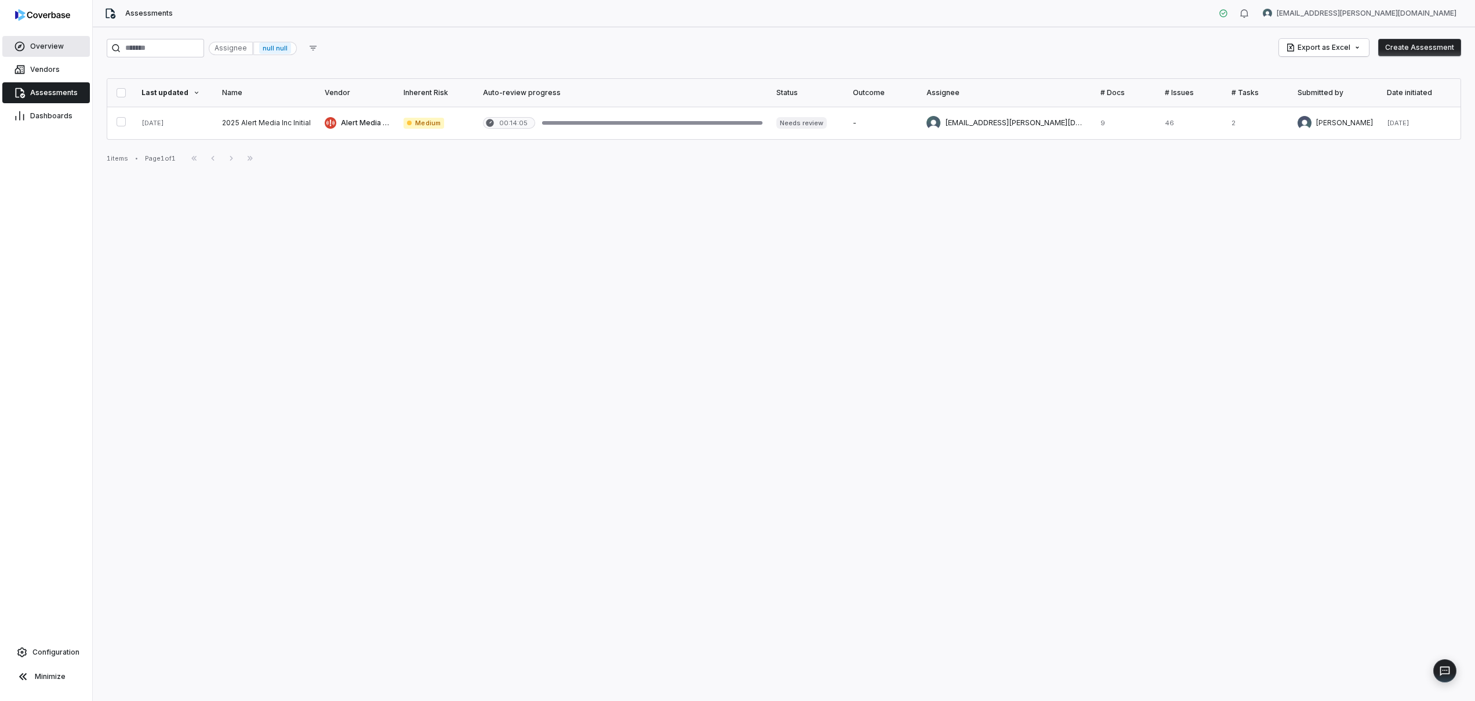
click at [64, 42] on link "Overview" at bounding box center [46, 46] width 88 height 21
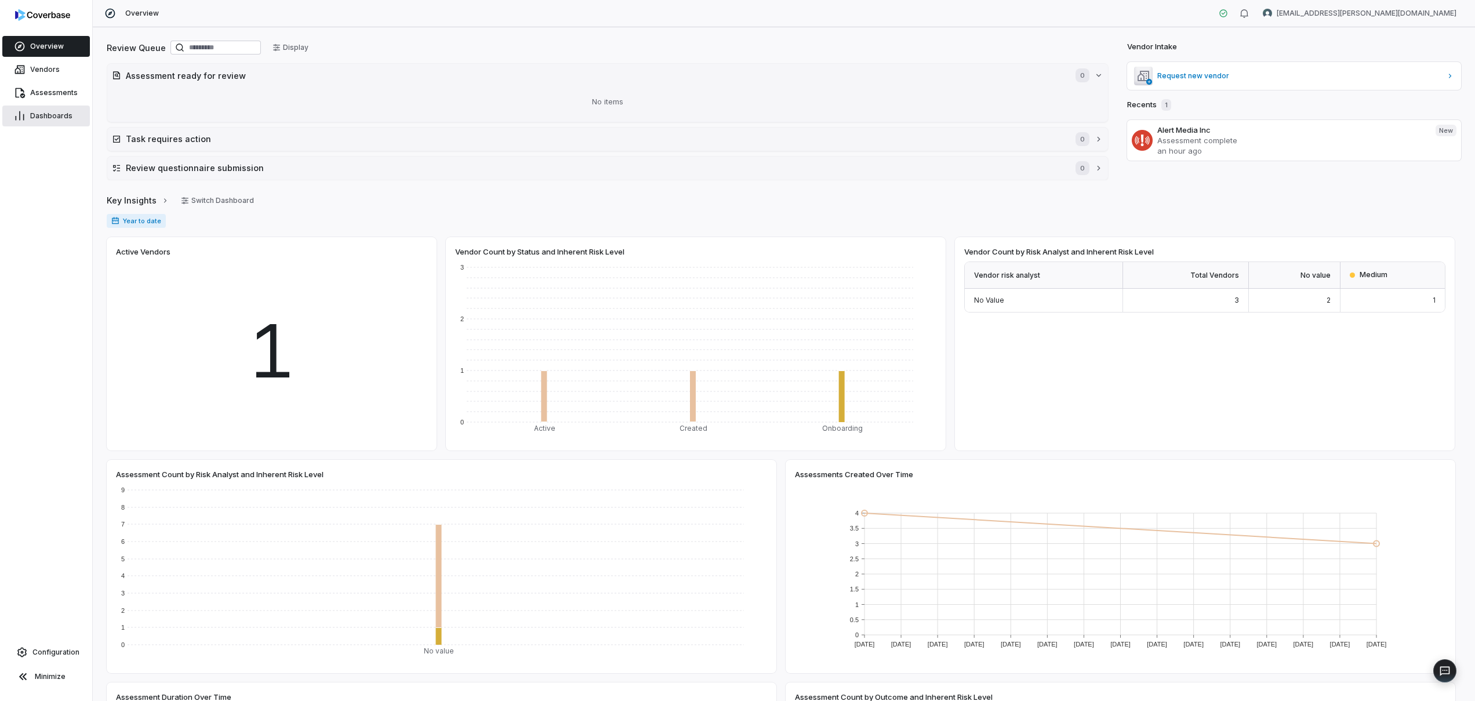
click at [32, 124] on link "Dashboards" at bounding box center [46, 116] width 88 height 21
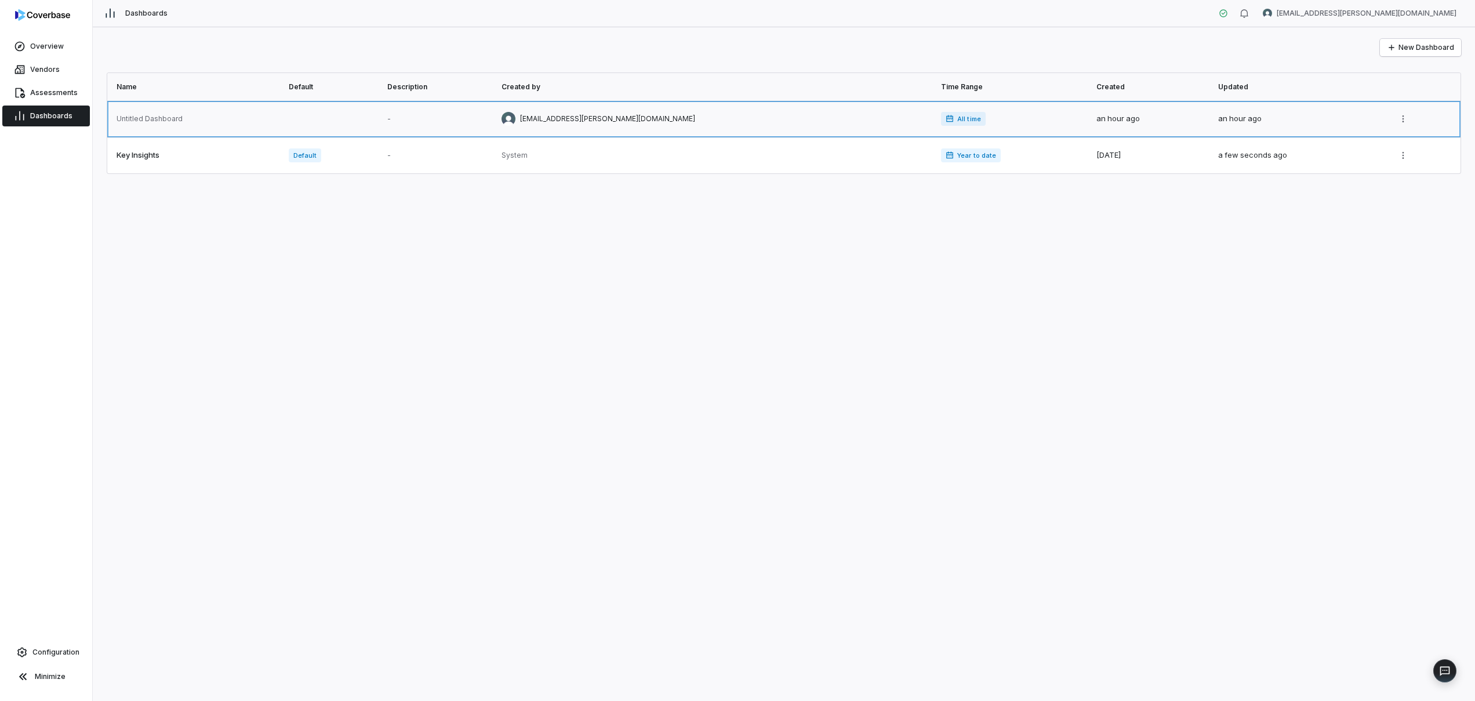
click at [182, 117] on link at bounding box center [194, 119] width 175 height 36
type textarea "*"
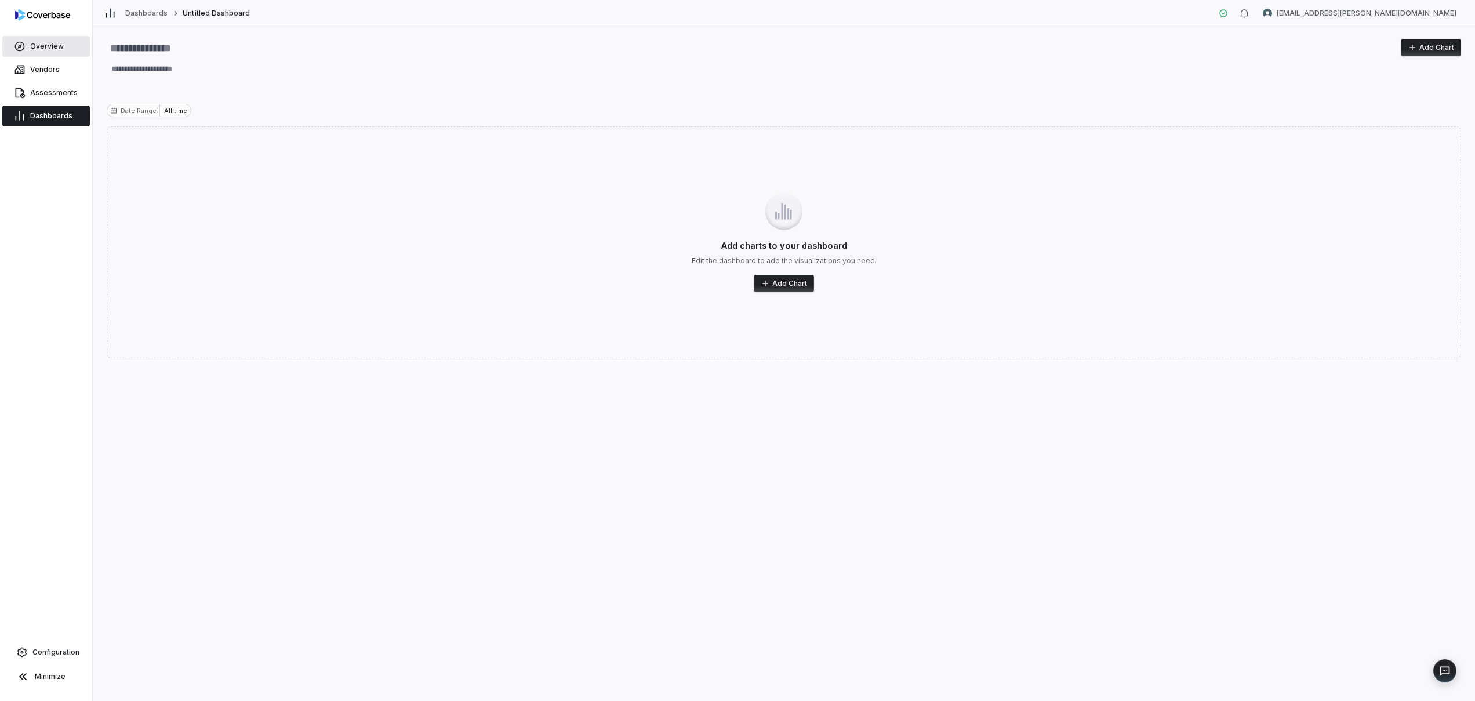
click at [24, 38] on link "Overview" at bounding box center [46, 46] width 88 height 21
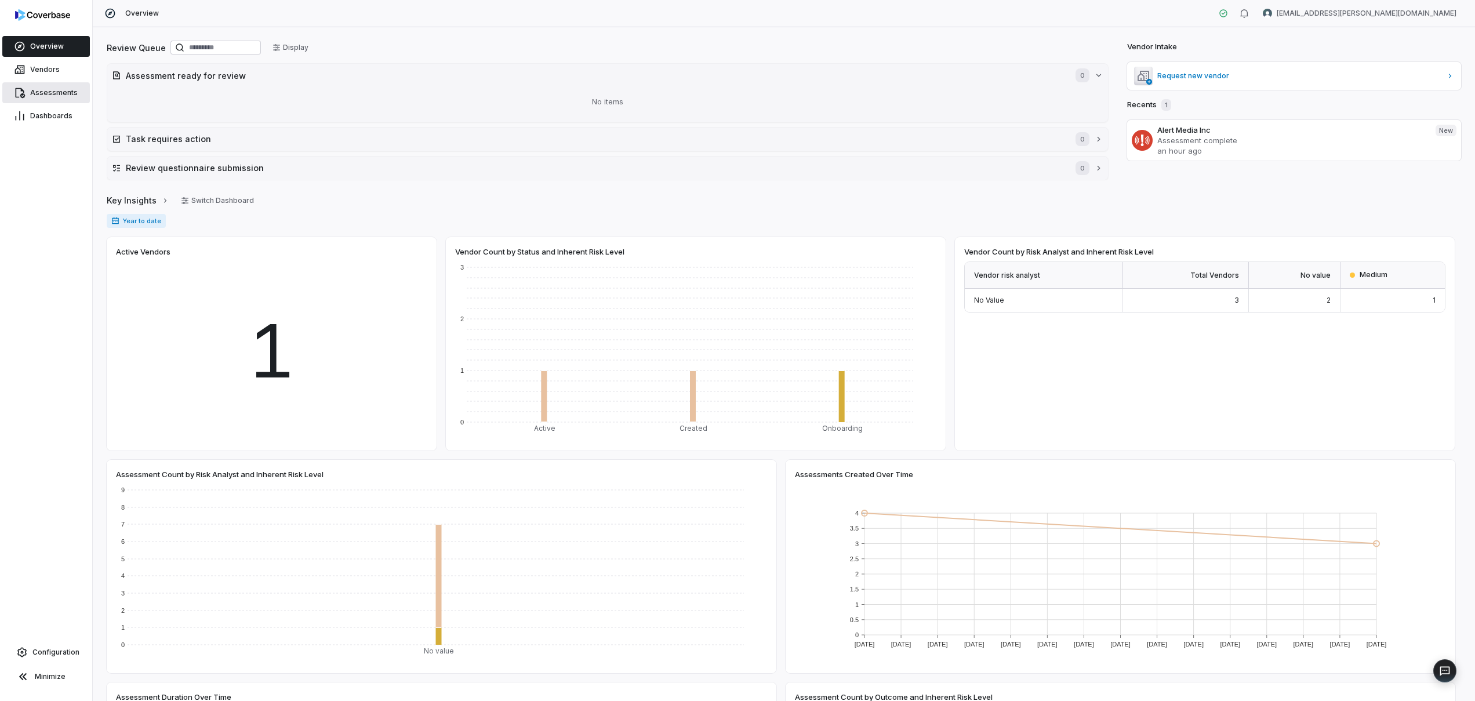
click at [40, 84] on link "Assessments" at bounding box center [46, 92] width 88 height 21
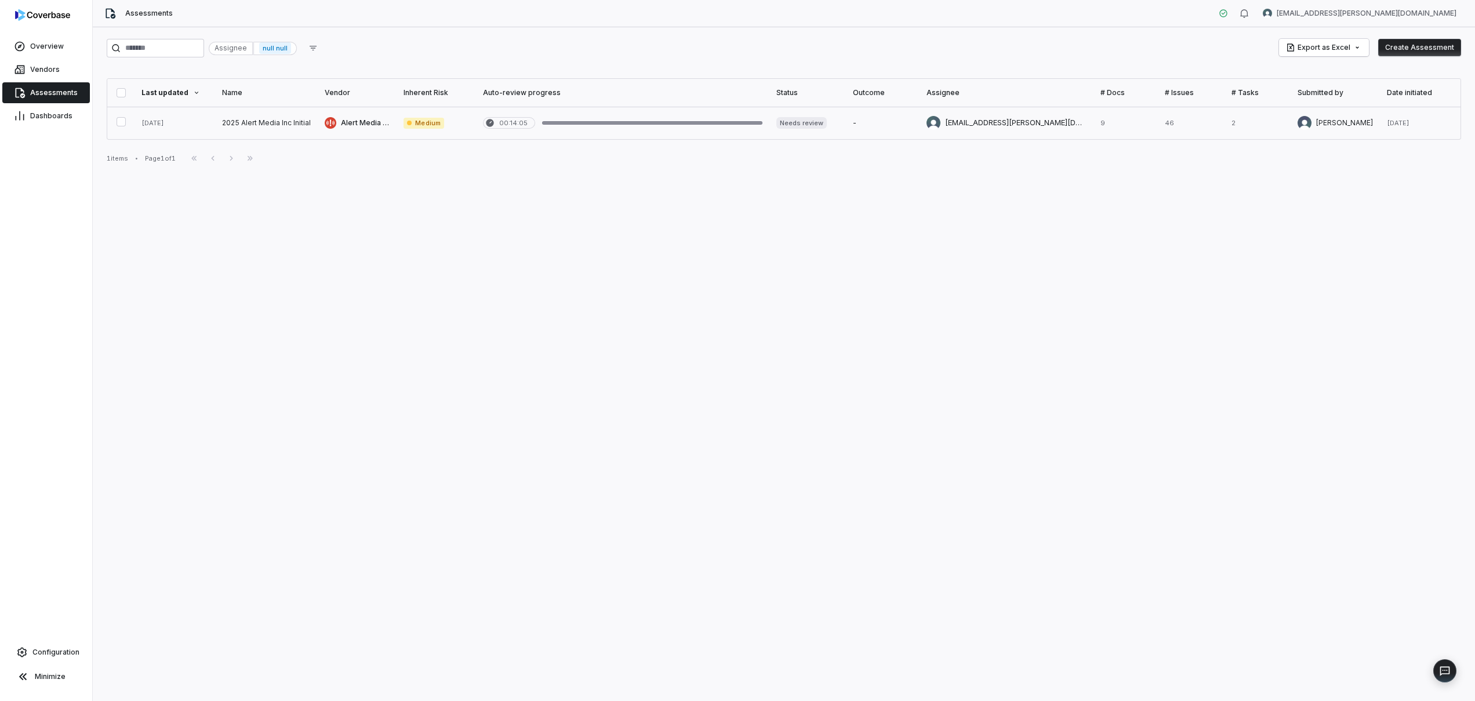
click at [308, 117] on link at bounding box center [266, 123] width 103 height 32
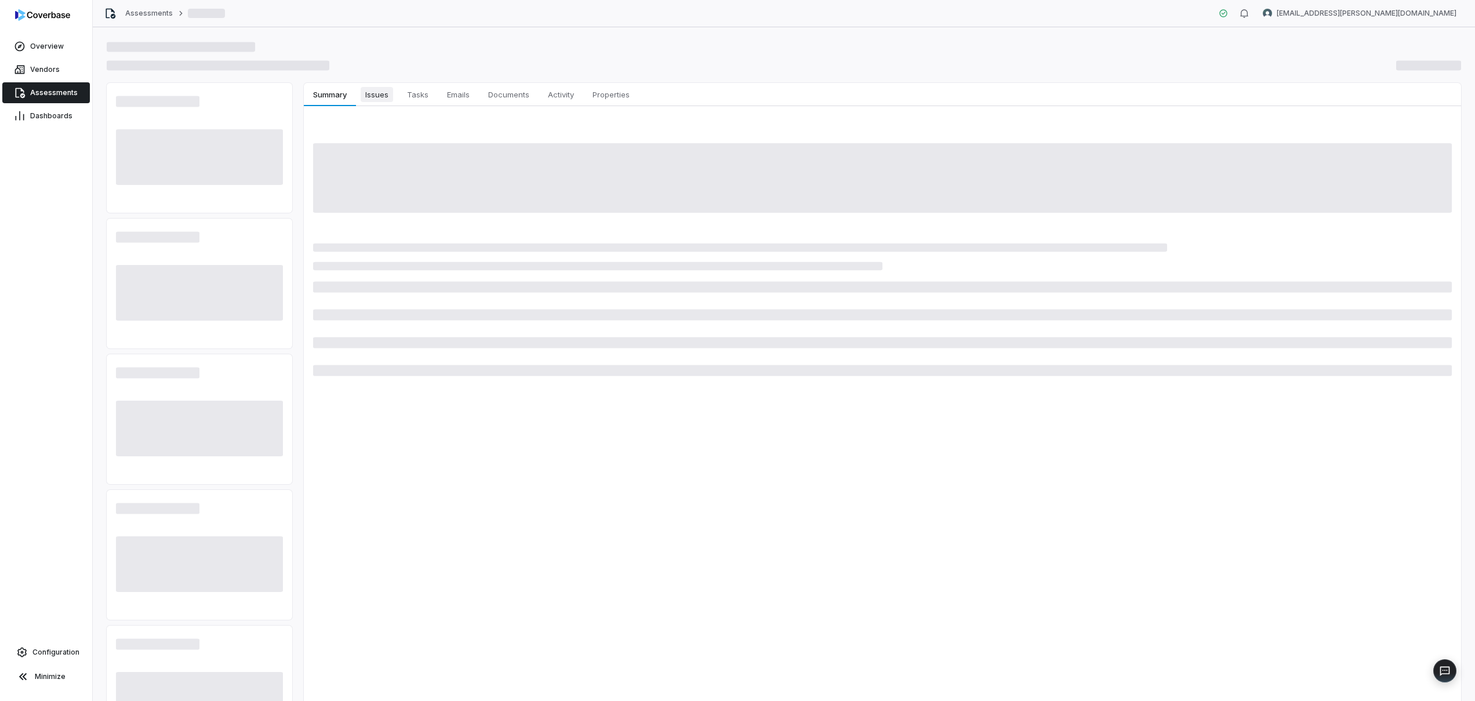
click at [377, 99] on span "Issues" at bounding box center [377, 94] width 32 height 15
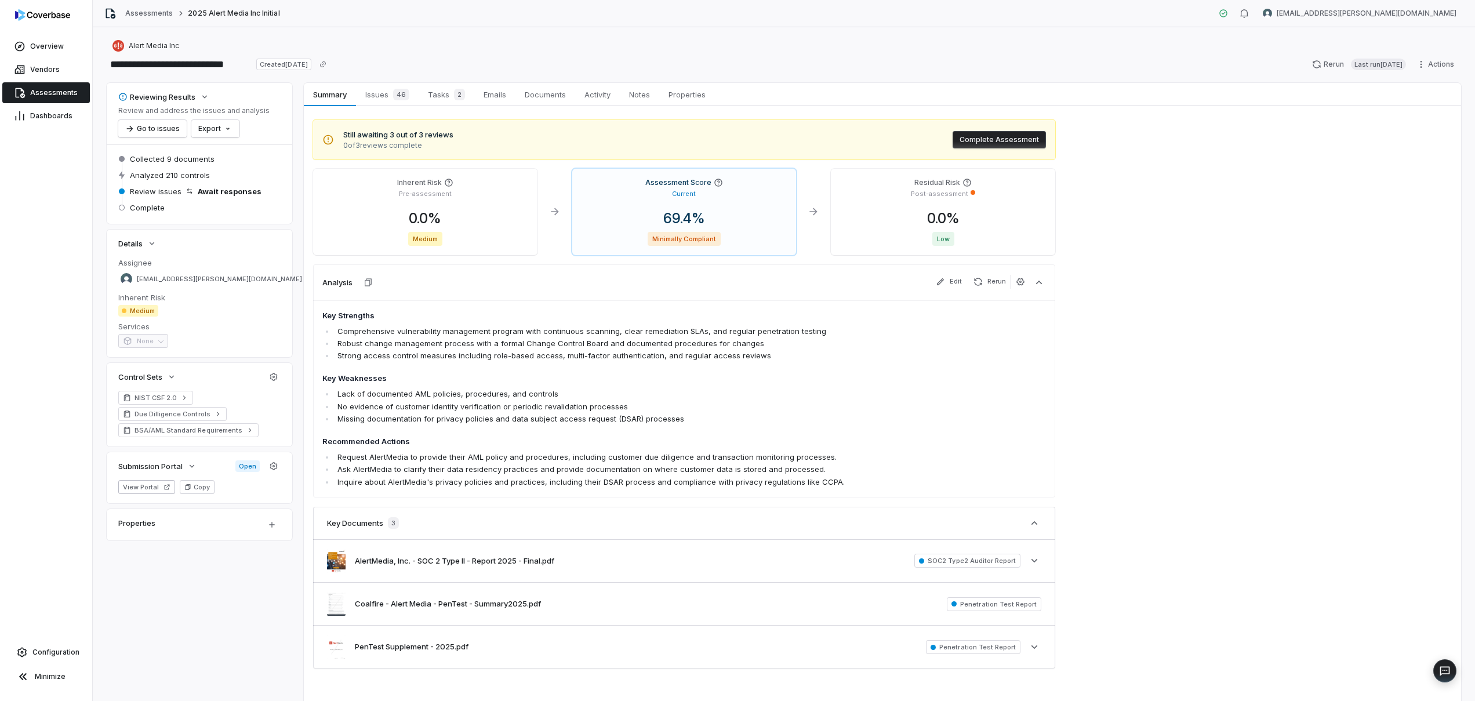
click at [377, 99] on span "Issues 46" at bounding box center [387, 94] width 53 height 16
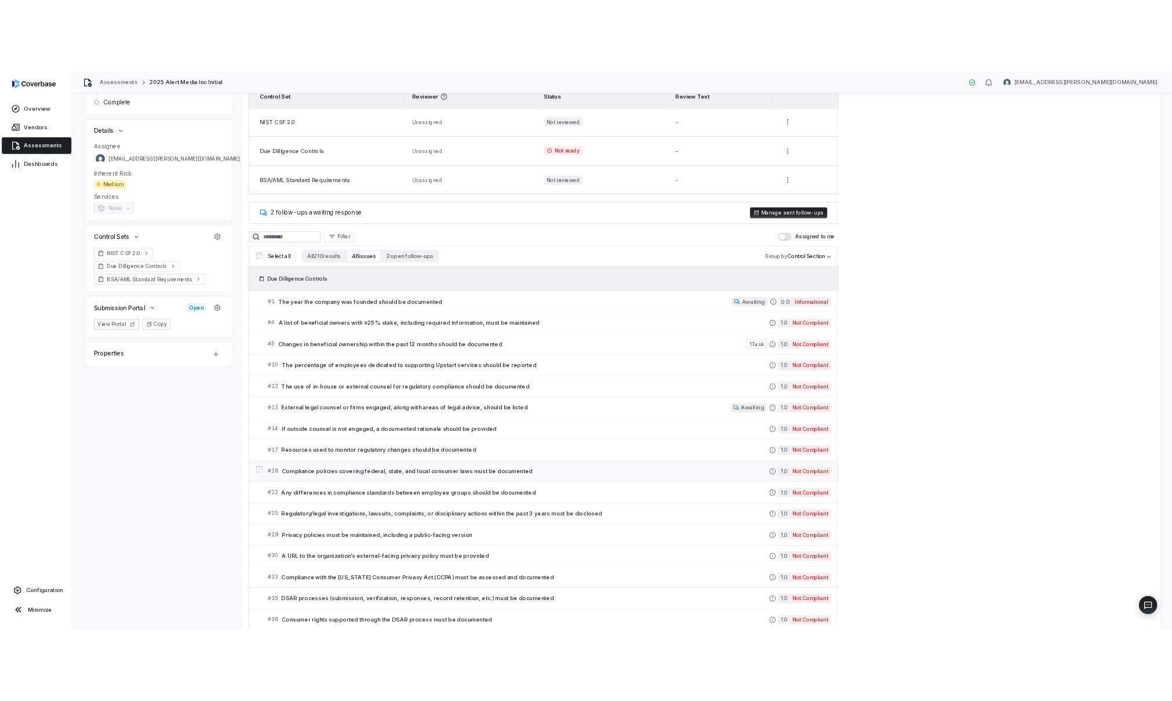
scroll to position [311, 0]
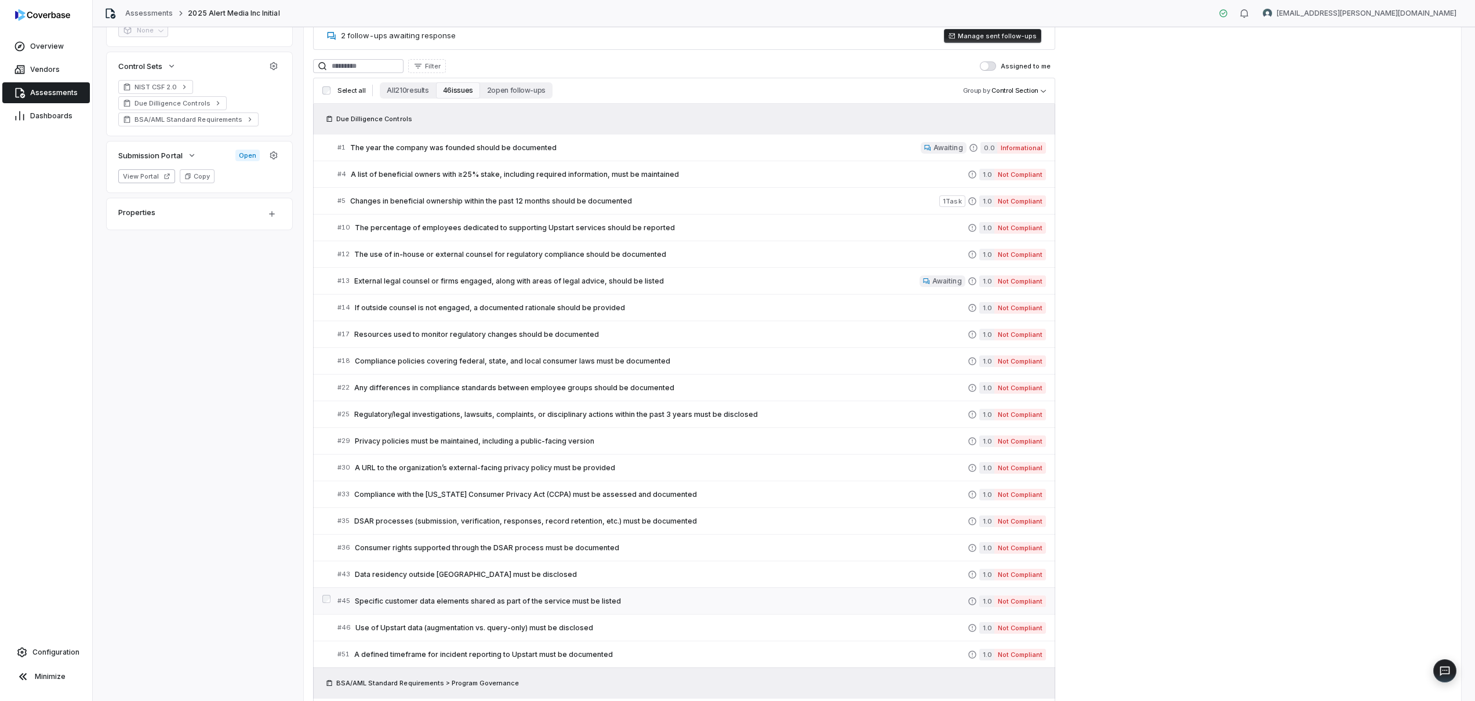
click at [509, 610] on link "# 45 Specific customer data elements shared as part of the service must be list…" at bounding box center [691, 601] width 709 height 26
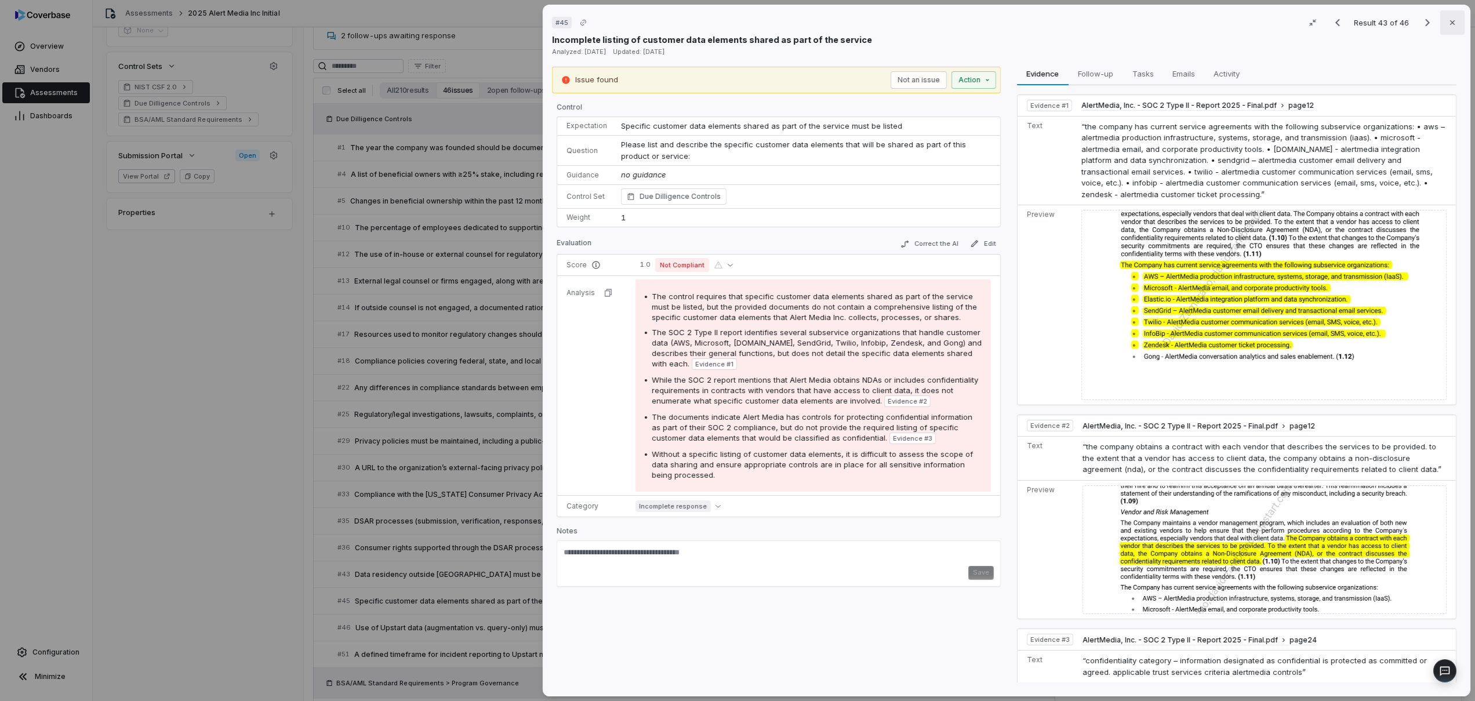
click at [1445, 30] on button "Close" at bounding box center [1452, 22] width 24 height 24
